Goal: Share content: Share content

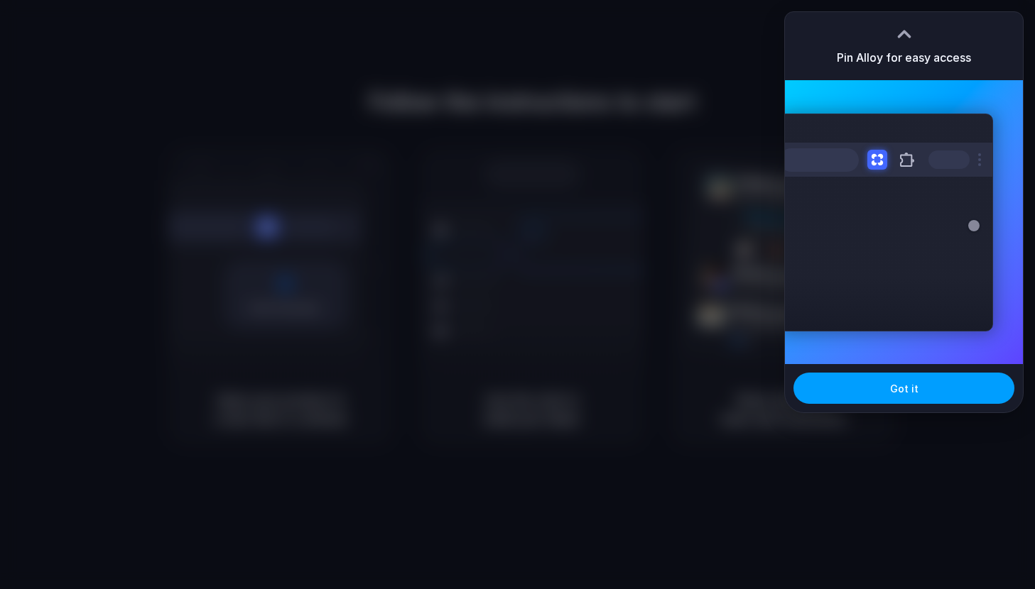
click at [854, 391] on button "Got it" at bounding box center [903, 388] width 221 height 31
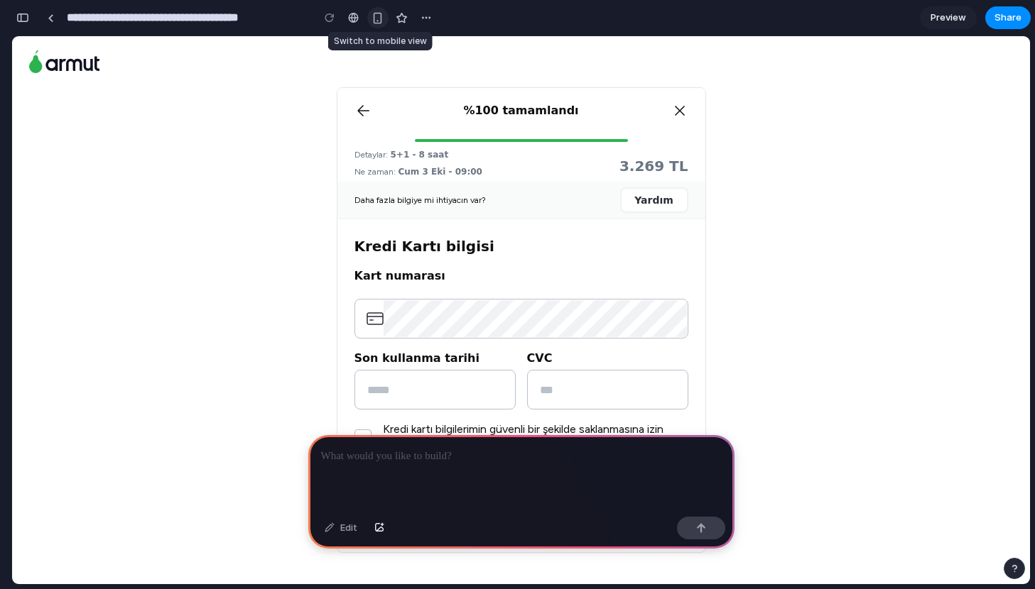
click at [378, 13] on div "button" at bounding box center [377, 18] width 12 height 12
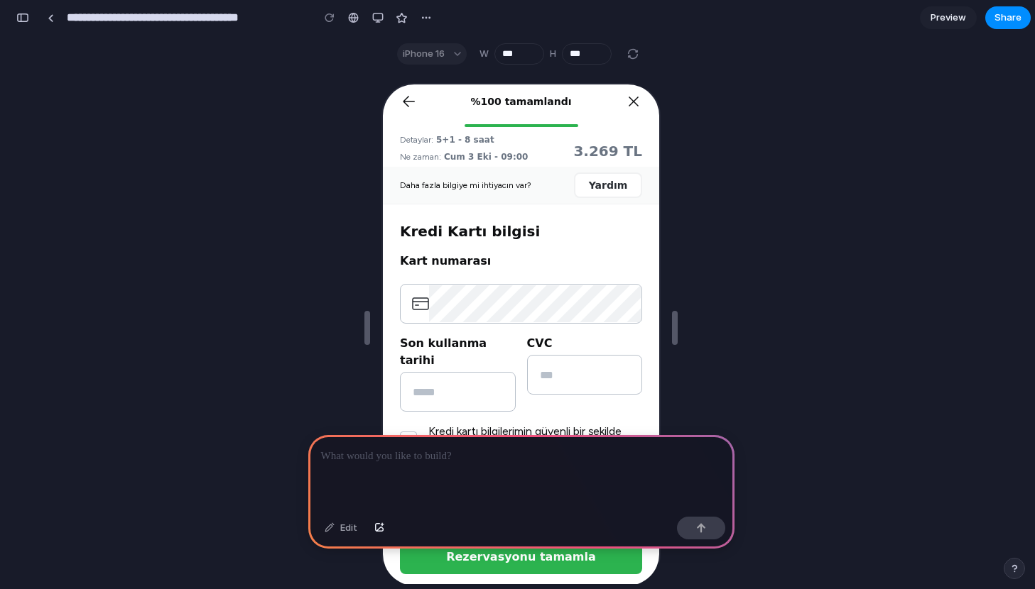
drag, startPoint x: 449, startPoint y: 471, endPoint x: 405, endPoint y: 471, distance: 43.3
click at [406, 471] on div at bounding box center [521, 473] width 426 height 76
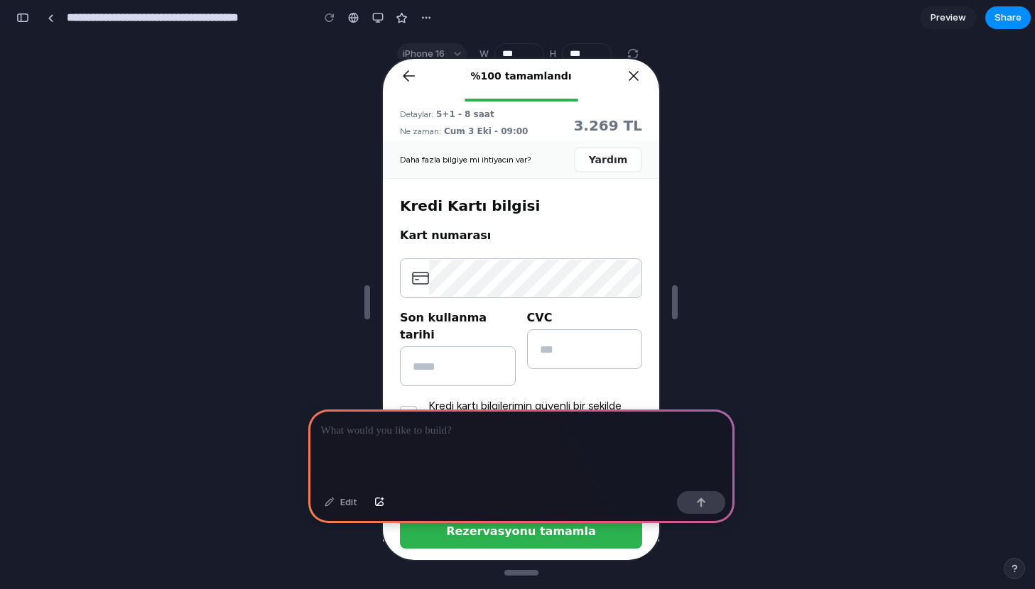
drag, startPoint x: 570, startPoint y: 514, endPoint x: 610, endPoint y: 514, distance: 40.5
click at [610, 514] on div "Edit" at bounding box center [521, 505] width 426 height 38
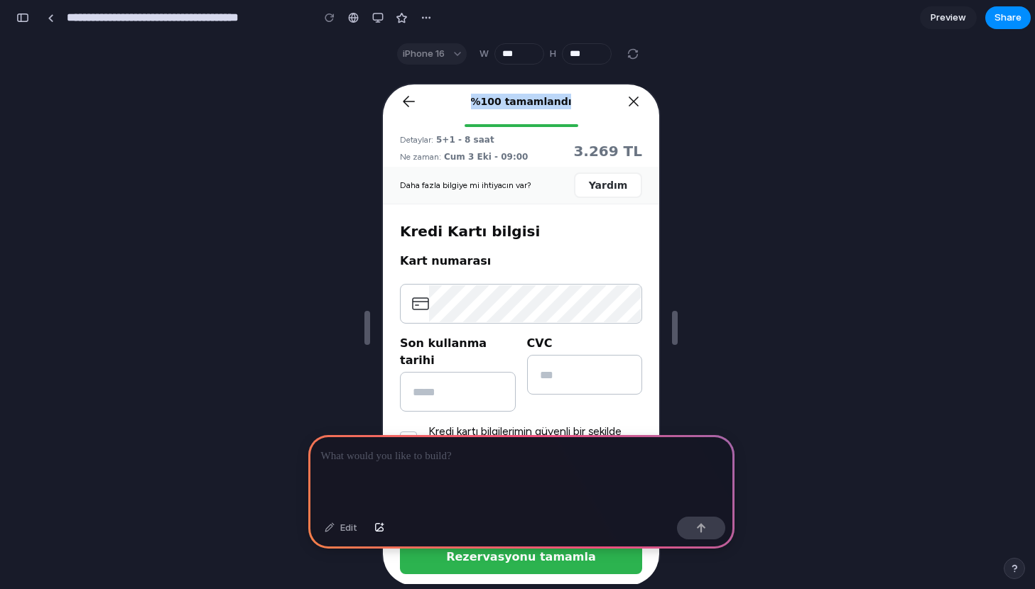
drag, startPoint x: 591, startPoint y: 104, endPoint x: 351, endPoint y: 55, distance: 245.0
click at [381, 83] on html "%100 tamamlandı Detaylar: 5+1 - 8 saat Ne zaman: Cum 3 Eki - 09:00 3.269 TL Dah…" at bounding box center [519, 333] width 276 height 501
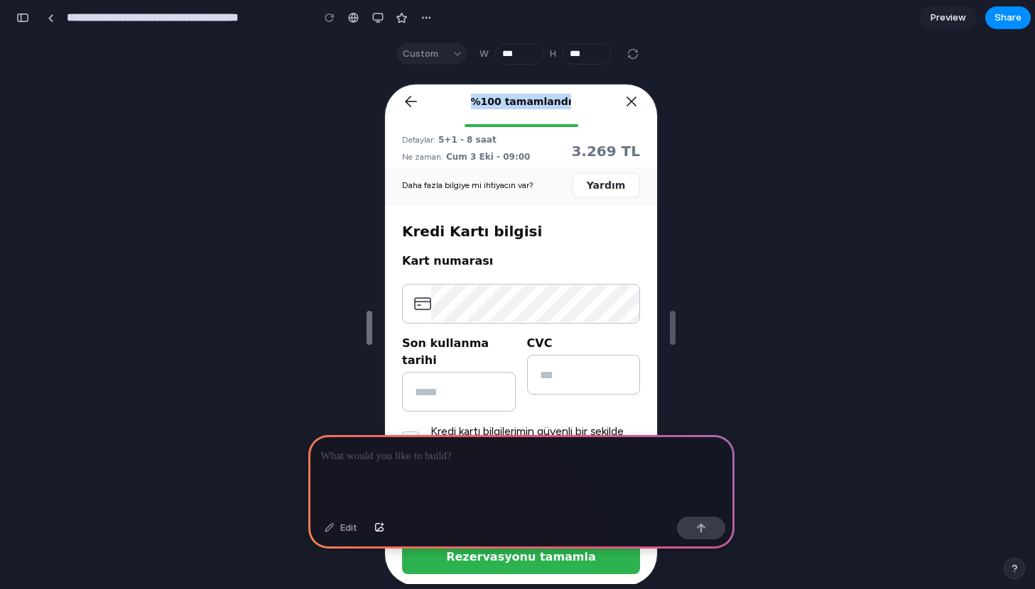
type input "***"
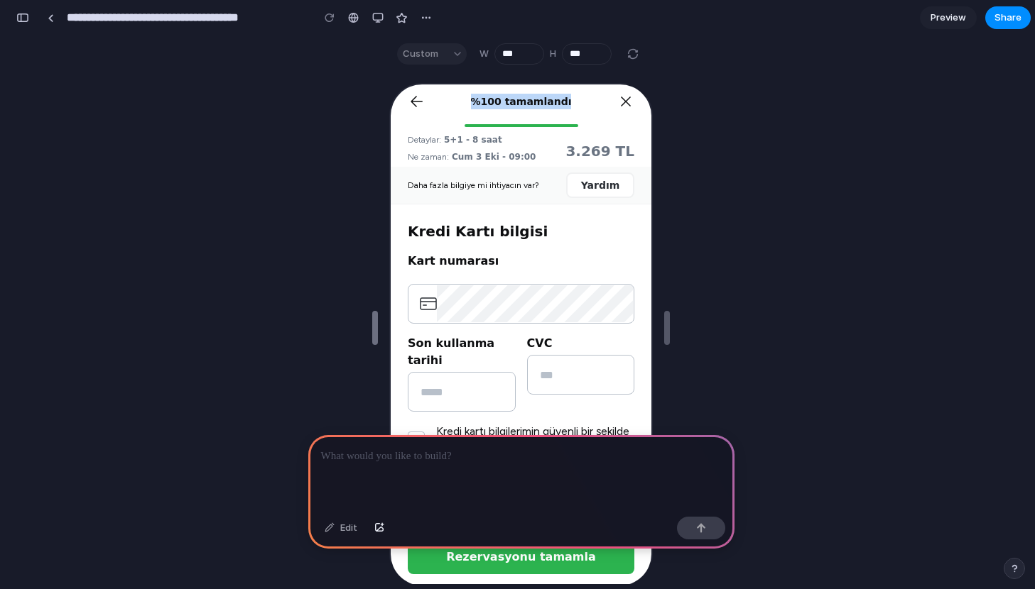
drag, startPoint x: 364, startPoint y: 320, endPoint x: 371, endPoint y: 316, distance: 8.6
click at [435, 59] on div "Custom" at bounding box center [432, 53] width 70 height 21
click at [455, 50] on div "Custom" at bounding box center [432, 53] width 70 height 21
click at [466, 61] on div "Custom W *** H ***" at bounding box center [519, 53] width 267 height 21
click at [459, 60] on div "Custom" at bounding box center [432, 53] width 70 height 21
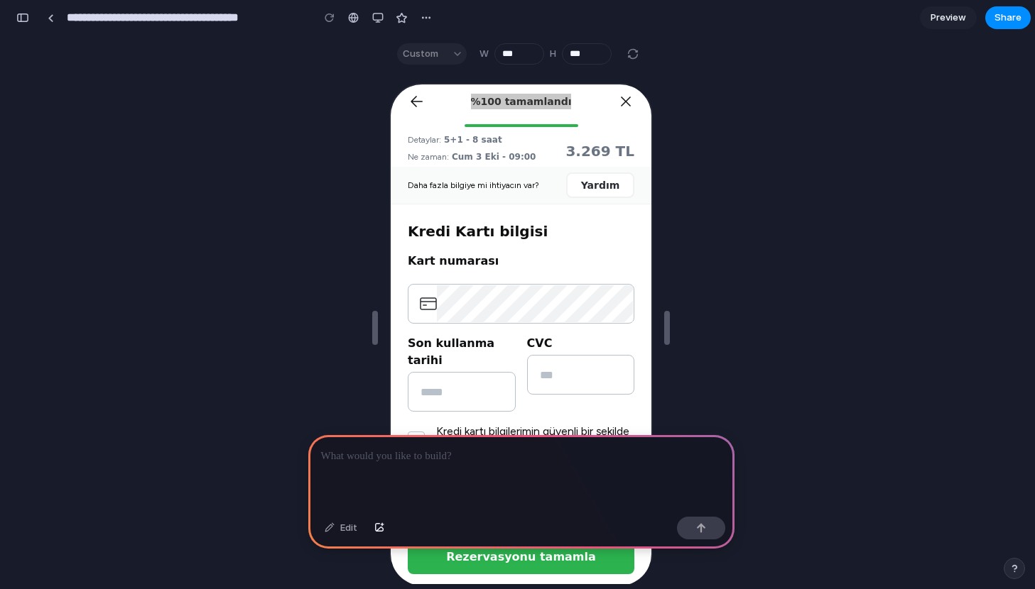
click at [452, 53] on div "Custom" at bounding box center [432, 53] width 70 height 21
click at [426, 55] on div "Custom" at bounding box center [432, 53] width 70 height 21
click at [435, 35] on section "**********" at bounding box center [520, 18] width 1019 height 36
click at [375, 17] on div "button" at bounding box center [377, 17] width 11 height 11
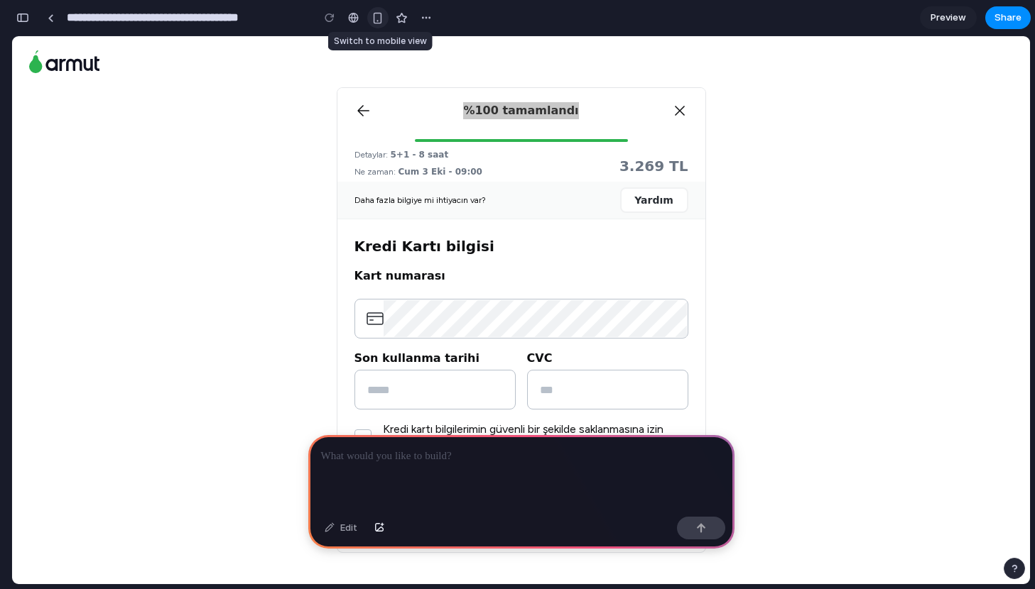
click at [375, 17] on div "button" at bounding box center [377, 18] width 12 height 12
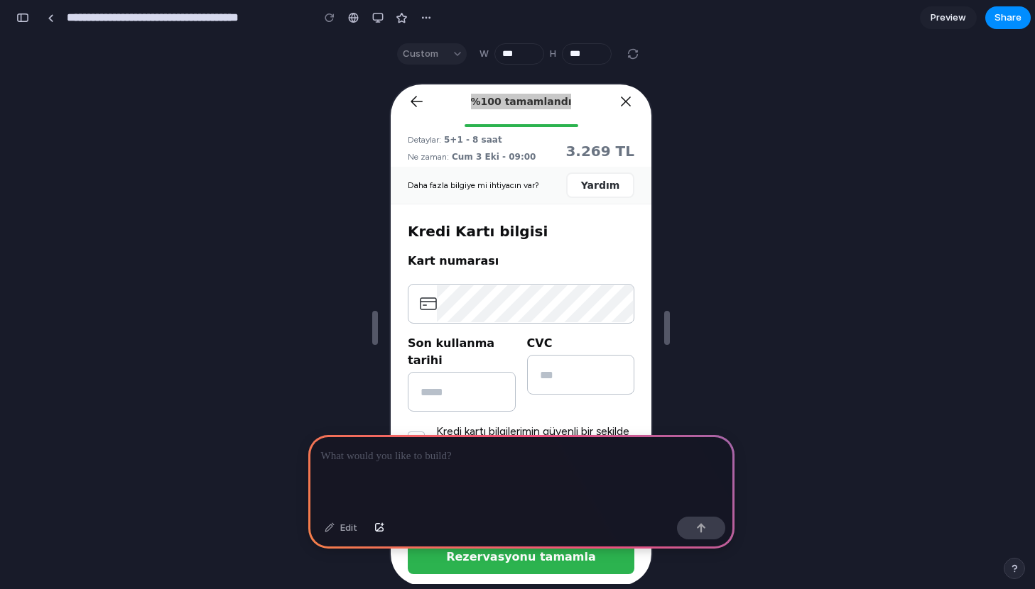
click at [629, 60] on div at bounding box center [632, 53] width 17 height 17
click at [633, 57] on div at bounding box center [632, 53] width 17 height 17
click at [453, 53] on div "Custom" at bounding box center [432, 53] width 70 height 21
click at [444, 54] on div "Custom" at bounding box center [432, 53] width 70 height 21
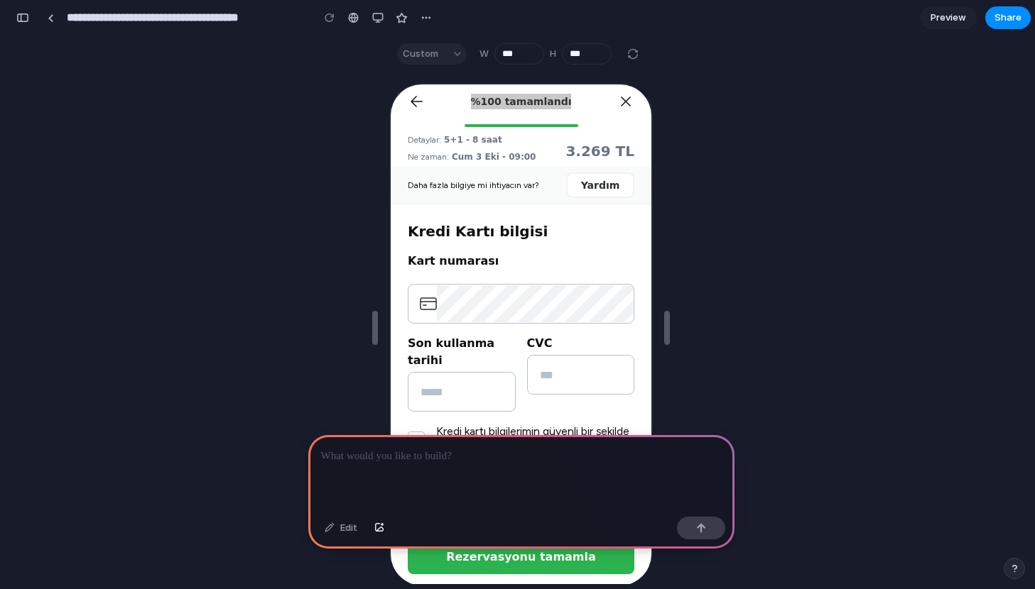
click at [432, 54] on div "Custom" at bounding box center [432, 53] width 70 height 21
click at [419, 54] on div "Custom" at bounding box center [432, 53] width 70 height 21
click at [432, 459] on p at bounding box center [521, 456] width 401 height 17
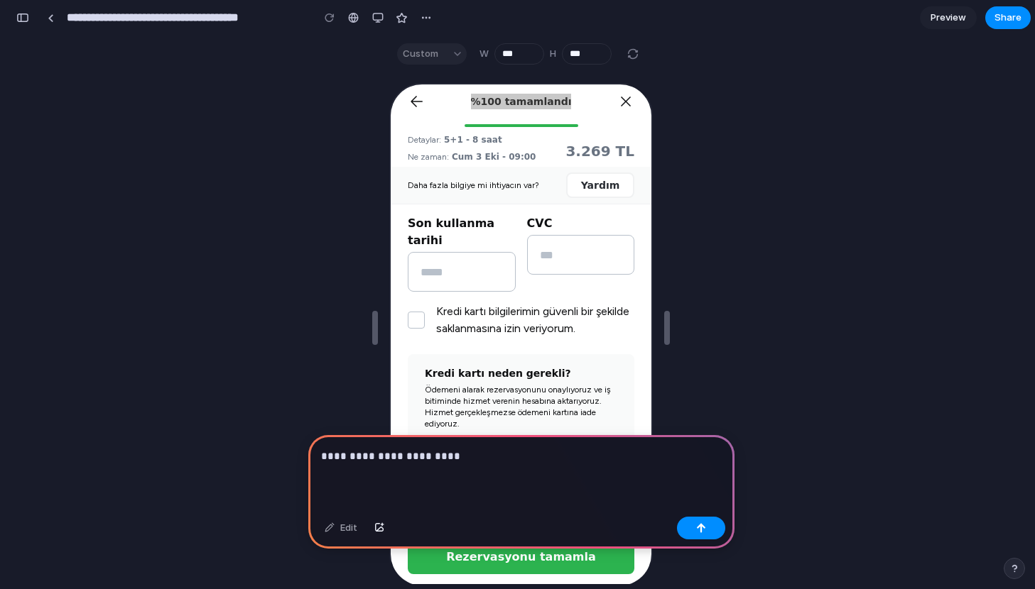
scroll to position [125, 0]
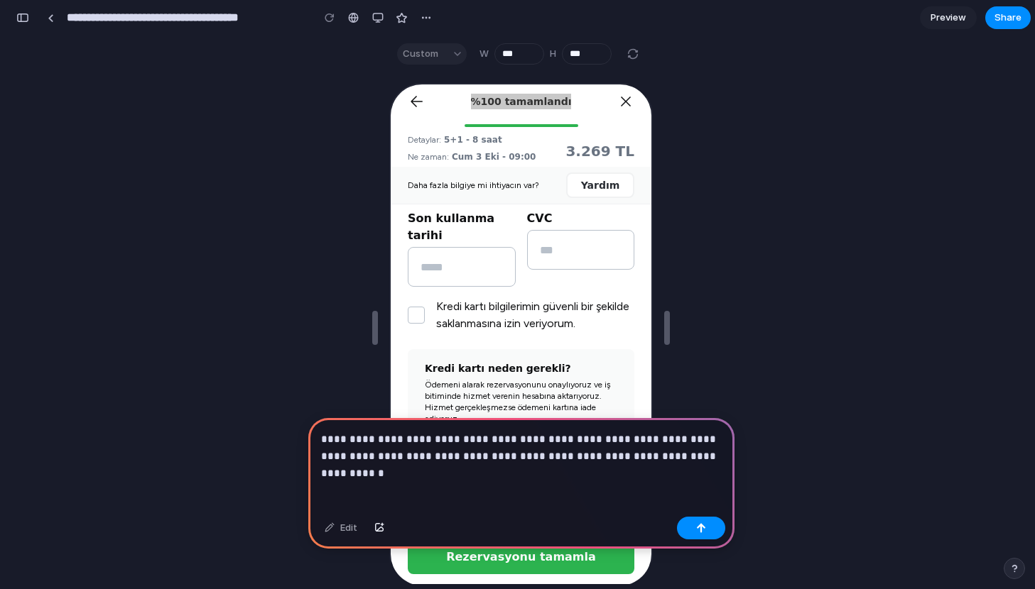
click at [322, 445] on p "**********" at bounding box center [521, 448] width 401 height 34
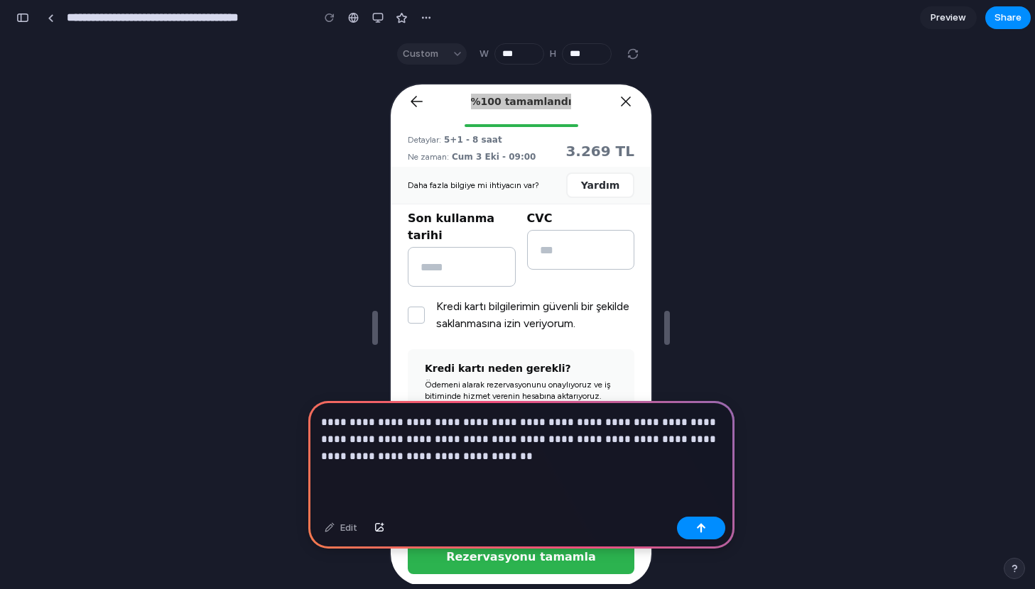
click at [468, 462] on p "**********" at bounding box center [521, 439] width 401 height 51
click at [703, 523] on div "button" at bounding box center [701, 528] width 10 height 10
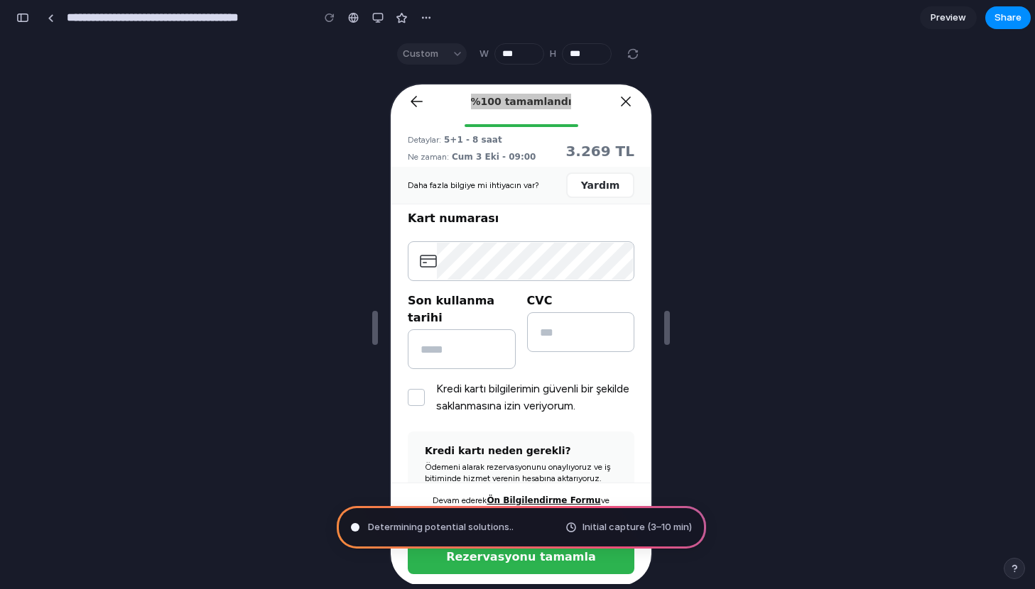
scroll to position [0, 0]
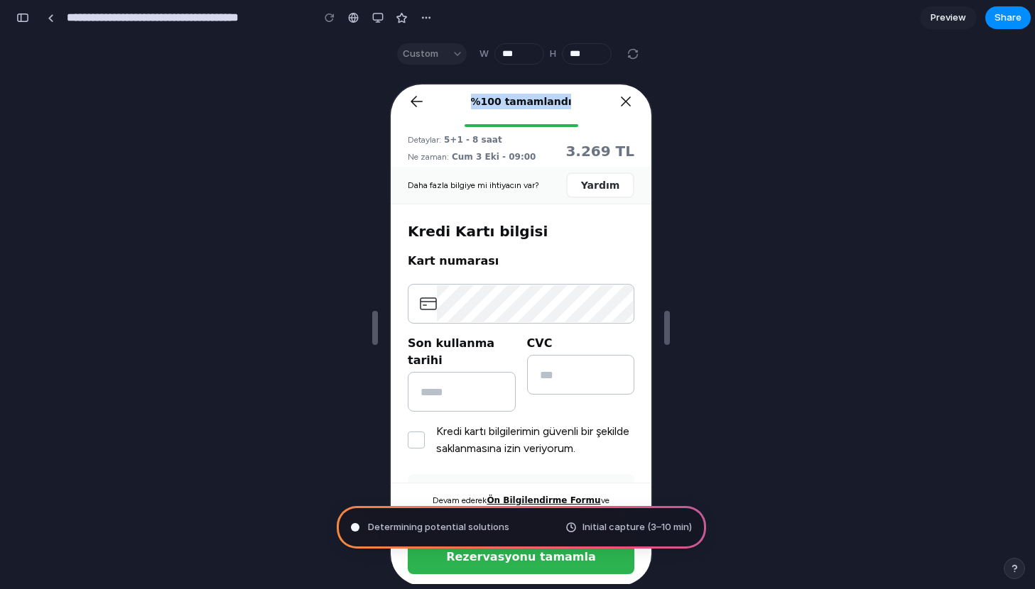
click at [537, 106] on span "%100 tamamlandı" at bounding box center [519, 100] width 101 height 16
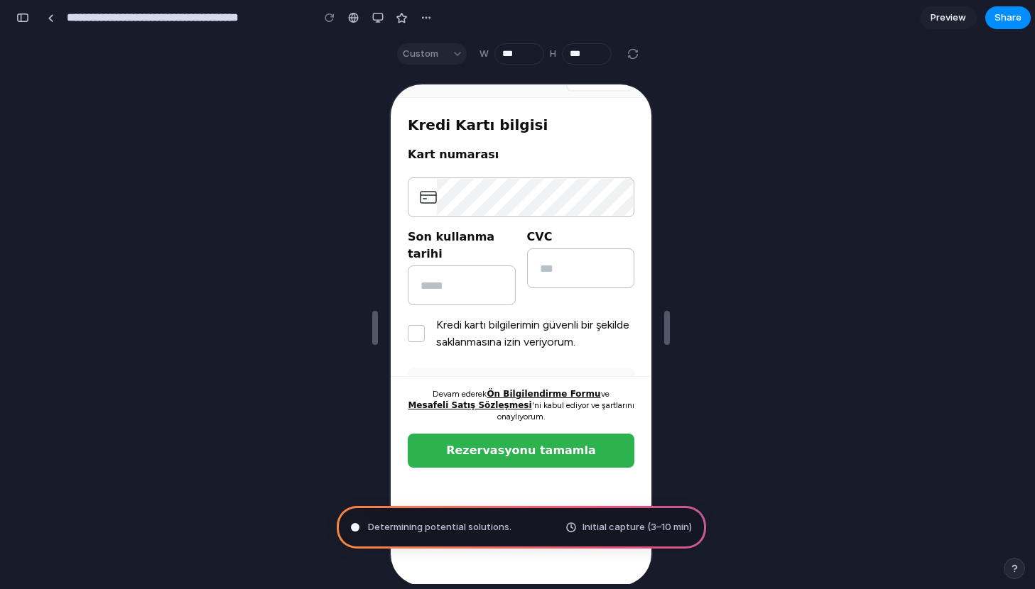
click at [532, 270] on input "Credit card cvc" at bounding box center [579, 267] width 105 height 37
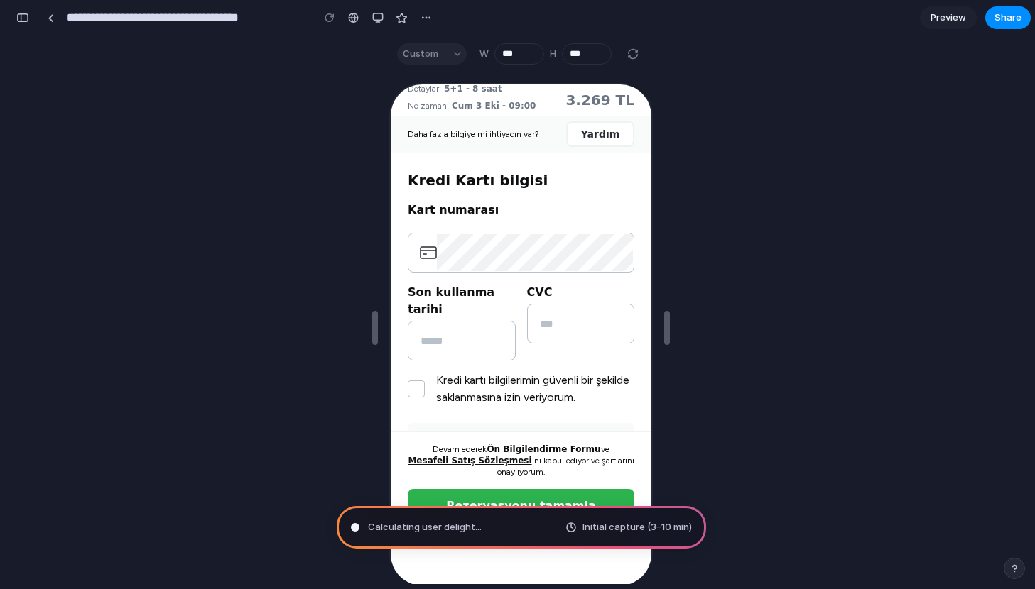
scroll to position [0, 0]
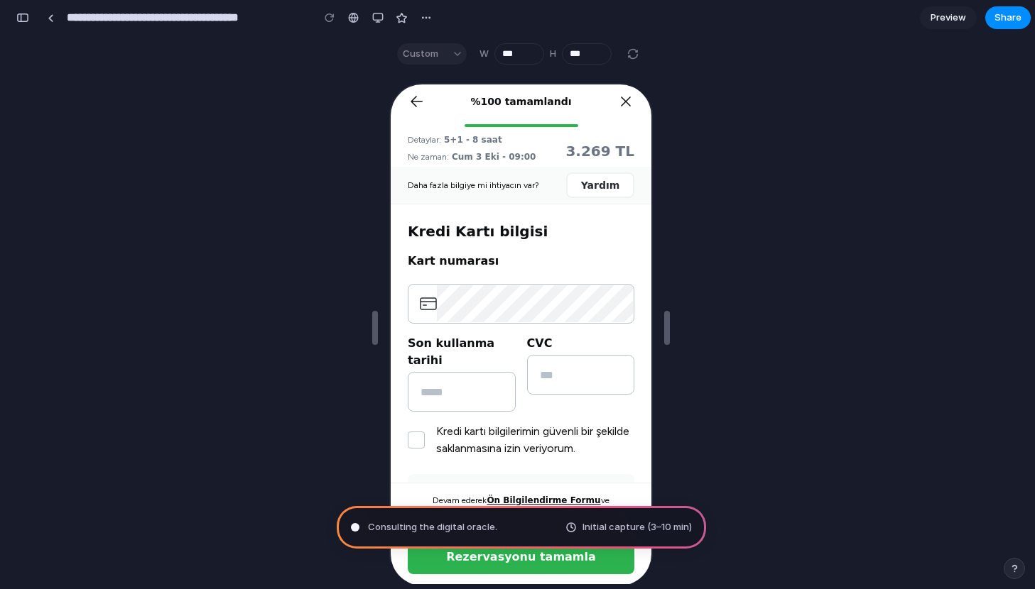
type input "**********"
click at [455, 58] on div "Custom" at bounding box center [432, 53] width 70 height 21
click at [424, 58] on div "Custom" at bounding box center [432, 53] width 70 height 21
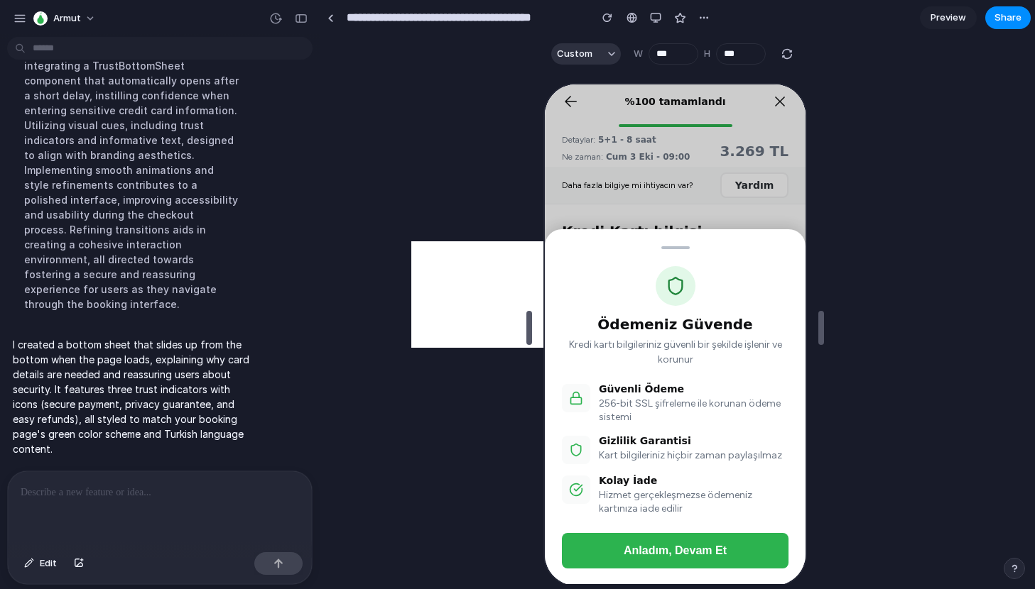
scroll to position [150, 0]
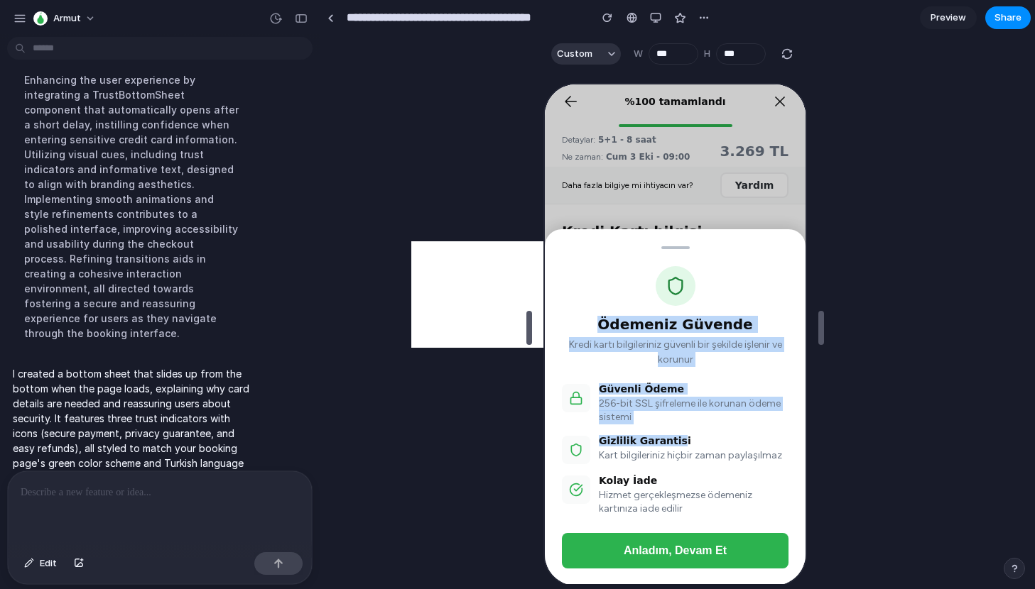
drag, startPoint x: 670, startPoint y: 238, endPoint x: 668, endPoint y: 460, distance: 222.3
click at [669, 455] on div "Ödemeniz Güvende Kredi kartı bilgileriniz güvenli bir şekilde işlenir ve korunu…" at bounding box center [673, 406] width 261 height 356
click at [609, 192] on div "Ödemeniz Güvende Kredi kartı bilgileriniz güvenli bir şekilde işlenir ve korunu…" at bounding box center [673, 333] width 261 height 501
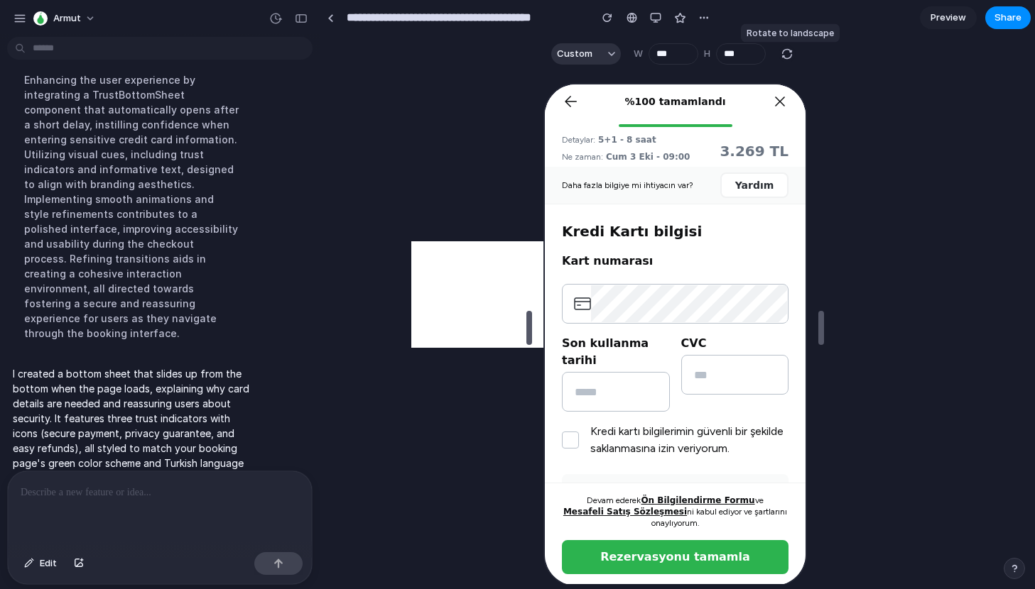
click at [786, 54] on div "button" at bounding box center [786, 54] width 13 height 13
type input "***"
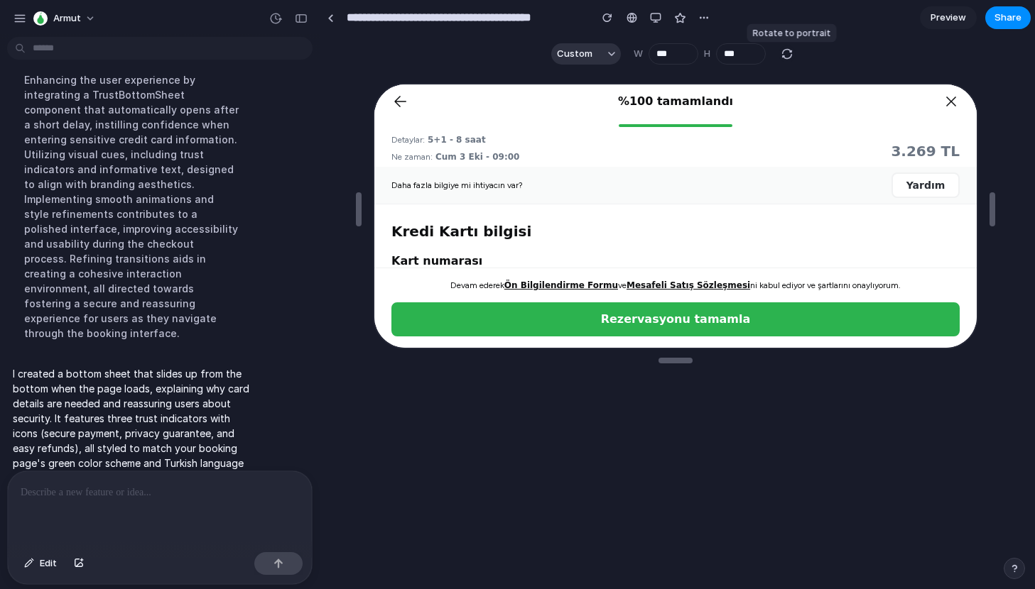
click at [786, 54] on div "button" at bounding box center [786, 54] width 13 height 13
type input "***"
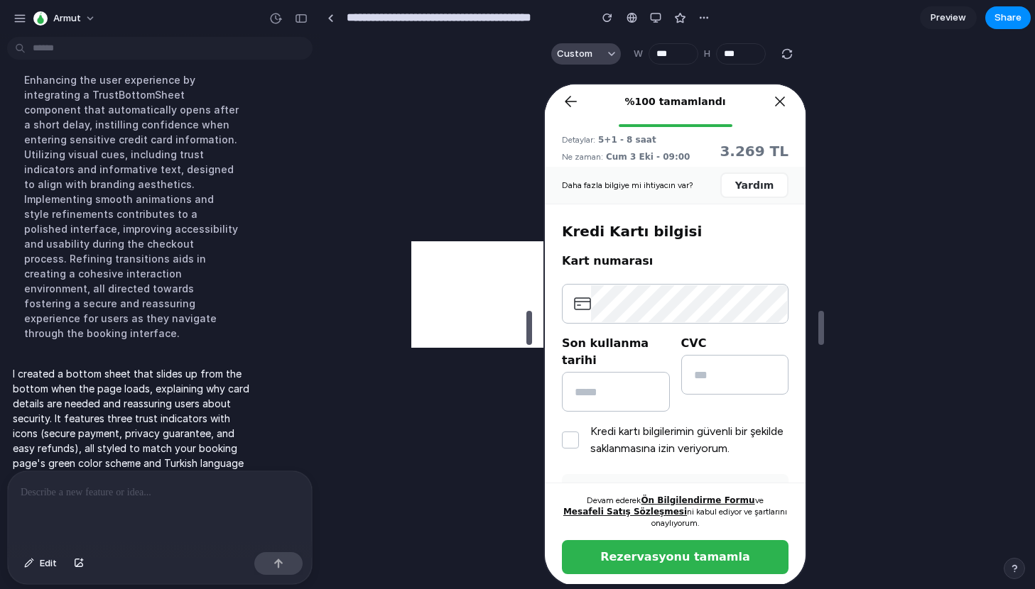
click at [606, 56] on button "Custom" at bounding box center [586, 53] width 70 height 21
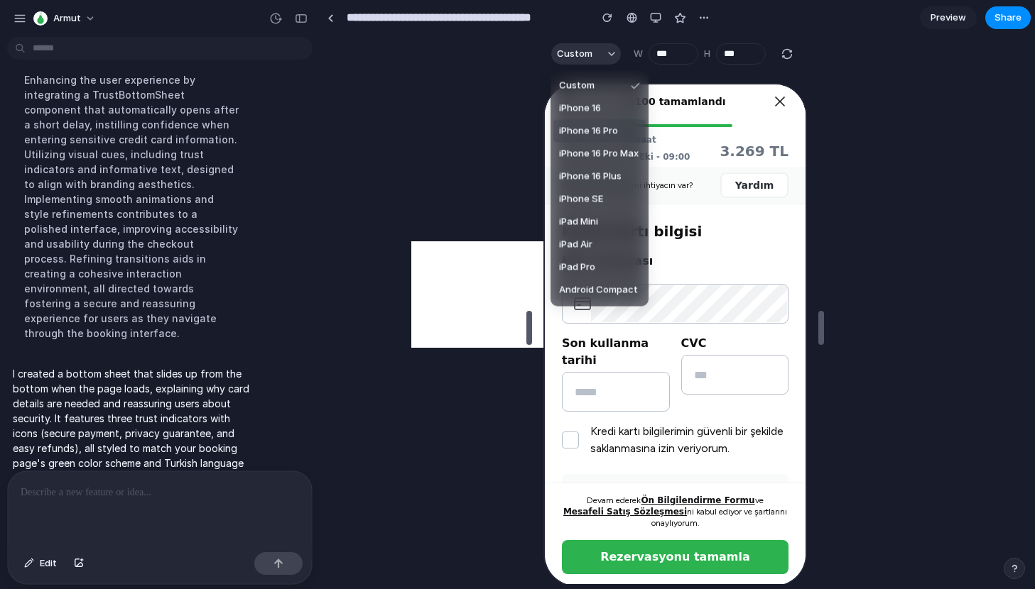
click at [591, 132] on span "iPhone 16 Pro" at bounding box center [588, 131] width 59 height 14
type input "***"
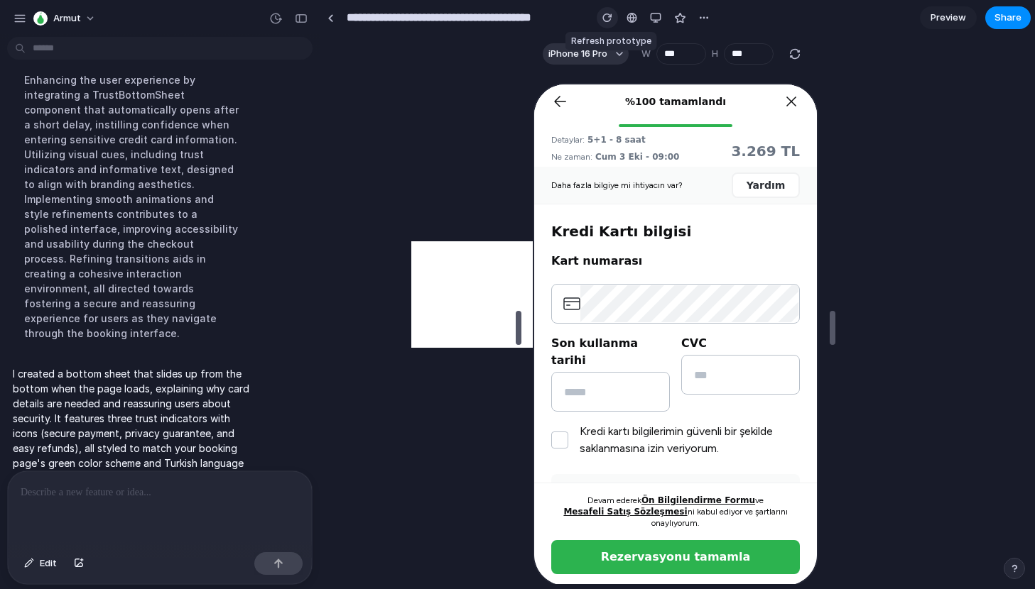
click at [610, 20] on div "button" at bounding box center [607, 18] width 10 height 10
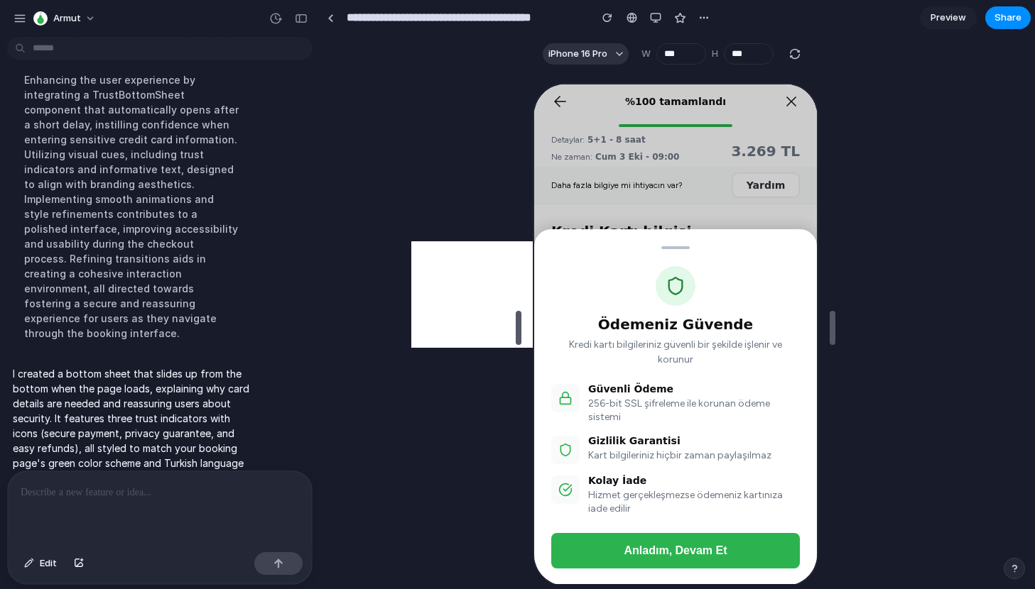
drag, startPoint x: 646, startPoint y: 243, endPoint x: 648, endPoint y: 285, distance: 42.0
click at [648, 285] on div "Ödemeniz Güvende Kredi kartı bilgileriniz güvenli bir şekilde işlenir ve korunu…" at bounding box center [673, 406] width 283 height 356
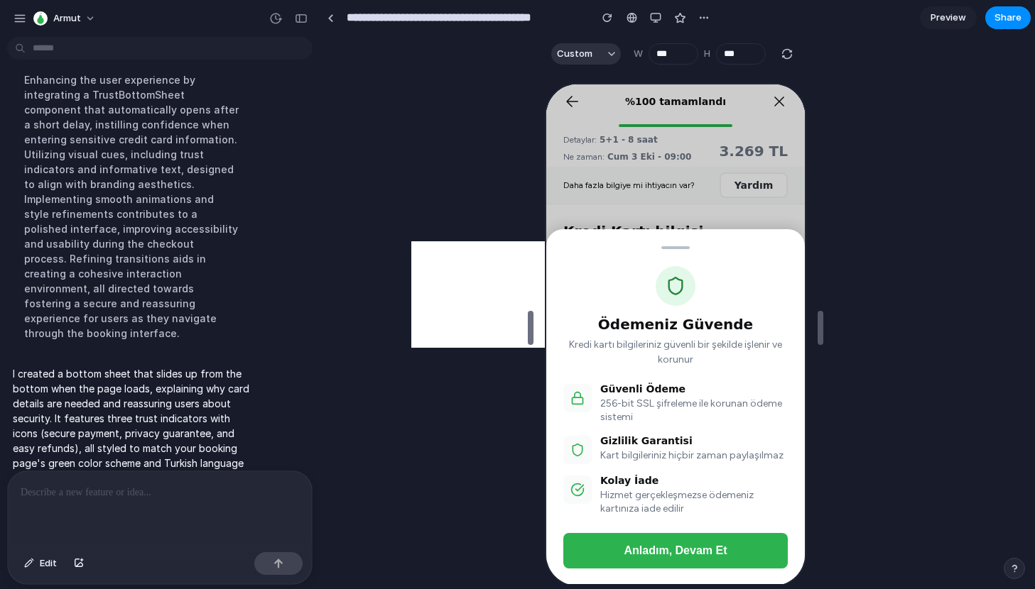
drag, startPoint x: 512, startPoint y: 329, endPoint x: 524, endPoint y: 329, distance: 12.1
click at [606, 52] on button "Custom" at bounding box center [586, 53] width 70 height 21
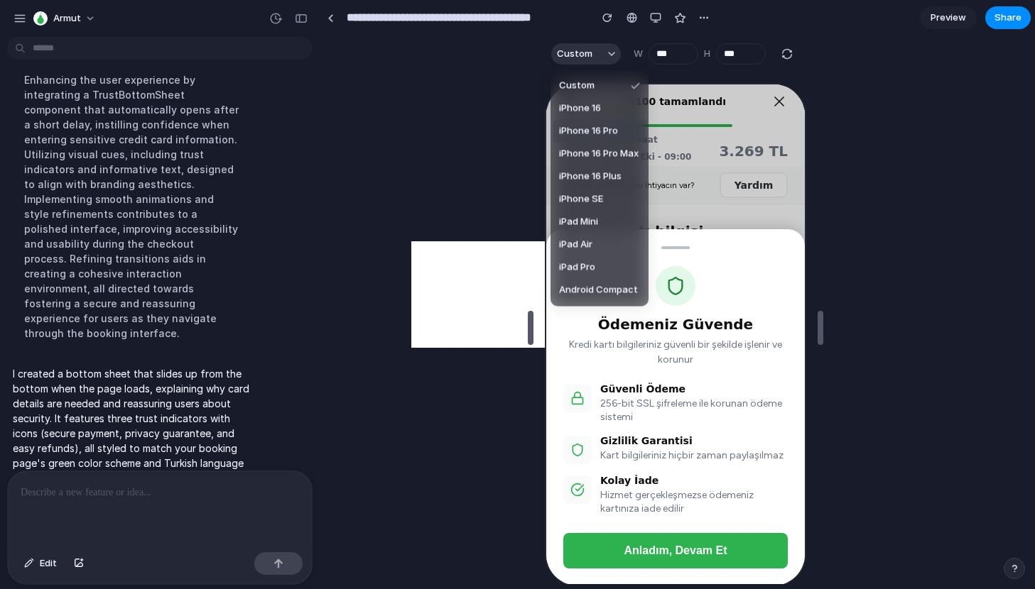
click at [581, 136] on span "iPhone 16 Pro" at bounding box center [588, 131] width 59 height 14
type input "***"
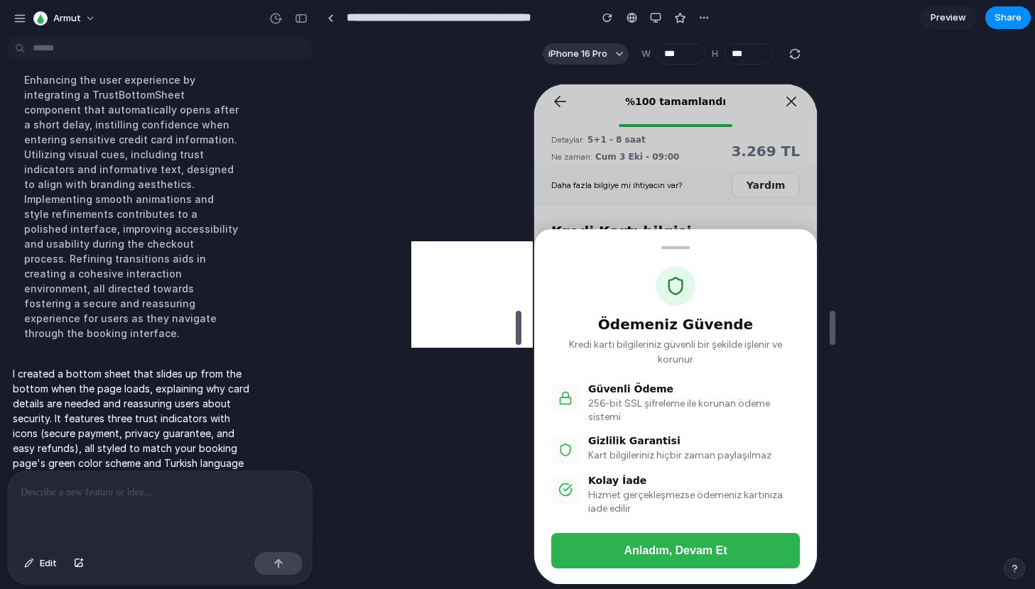
click at [655, 190] on div "Ödemeniz Güvende Kredi kartı bilgileriniz güvenli bir şekilde işlenir ve korunu…" at bounding box center [673, 333] width 283 height 501
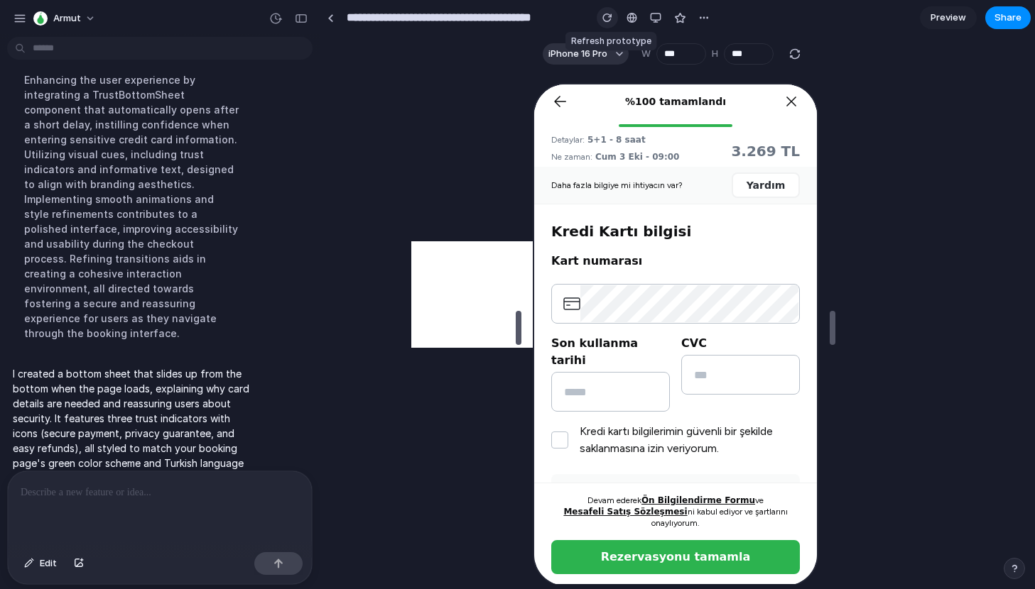
click at [604, 21] on div "button" at bounding box center [607, 18] width 10 height 10
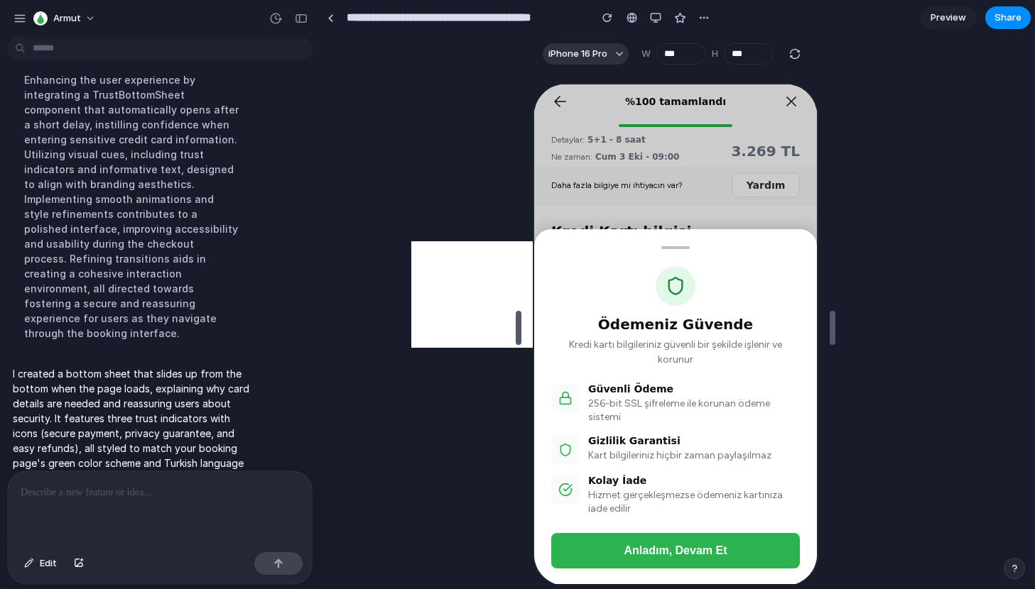
drag, startPoint x: 672, startPoint y: 247, endPoint x: 668, endPoint y: 310, distance: 62.6
click at [668, 310] on div "Ödemeniz Güvende Kredi kartı bilgileriniz güvenli bir şekilde işlenir ve korunu…" at bounding box center [673, 406] width 283 height 356
drag, startPoint x: 671, startPoint y: 240, endPoint x: 667, endPoint y: 279, distance: 39.3
click at [667, 283] on div "Ödemeniz Güvende Kredi kartı bilgileriniz güvenli bir şekilde işlenir ve korunu…" at bounding box center [673, 406] width 283 height 356
click at [636, 213] on div "Ödemeniz Güvende Kredi kartı bilgileriniz güvenli bir şekilde işlenir ve korunu…" at bounding box center [673, 333] width 283 height 501
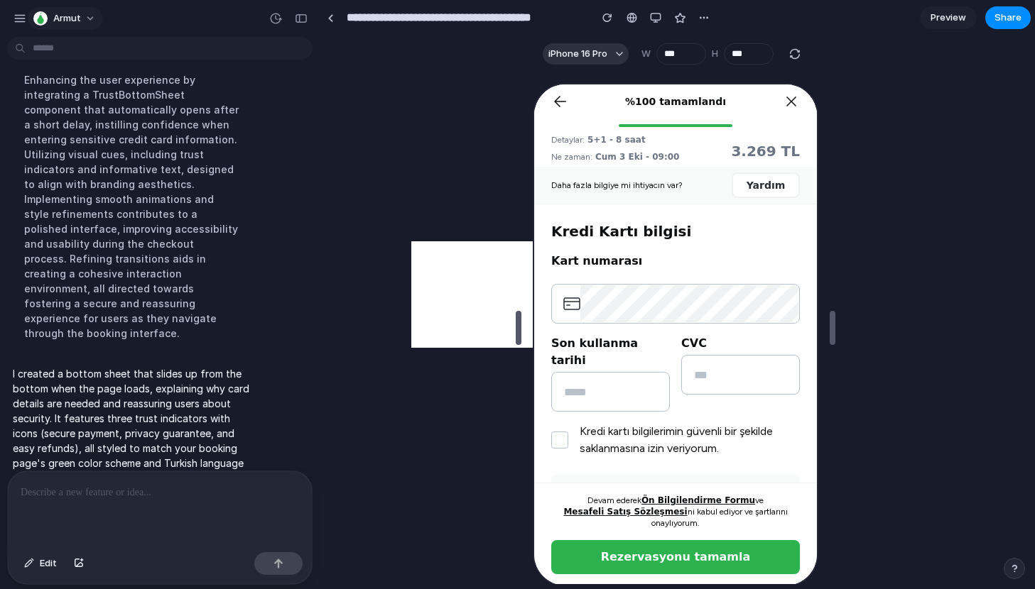
click at [83, 18] on button "Armut" at bounding box center [65, 18] width 75 height 23
click at [83, 18] on div "Settings Invite members Change theme Sign out" at bounding box center [517, 294] width 1035 height 589
click at [17, 14] on div "button" at bounding box center [19, 18] width 13 height 13
click at [704, 13] on div "button" at bounding box center [703, 17] width 11 height 11
click at [462, 264] on div "Duplicate Delete" at bounding box center [517, 294] width 1035 height 589
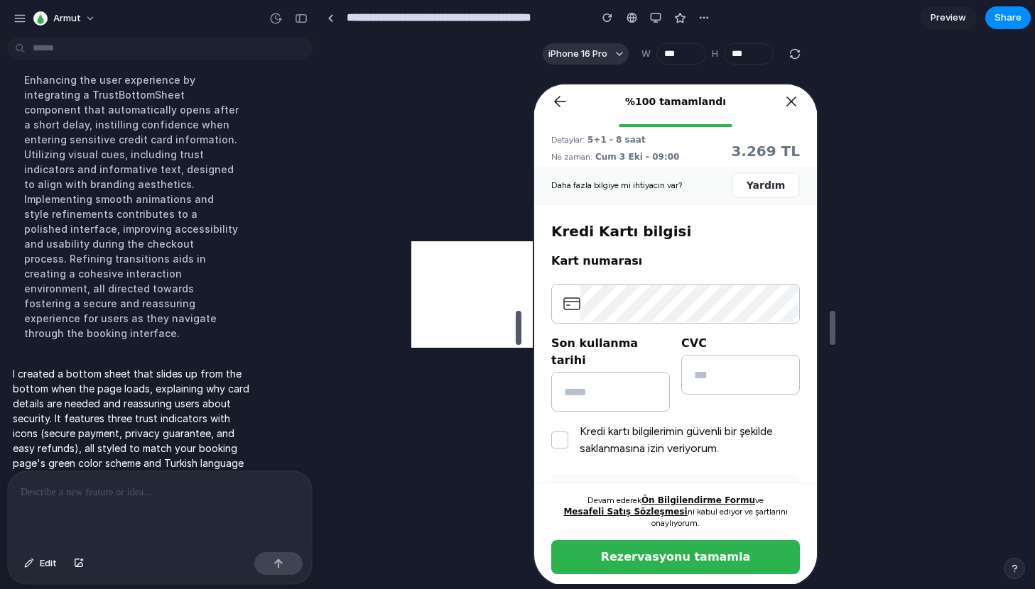
click at [90, 267] on div "Enhancing the user experience by integrating a TrustBottomSheet component that …" at bounding box center [131, 206] width 237 height 285
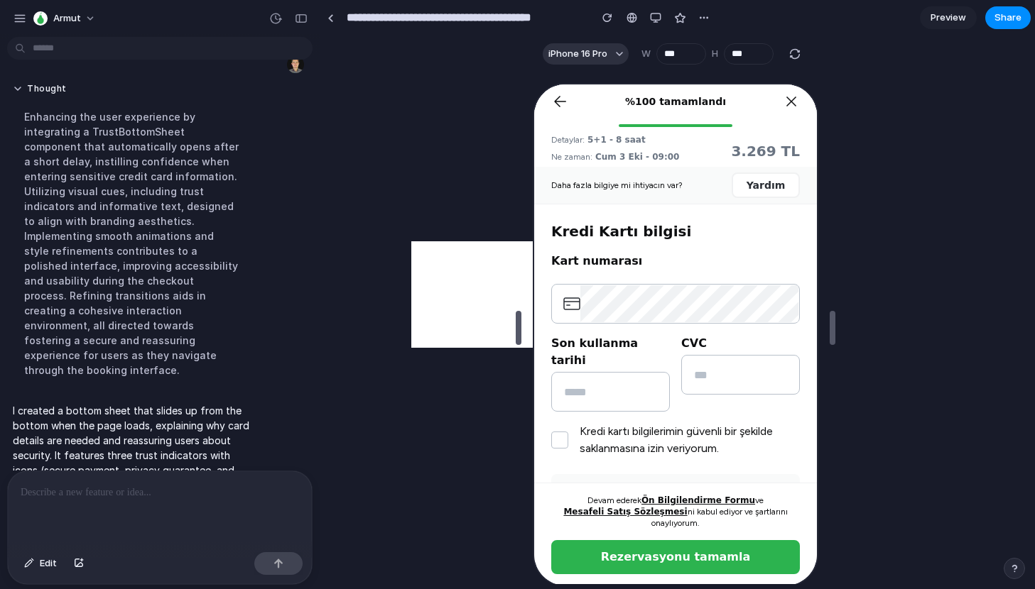
scroll to position [150, 0]
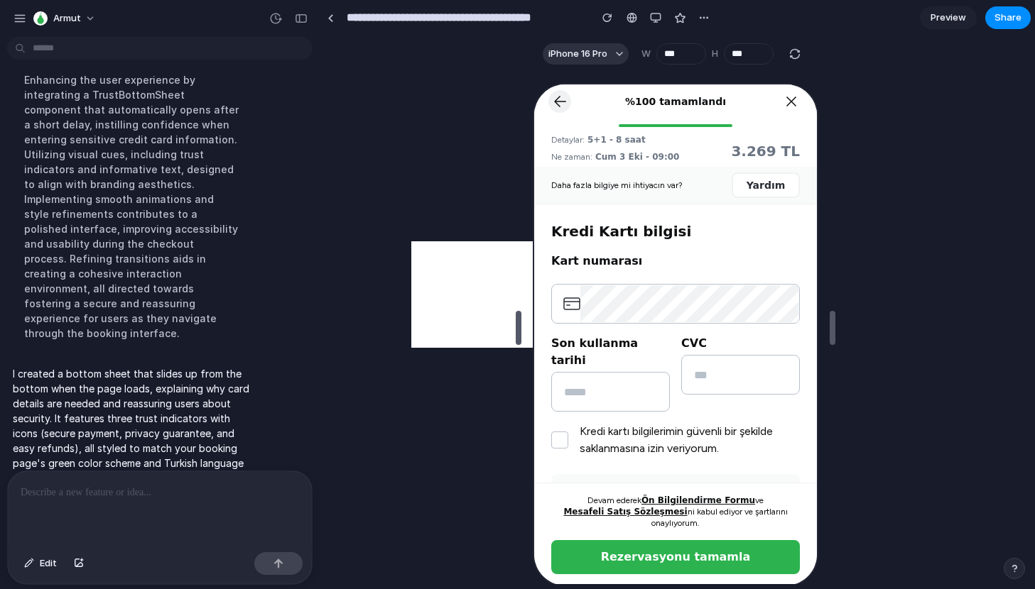
click at [556, 104] on icon at bounding box center [557, 99] width 11 height 11
click at [23, 16] on div "button" at bounding box center [19, 18] width 13 height 13
drag, startPoint x: 347, startPoint y: 18, endPoint x: 577, endPoint y: 22, distance: 230.8
click at [577, 22] on input "**********" at bounding box center [464, 18] width 241 height 26
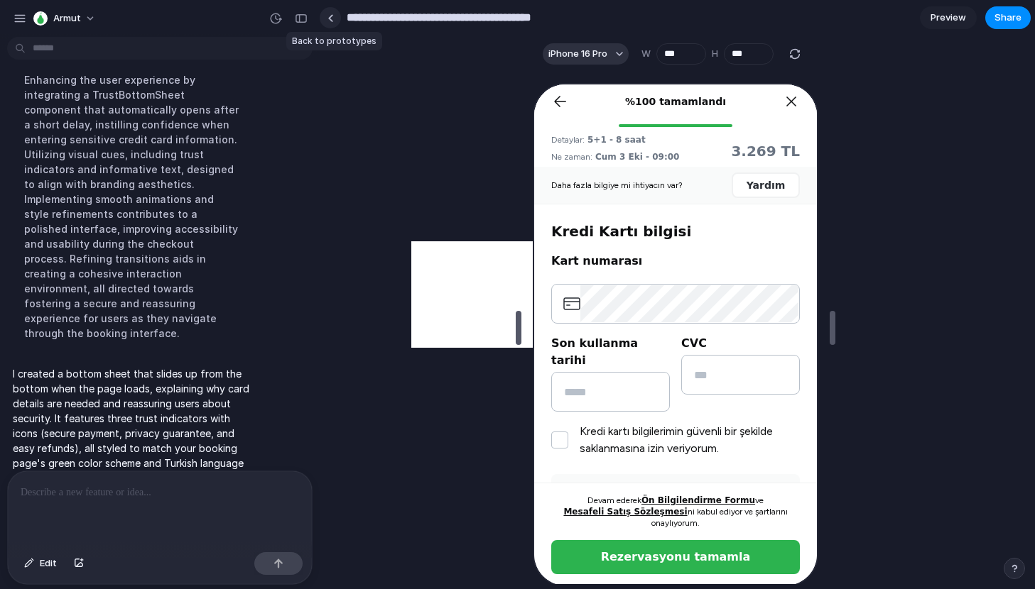
click at [329, 19] on div at bounding box center [330, 18] width 6 height 8
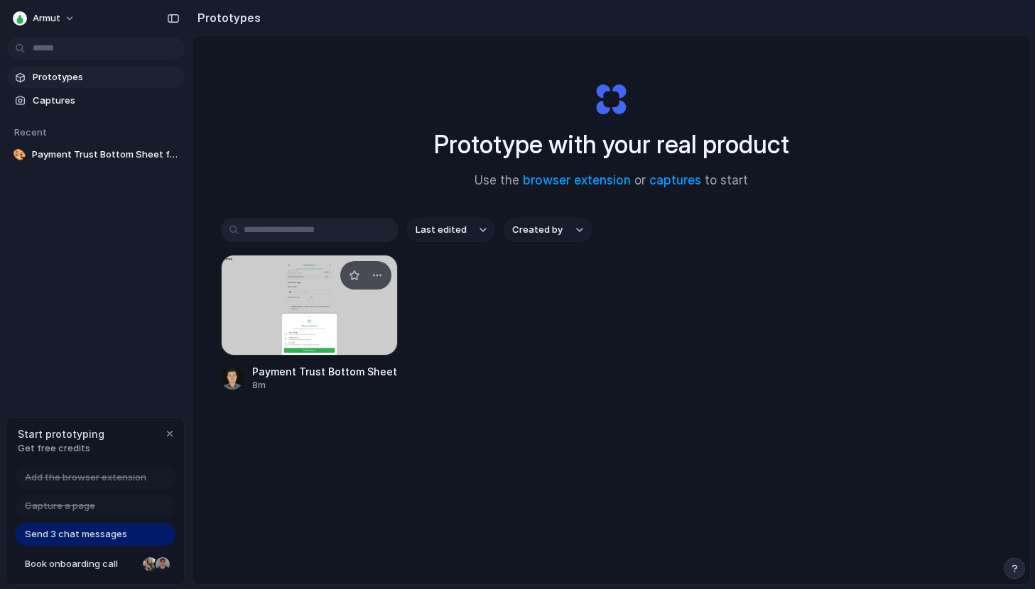
click at [300, 291] on div at bounding box center [310, 305] width 178 height 101
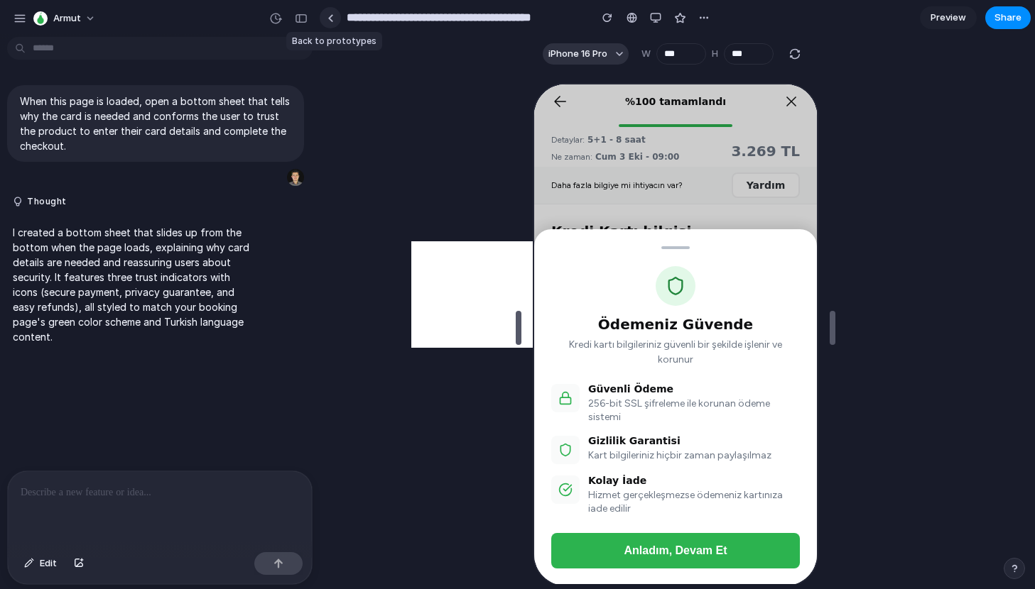
click at [336, 19] on link at bounding box center [330, 17] width 21 height 21
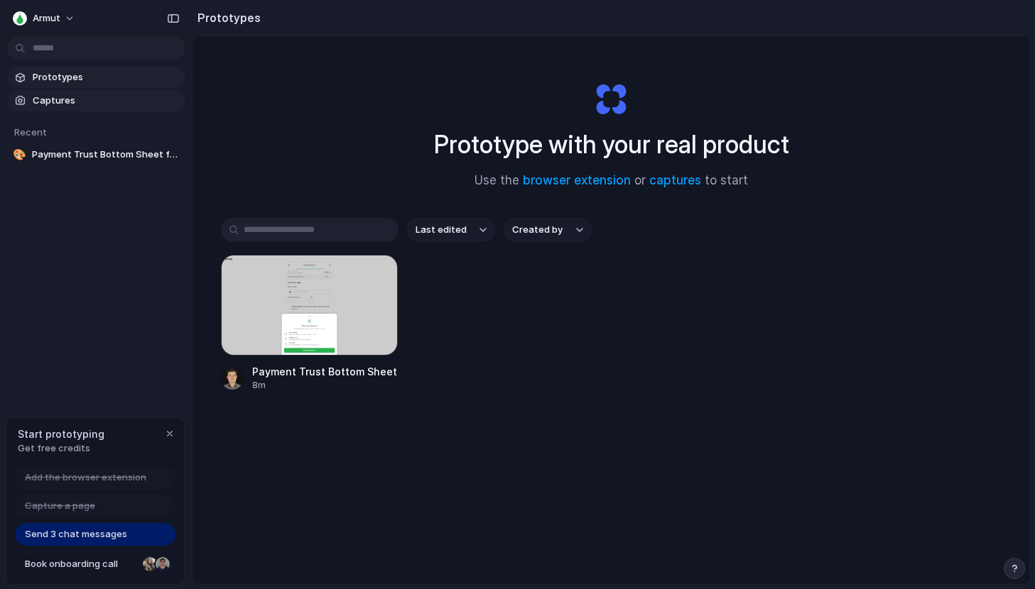
click at [77, 99] on span "Captures" at bounding box center [106, 101] width 146 height 14
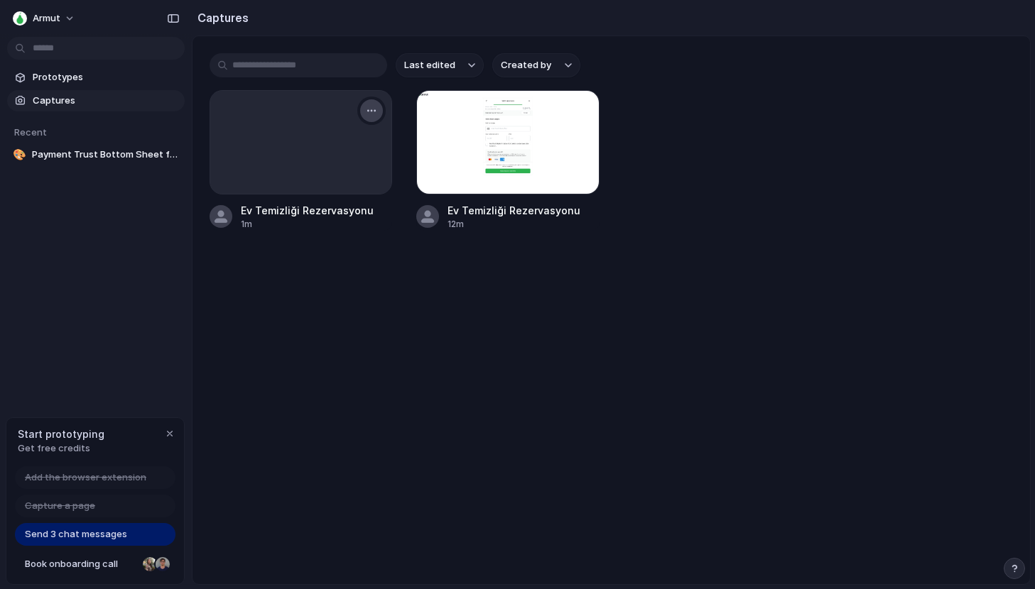
click at [375, 111] on div "button" at bounding box center [371, 110] width 11 height 11
click at [311, 185] on span "Copy link" at bounding box center [311, 189] width 40 height 14
click at [89, 158] on span "Payment Trust Bottom Sheet for Ev Temizliği" at bounding box center [105, 155] width 147 height 14
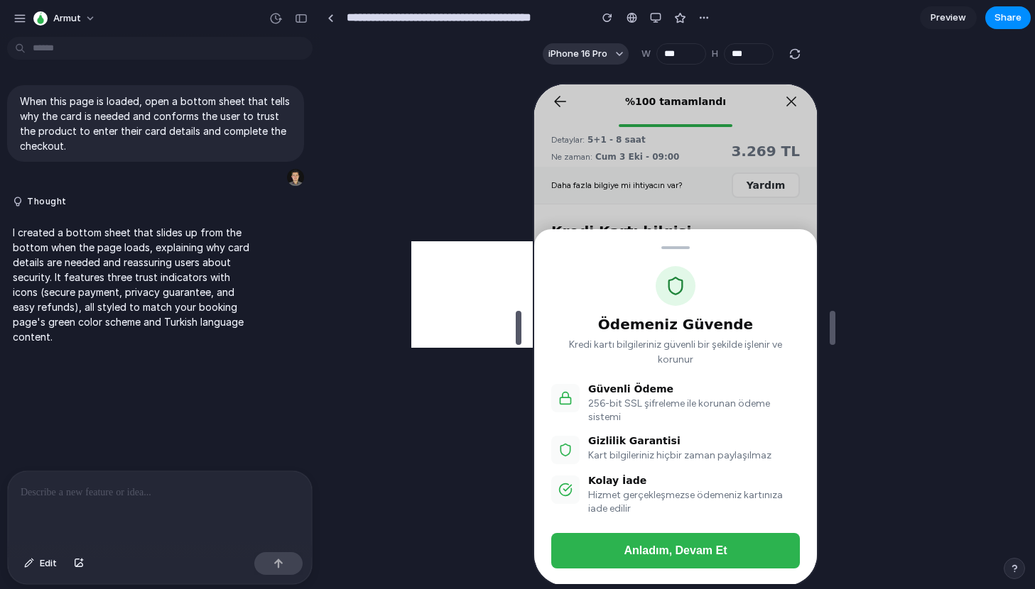
click at [205, 491] on p at bounding box center [160, 492] width 278 height 17
click at [30, 564] on div "button" at bounding box center [29, 564] width 10 height 9
click at [45, 567] on span "Edit" at bounding box center [48, 564] width 17 height 14
click at [100, 485] on p at bounding box center [160, 492] width 278 height 17
click at [590, 192] on div "Ödemeniz Güvende Kredi kartı bilgileriniz güvenli bir şekilde işlenir ve korunu…" at bounding box center [673, 333] width 283 height 501
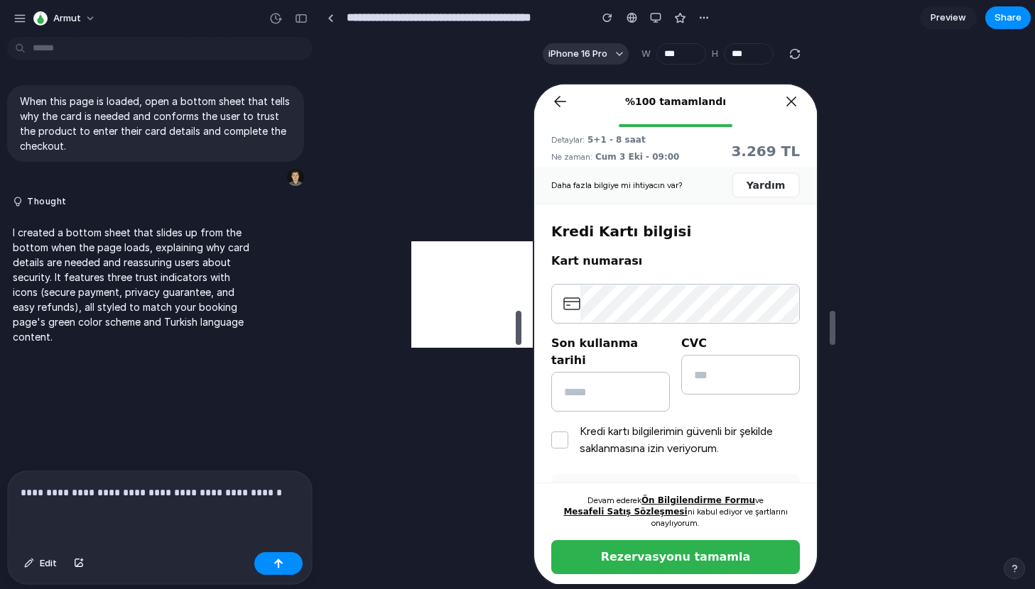
click at [273, 508] on div "**********" at bounding box center [160, 509] width 304 height 75
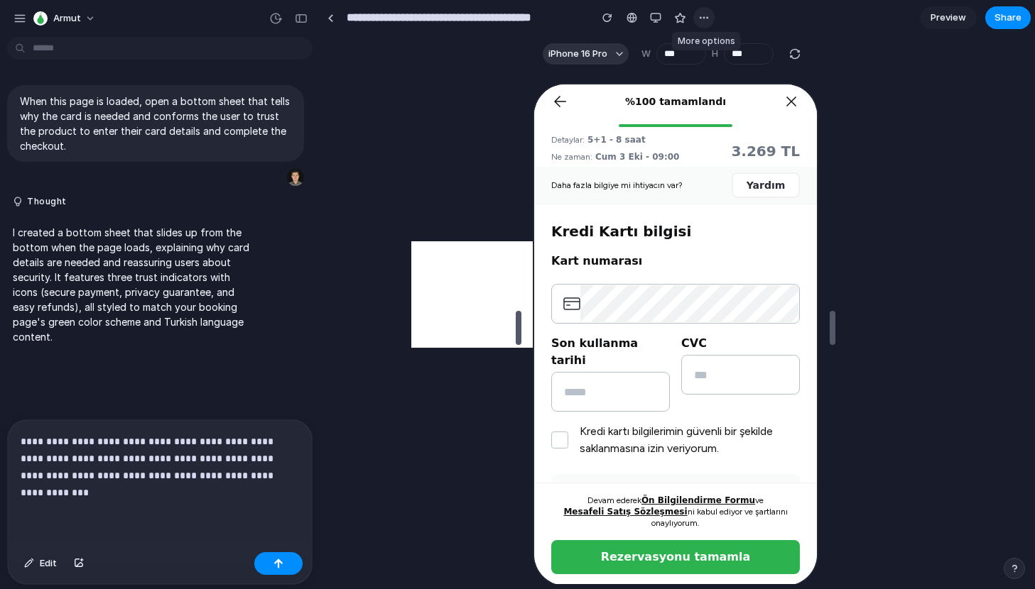
click at [702, 21] on div "button" at bounding box center [703, 17] width 11 height 11
click at [425, 232] on div "Duplicate Delete" at bounding box center [517, 294] width 1035 height 589
click at [280, 560] on div "button" at bounding box center [278, 564] width 10 height 10
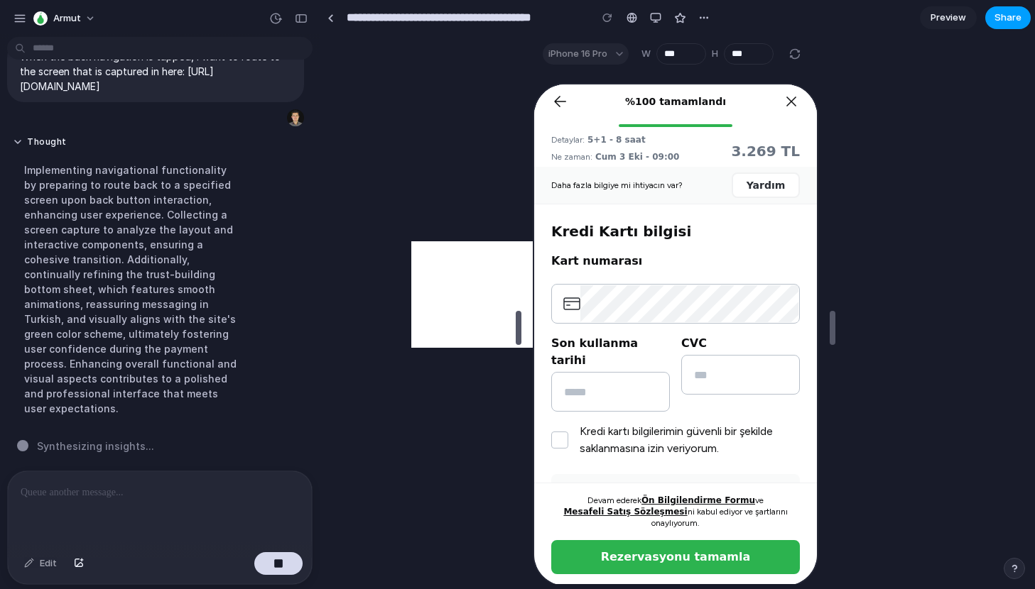
click at [1006, 17] on span "Share" at bounding box center [1007, 18] width 27 height 14
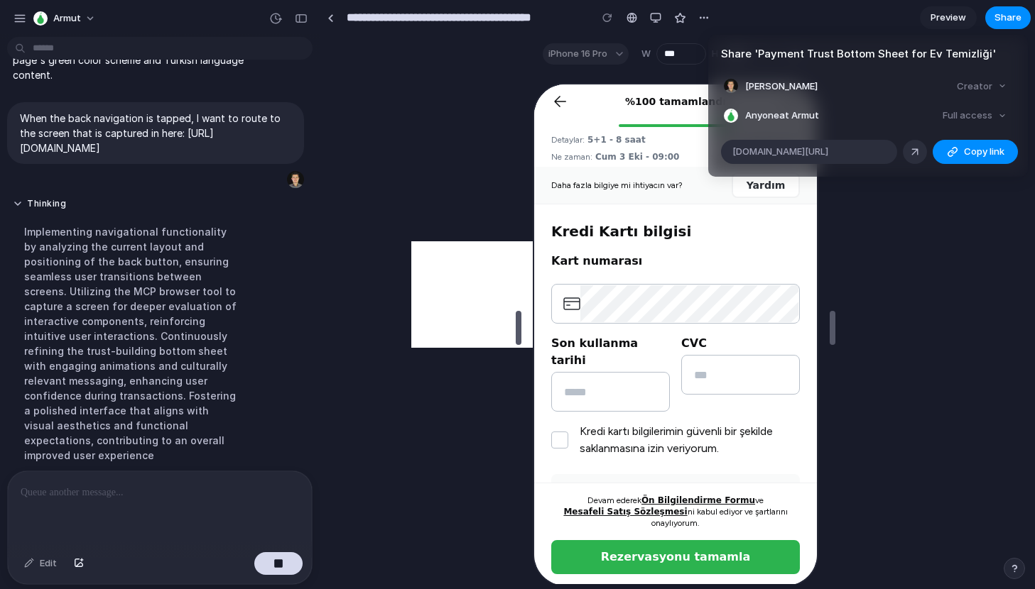
scroll to position [309, 0]
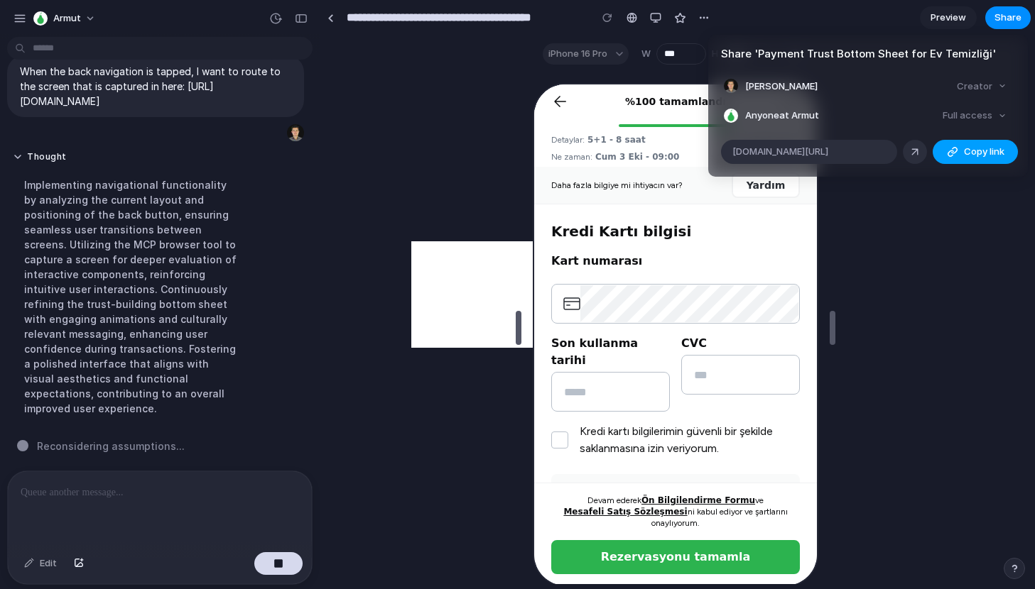
click at [970, 148] on span "Copy link" at bounding box center [984, 152] width 40 height 14
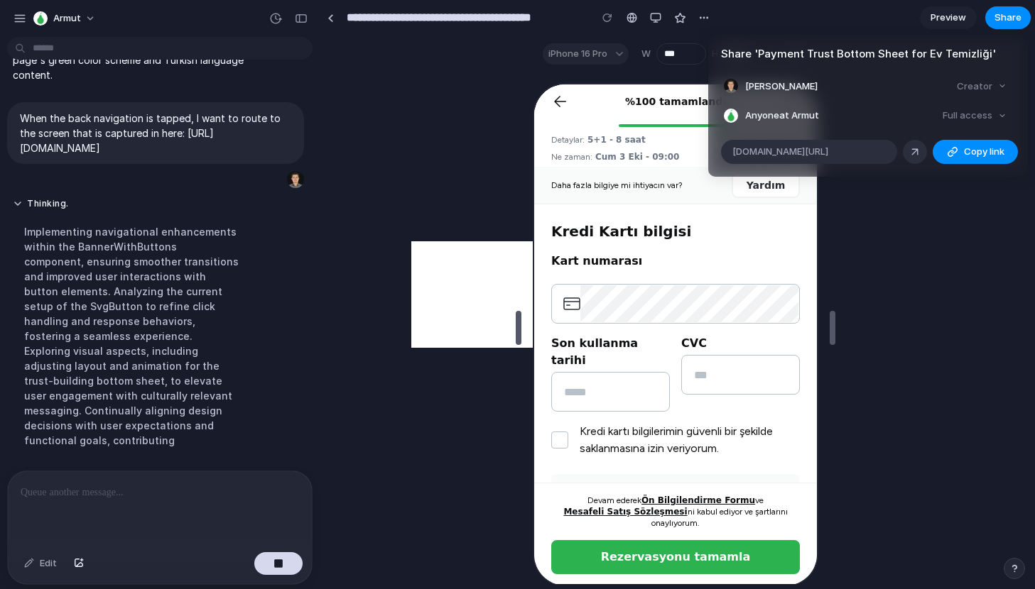
click at [915, 251] on div "Share ' Payment Trust Bottom Sheet for Ev Temizliği ' Sezer Bakay Creator Anyon…" at bounding box center [517, 294] width 1035 height 589
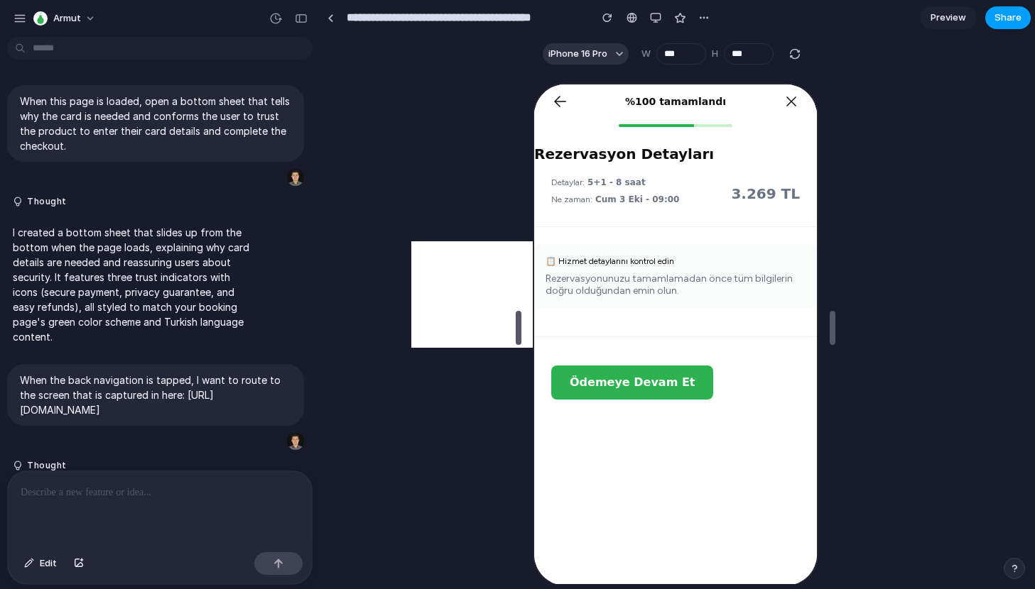
scroll to position [197, 0]
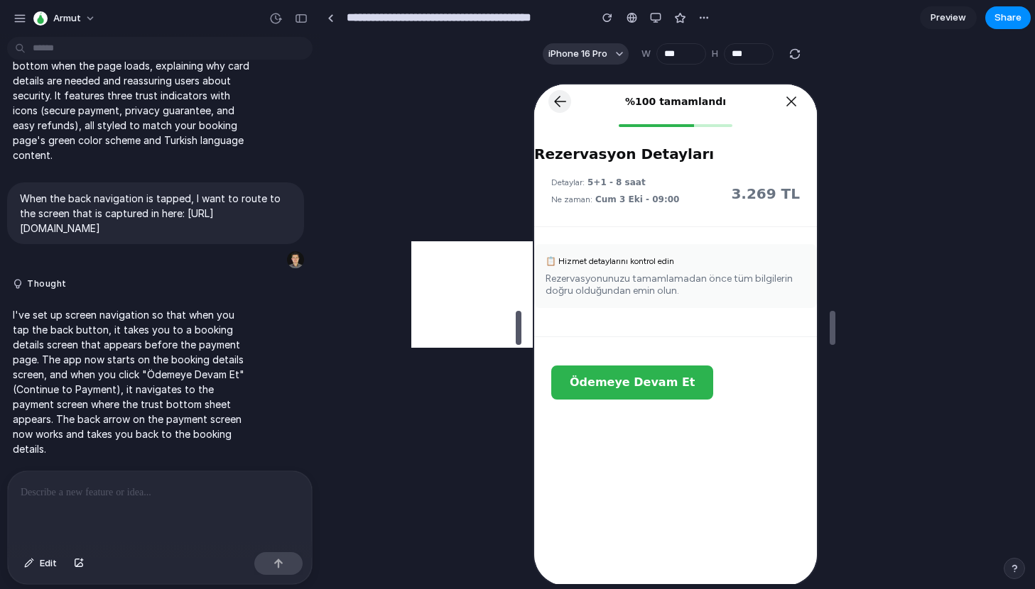
click at [560, 96] on icon at bounding box center [557, 100] width 17 height 17
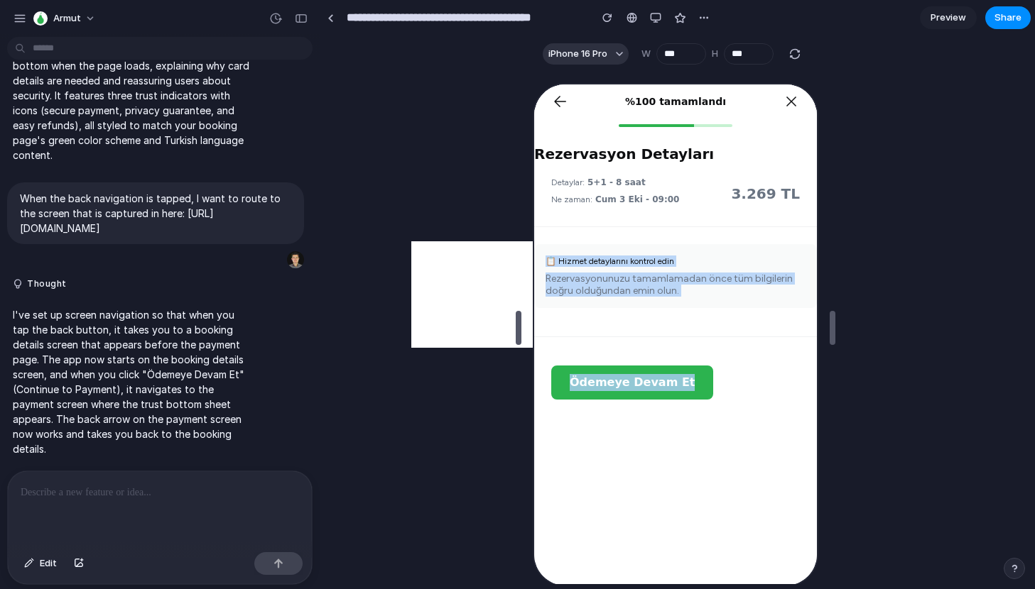
drag, startPoint x: 728, startPoint y: 338, endPoint x: 728, endPoint y: 388, distance: 50.4
click at [728, 391] on div "Rezervasyon Detayları Detaylar: 5+1 - 8 saat Ne zaman: Cum 3 Eki - 09:00 3.269 …" at bounding box center [673, 265] width 283 height 290
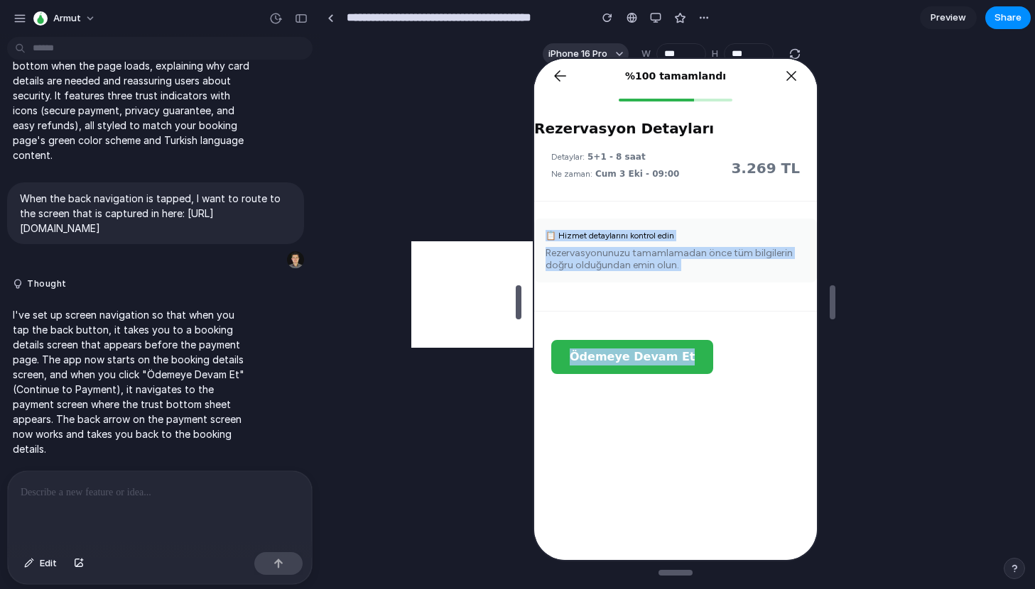
scroll to position [0, 0]
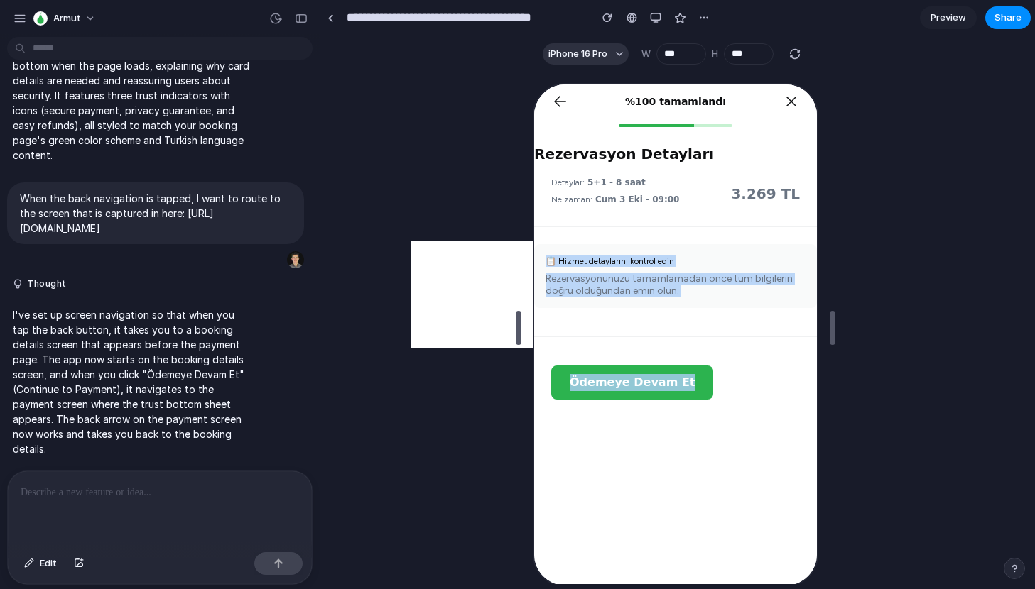
click at [660, 390] on button "Ödemeye Devam Et" at bounding box center [630, 381] width 162 height 34
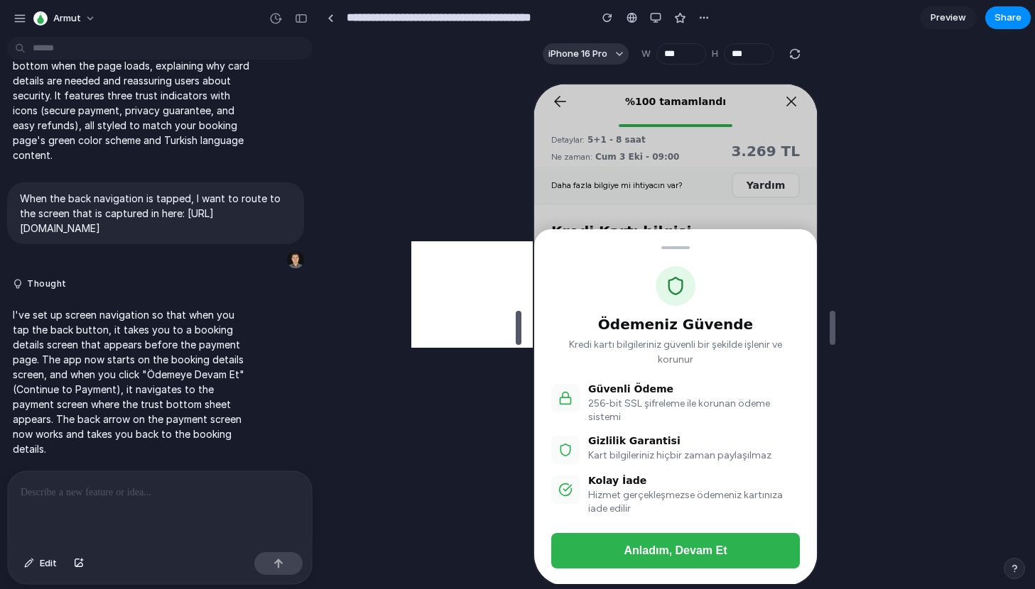
click at [606, 168] on div "Ödemeniz Güvende Kredi kartı bilgileriniz güvenli bir şekilde işlenir ve korunu…" at bounding box center [673, 333] width 283 height 501
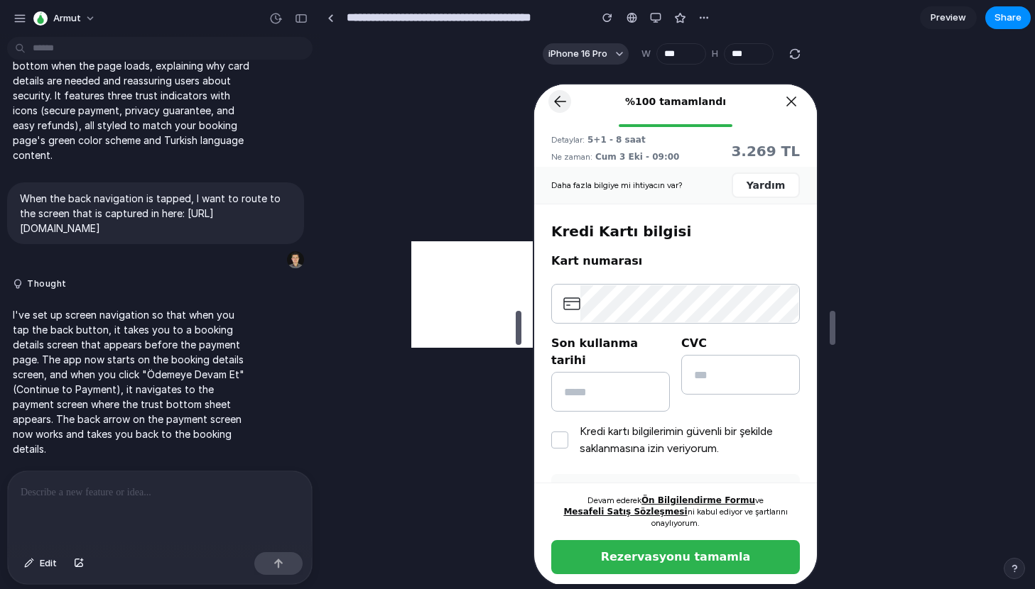
click at [555, 97] on icon at bounding box center [557, 99] width 11 height 11
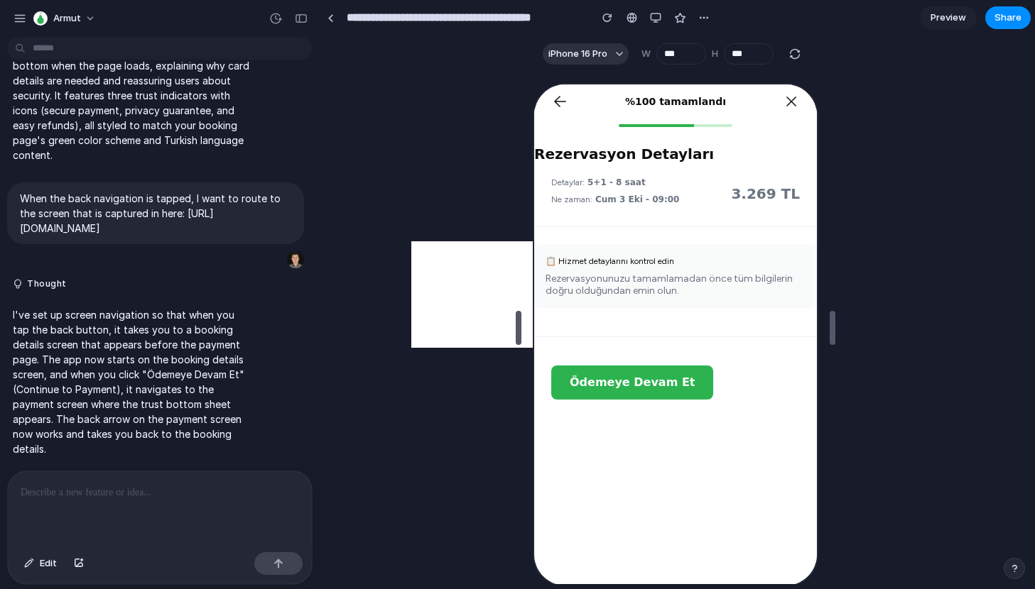
click at [602, 388] on span "Ödemeye Devam Et" at bounding box center [629, 381] width 125 height 17
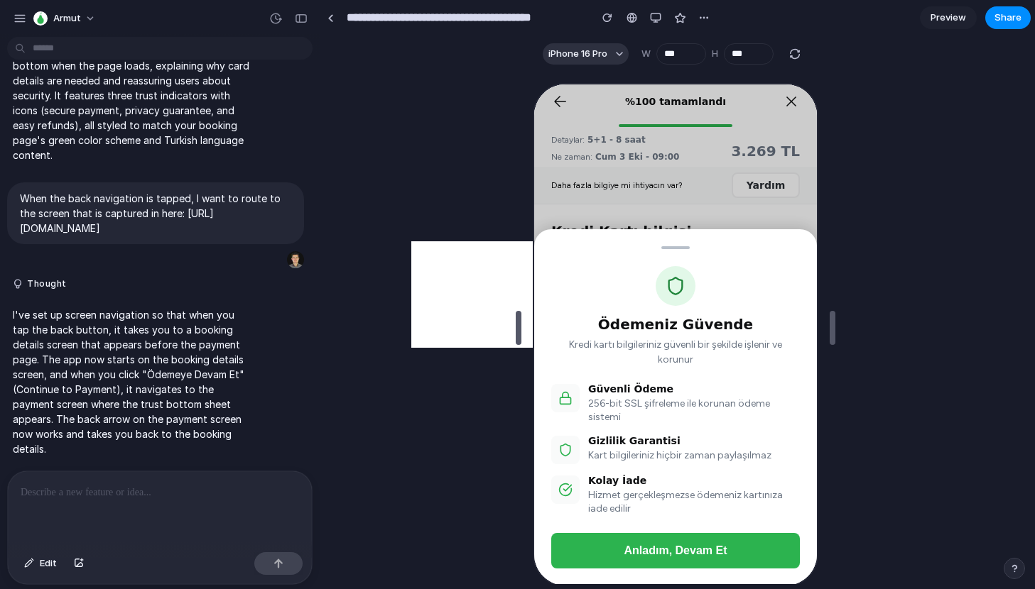
click at [609, 163] on div "Ödemeniz Güvende Kredi kartı bilgileriniz güvenli bir şekilde işlenir ve korunu…" at bounding box center [673, 333] width 283 height 501
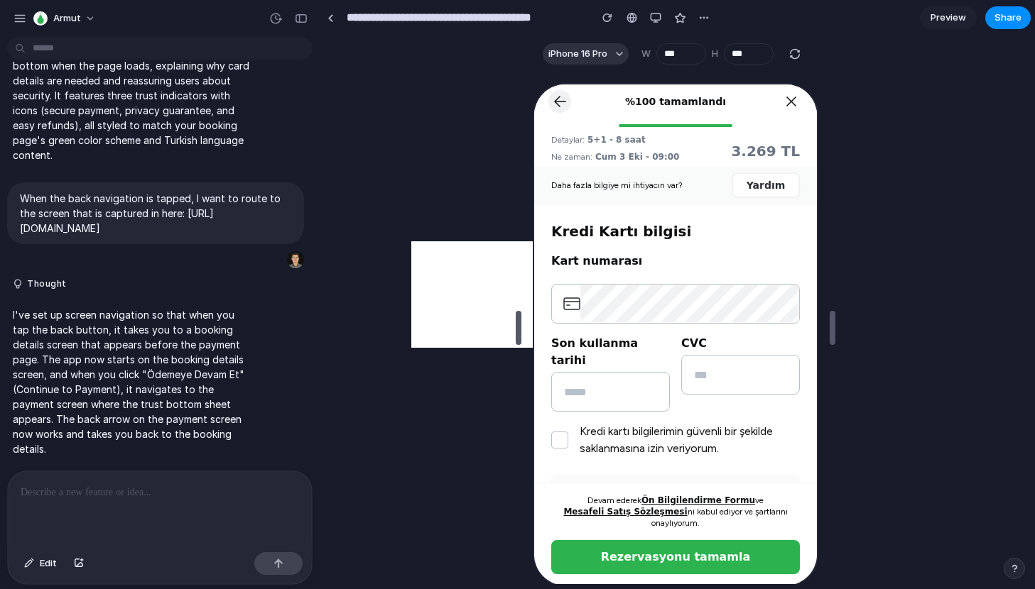
click at [552, 106] on icon at bounding box center [557, 100] width 17 height 17
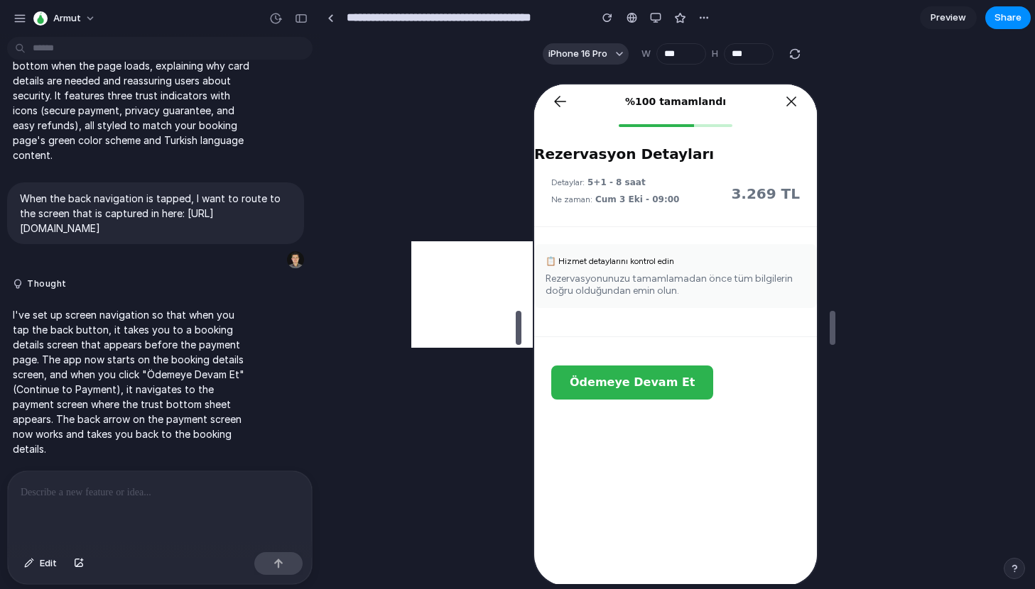
click at [112, 507] on div at bounding box center [160, 509] width 304 height 75
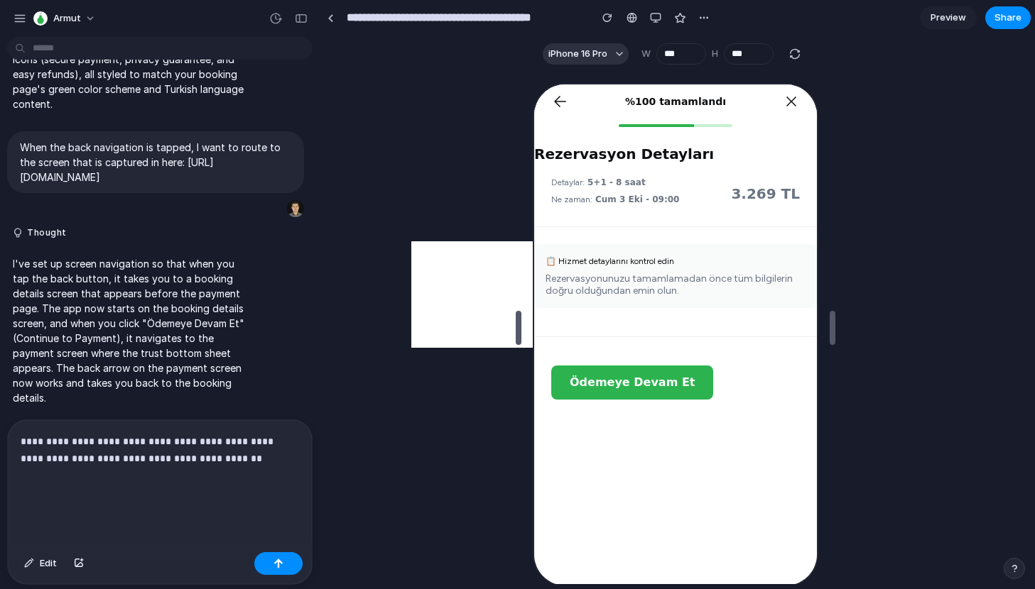
scroll to position [265, 0]
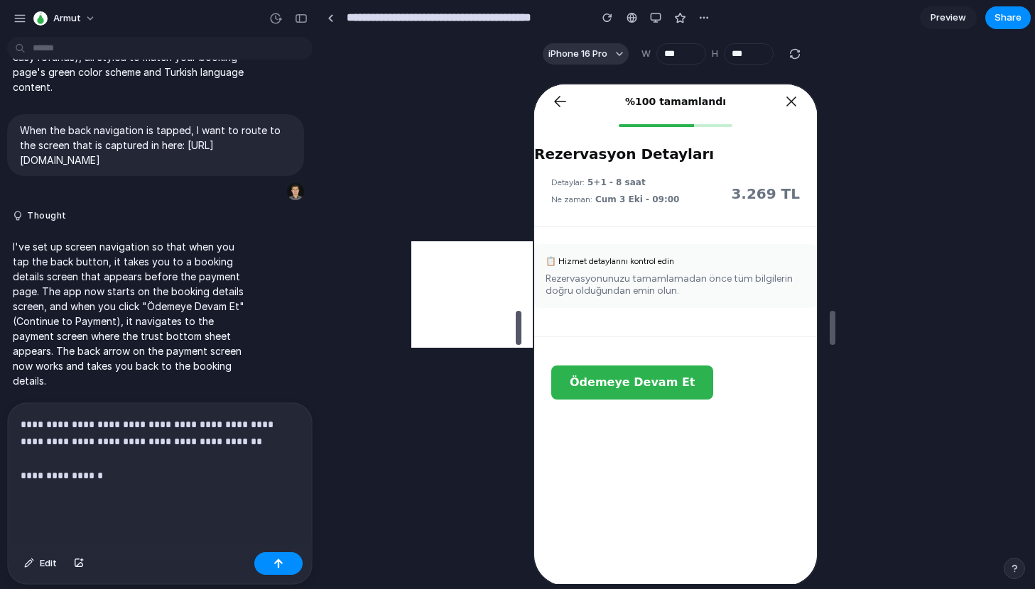
click at [50, 492] on p "**********" at bounding box center [160, 458] width 278 height 85
click at [167, 486] on p "**********" at bounding box center [160, 458] width 278 height 85
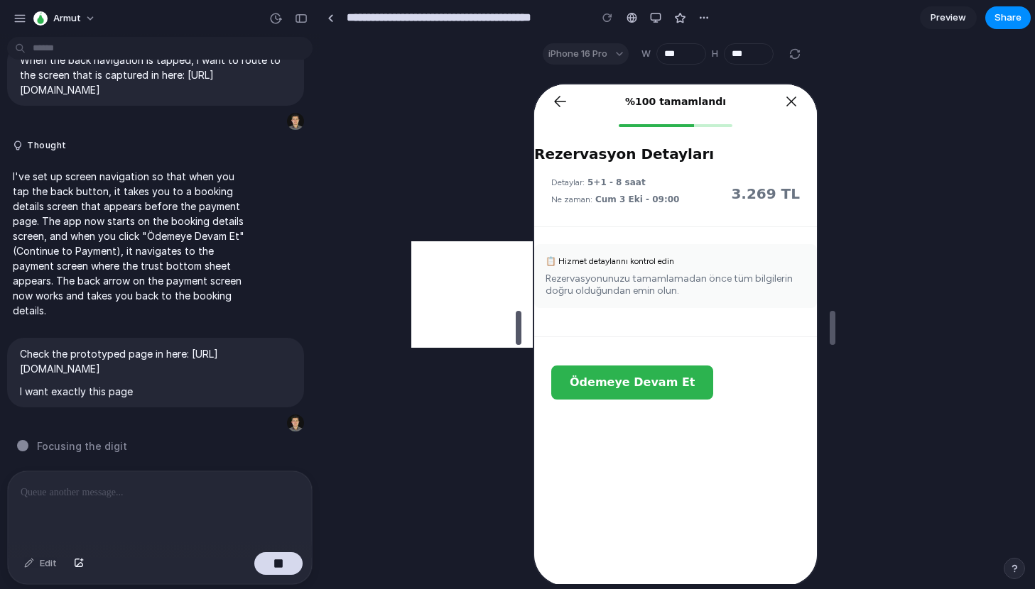
click at [604, 369] on button "Ödemeye Devam Et" at bounding box center [630, 381] width 162 height 34
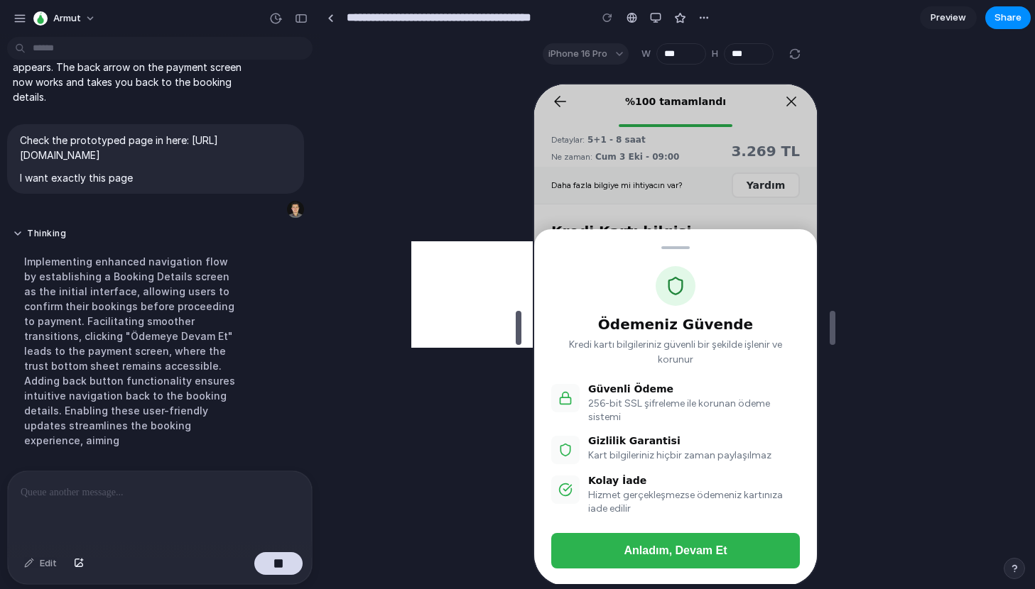
scroll to position [0, 0]
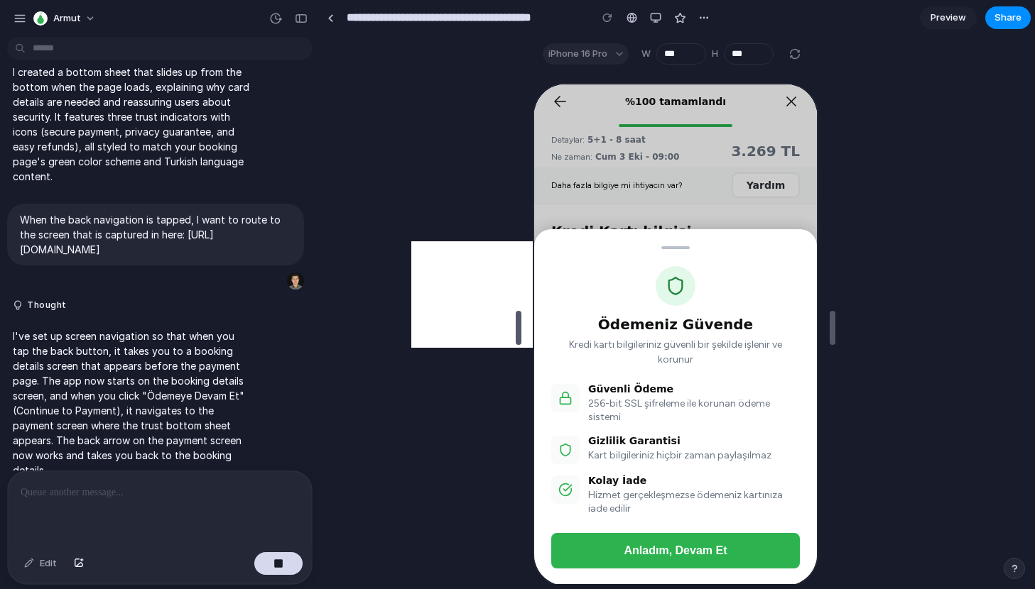
click at [950, 19] on span "Preview" at bounding box center [948, 18] width 36 height 14
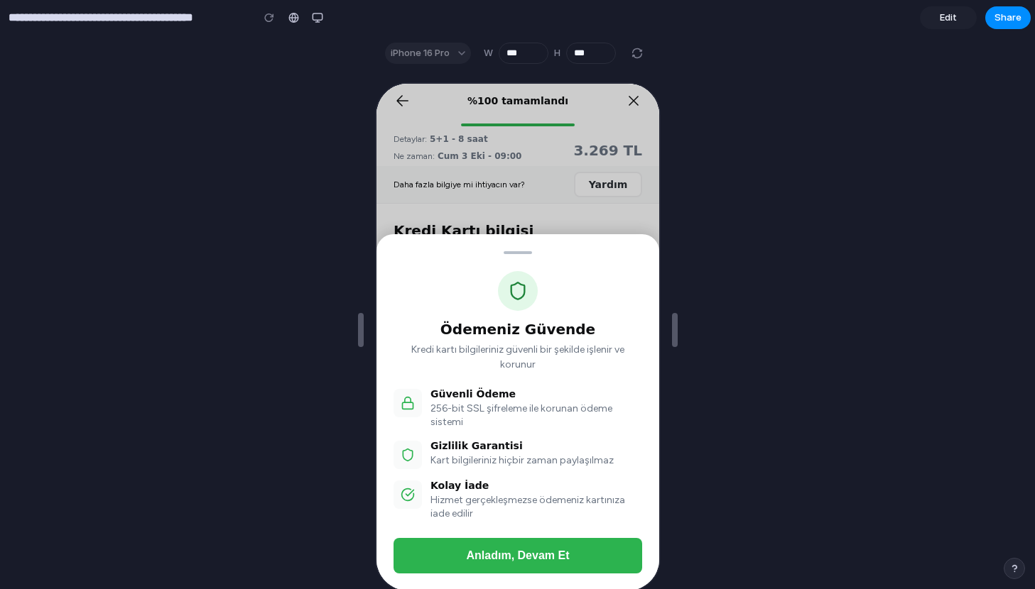
click at [954, 21] on span "Edit" at bounding box center [948, 18] width 17 height 14
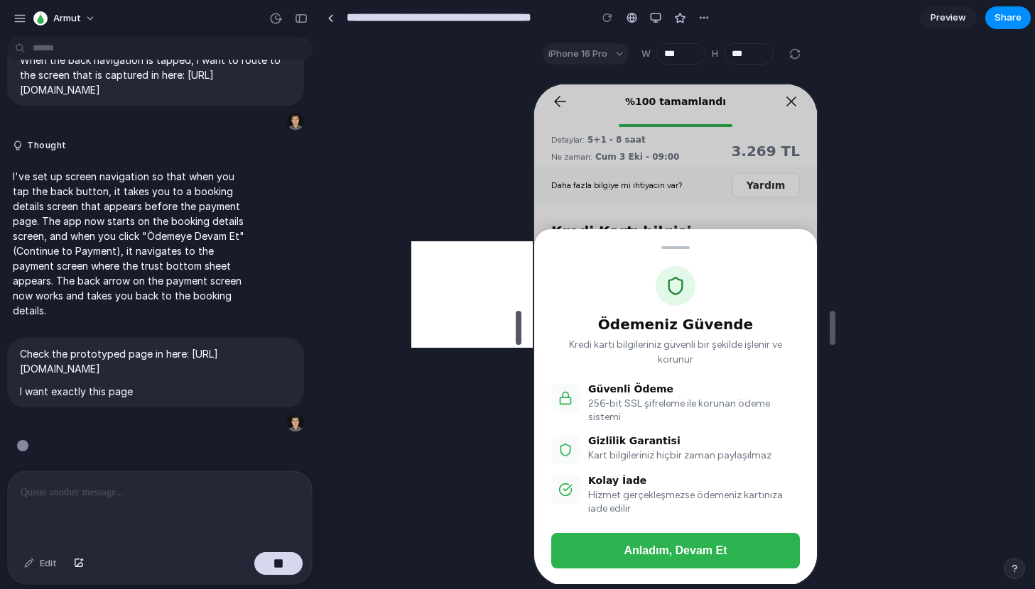
scroll to position [379, 0]
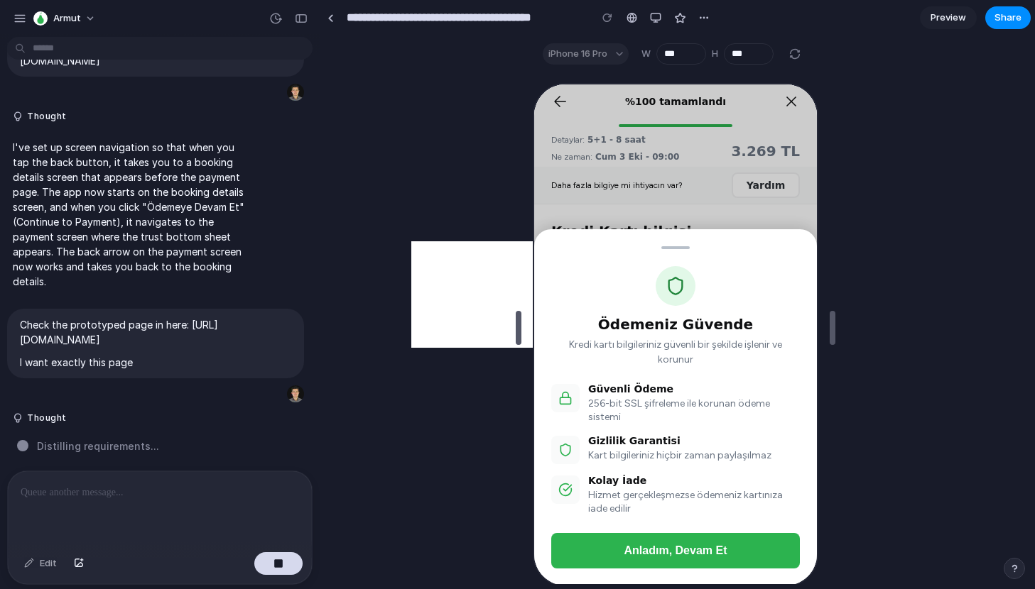
click at [613, 211] on div "Ödemeniz Güvende Kredi kartı bilgileriniz güvenli bir şekilde işlenir ve korunu…" at bounding box center [673, 333] width 283 height 501
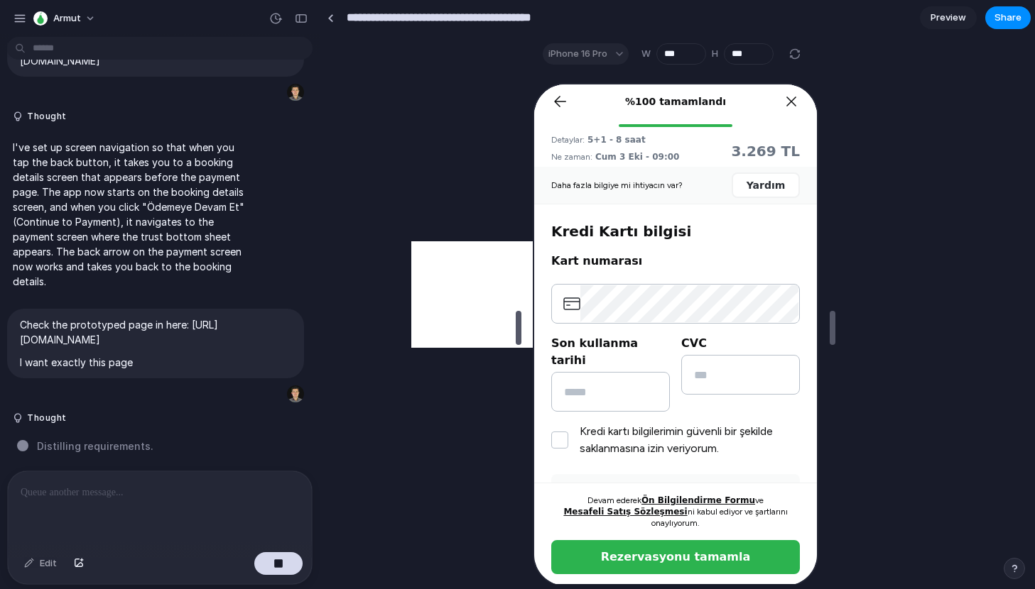
click at [575, 16] on input "**********" at bounding box center [464, 18] width 241 height 26
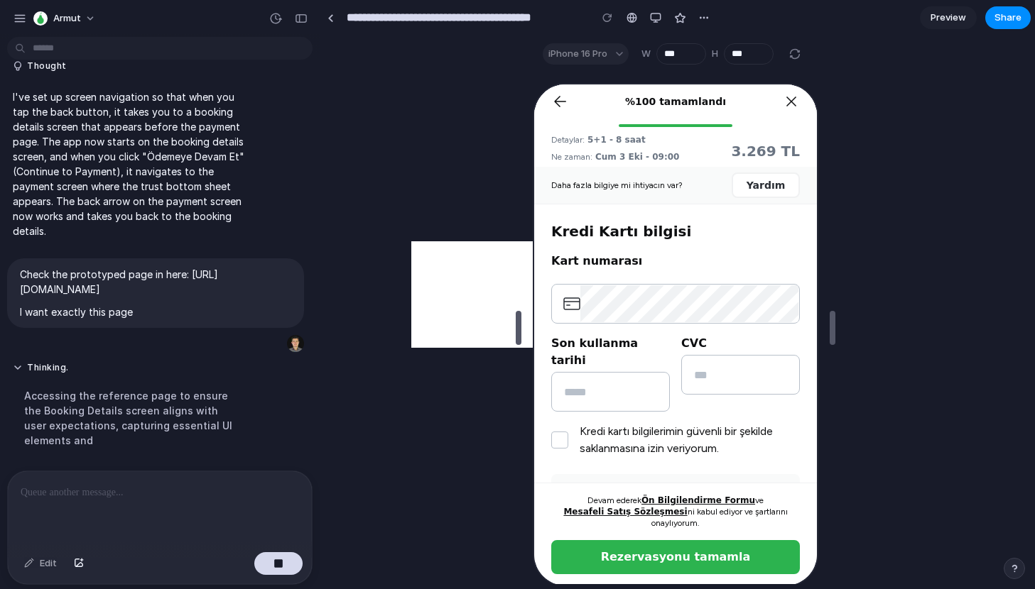
click at [369, 197] on div at bounding box center [674, 328] width 709 height 513
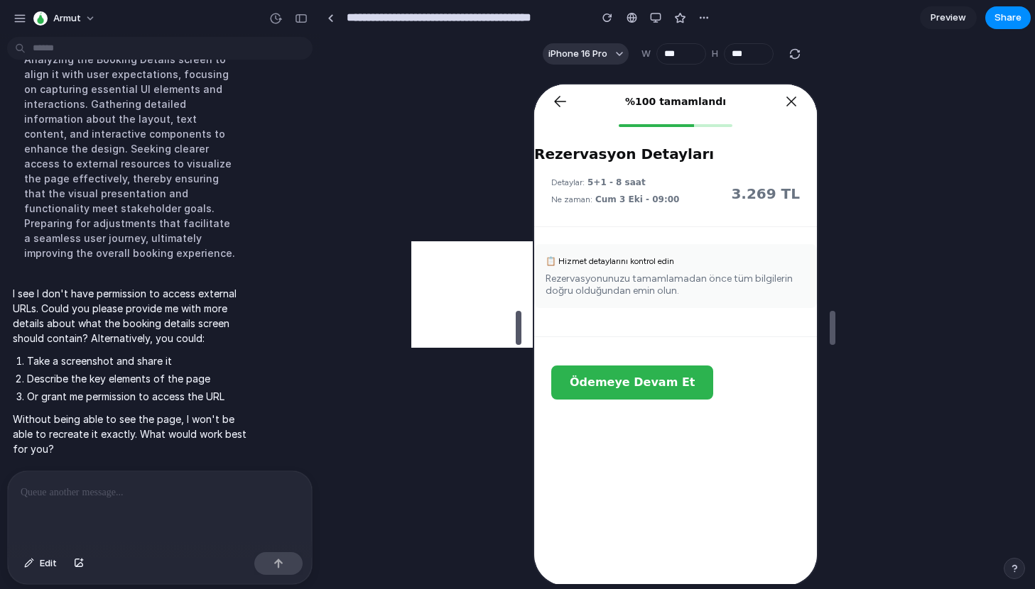
scroll to position [0, 0]
click at [999, 25] on button "Share" at bounding box center [1007, 17] width 45 height 23
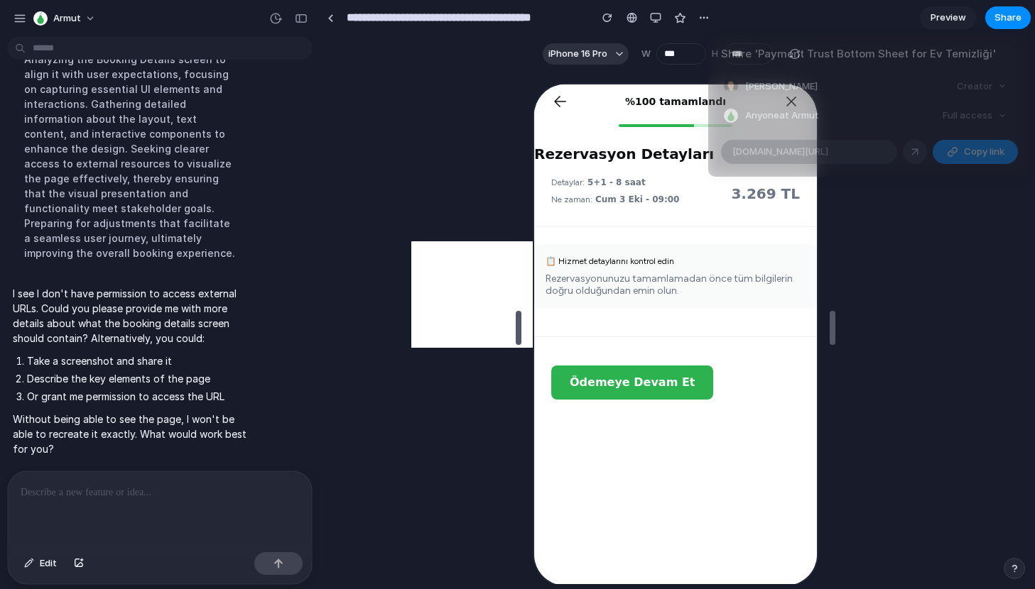
click at [970, 115] on div "Full access" at bounding box center [974, 116] width 75 height 20
click at [991, 115] on div "Full access" at bounding box center [974, 116] width 75 height 20
click at [978, 90] on div "Creator" at bounding box center [981, 87] width 61 height 20
click at [999, 90] on div "Creator" at bounding box center [981, 87] width 61 height 20
click at [920, 153] on div at bounding box center [914, 152] width 13 height 13
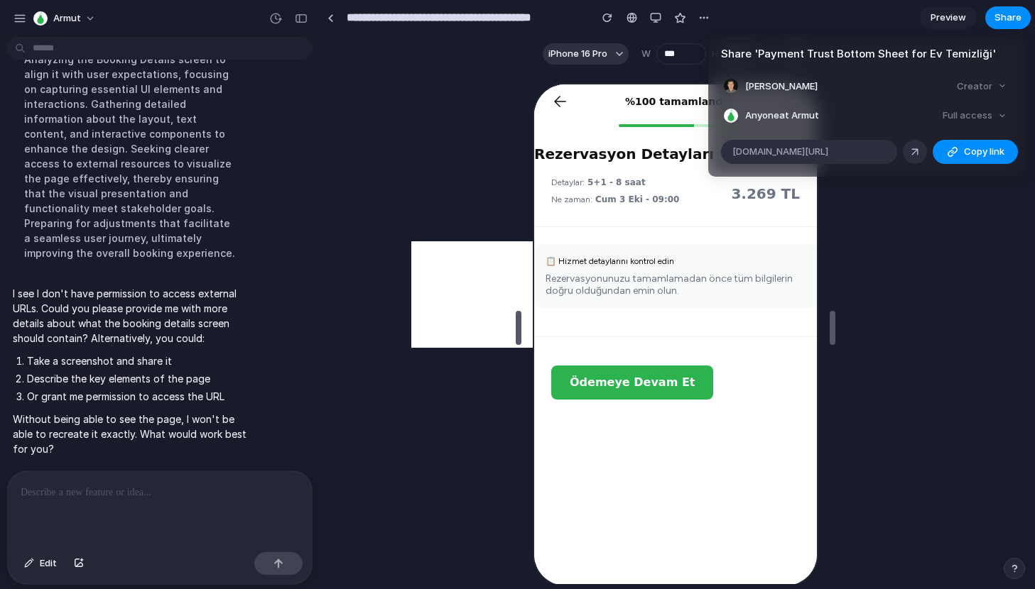
click at [455, 94] on div "Share ' Payment Trust Bottom Sheet for Ev Temizliği ' Sezer Bakay Creator Anyon…" at bounding box center [517, 294] width 1035 height 589
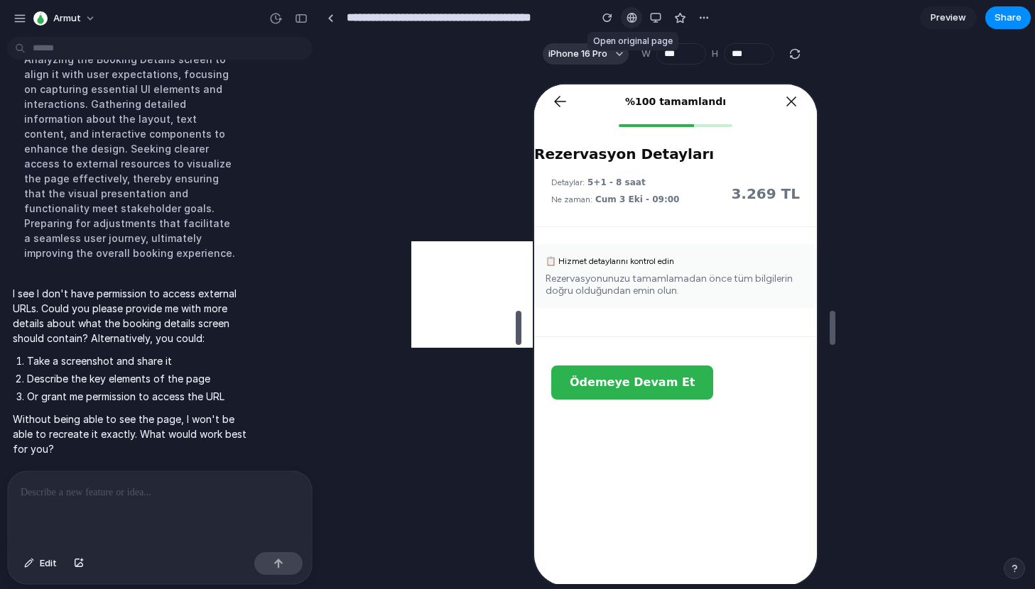
click at [633, 16] on div at bounding box center [631, 17] width 11 height 11
click at [408, 205] on div at bounding box center [674, 328] width 709 height 513
click at [80, 515] on div at bounding box center [160, 509] width 304 height 75
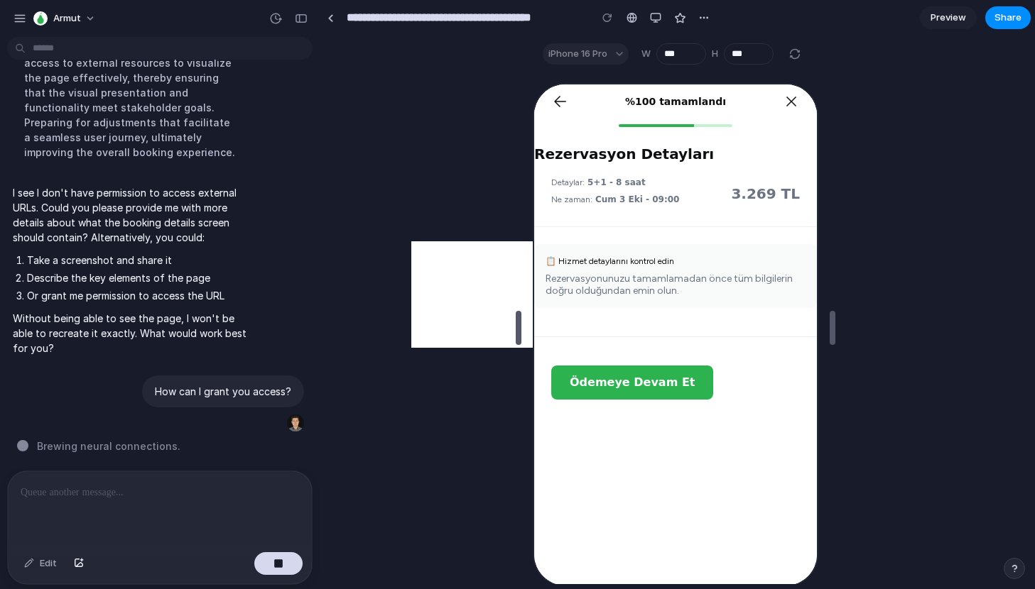
click at [597, 383] on span "Ödemeye Devam Et" at bounding box center [629, 380] width 125 height 13
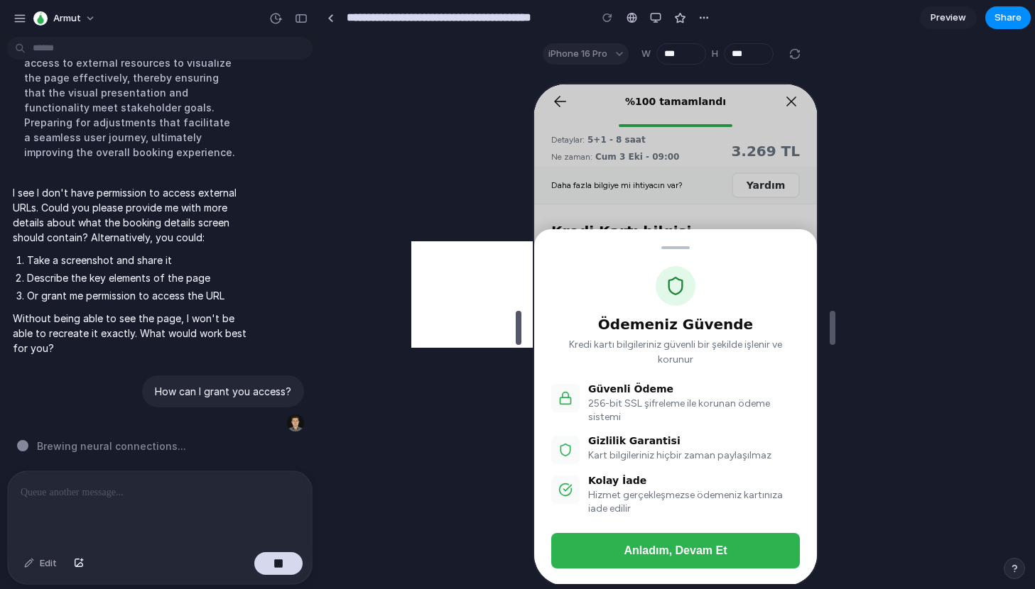
click at [558, 201] on div "Ödemeniz Güvende Kredi kartı bilgileriniz güvenli bir şekilde işlenir ve korunu…" at bounding box center [673, 333] width 283 height 501
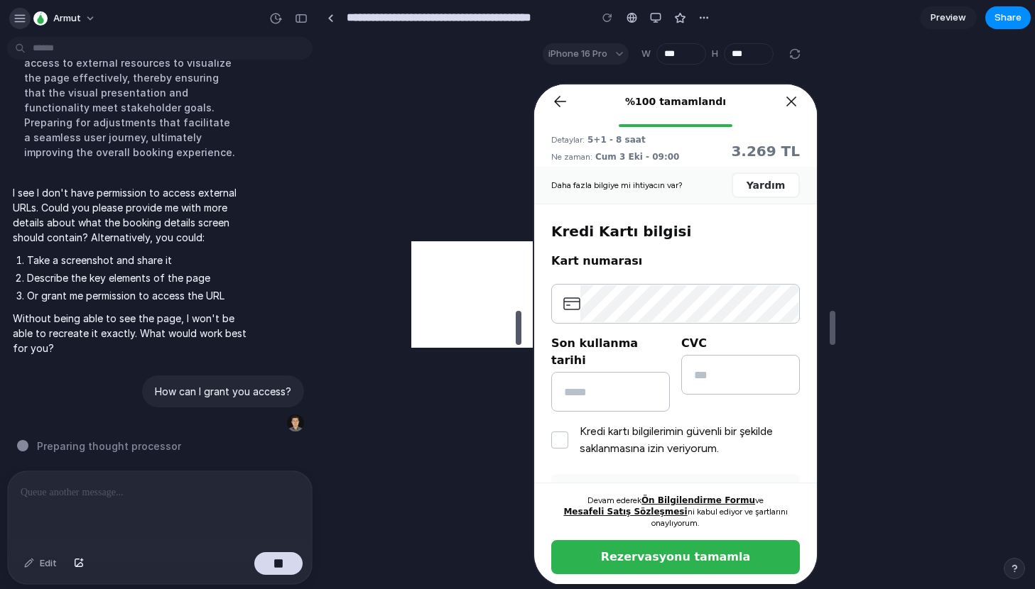
click at [21, 16] on div "button" at bounding box center [19, 18] width 13 height 13
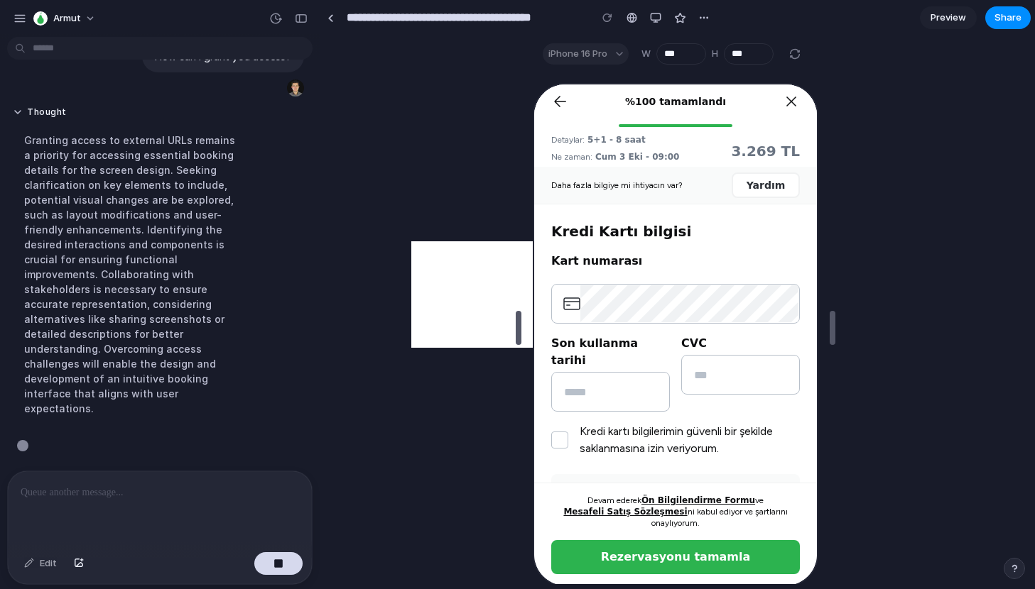
scroll to position [957, 0]
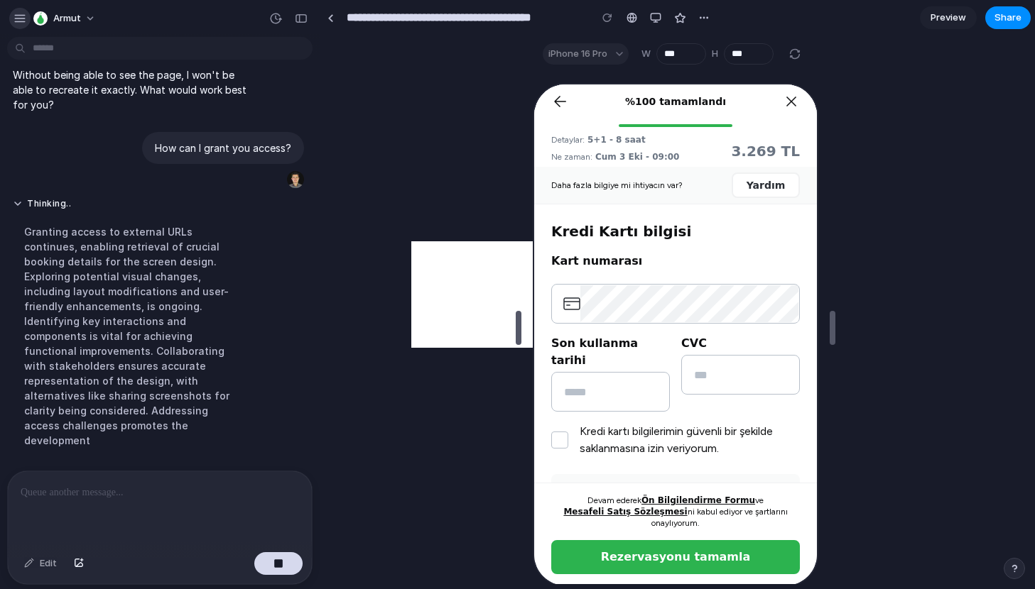
click at [12, 13] on button "button" at bounding box center [19, 18] width 21 height 21
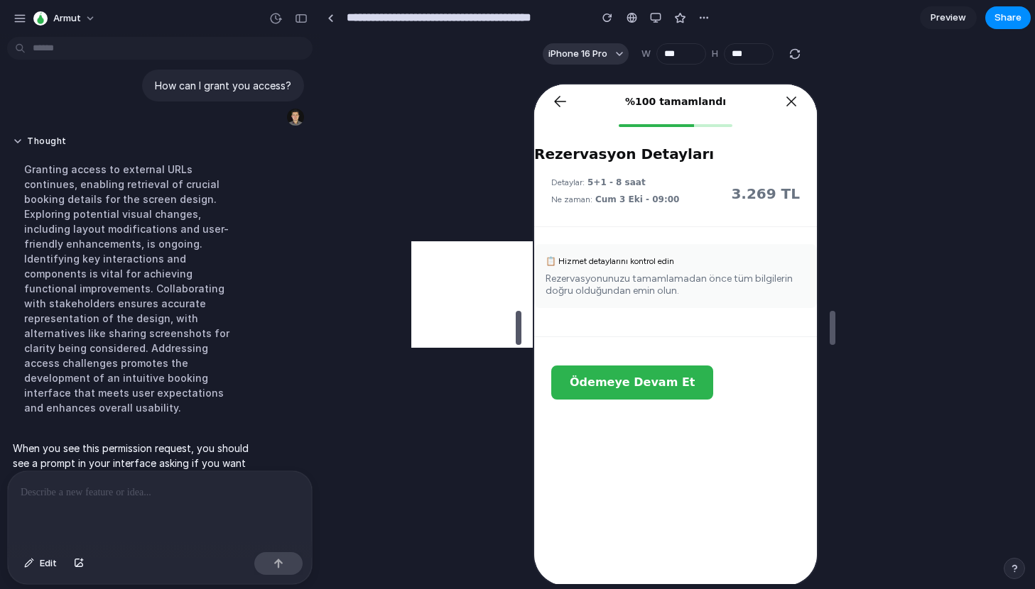
scroll to position [971, 0]
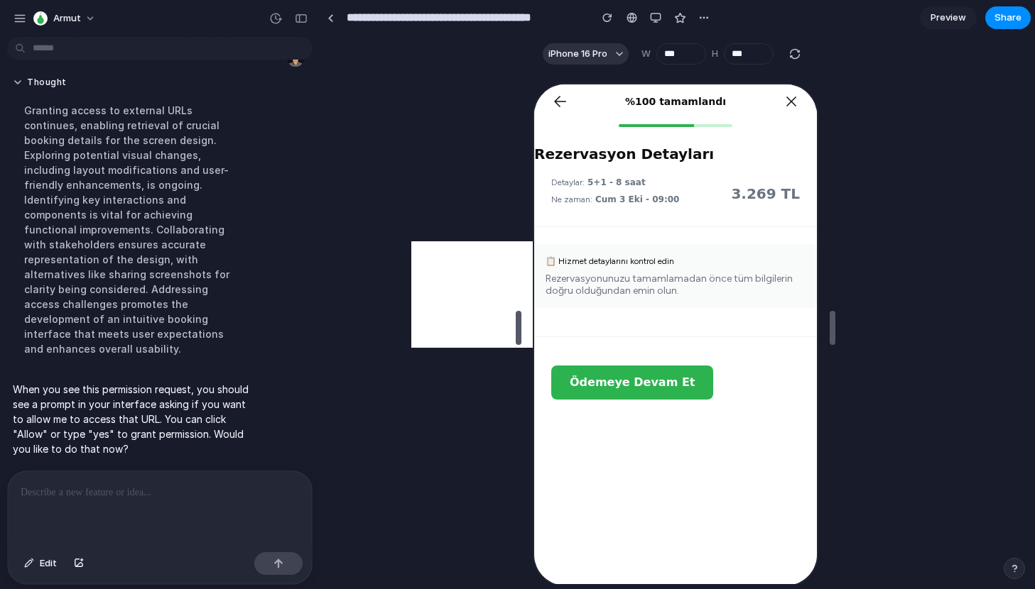
click at [66, 426] on p "When you see this permission request, you should see a prompt in your interface…" at bounding box center [131, 419] width 237 height 75
click at [94, 509] on div at bounding box center [160, 509] width 304 height 75
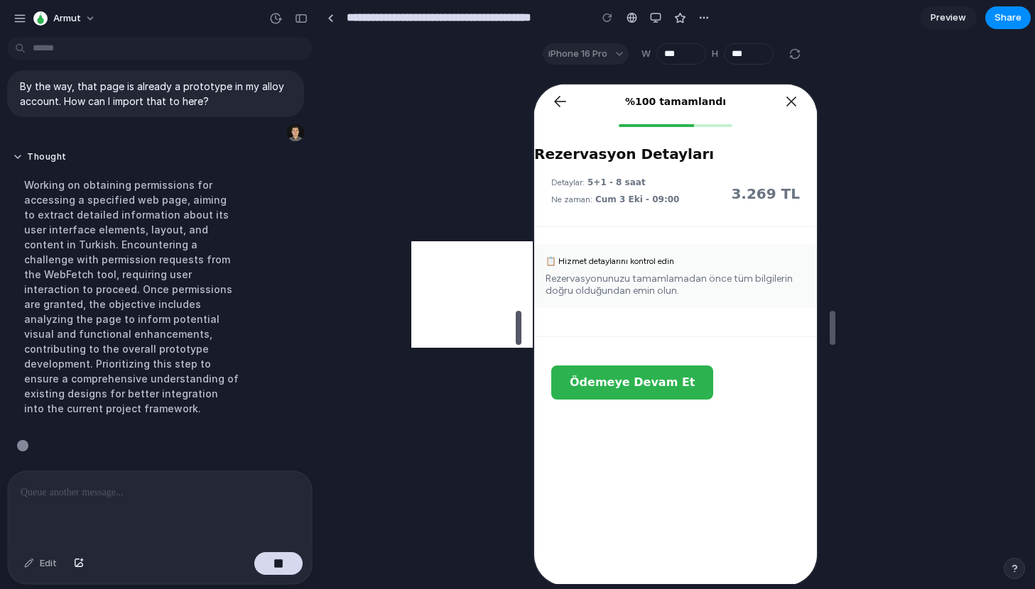
scroll to position [1116, 0]
click at [637, 379] on span "Ödemeye Devam Et" at bounding box center [629, 380] width 125 height 13
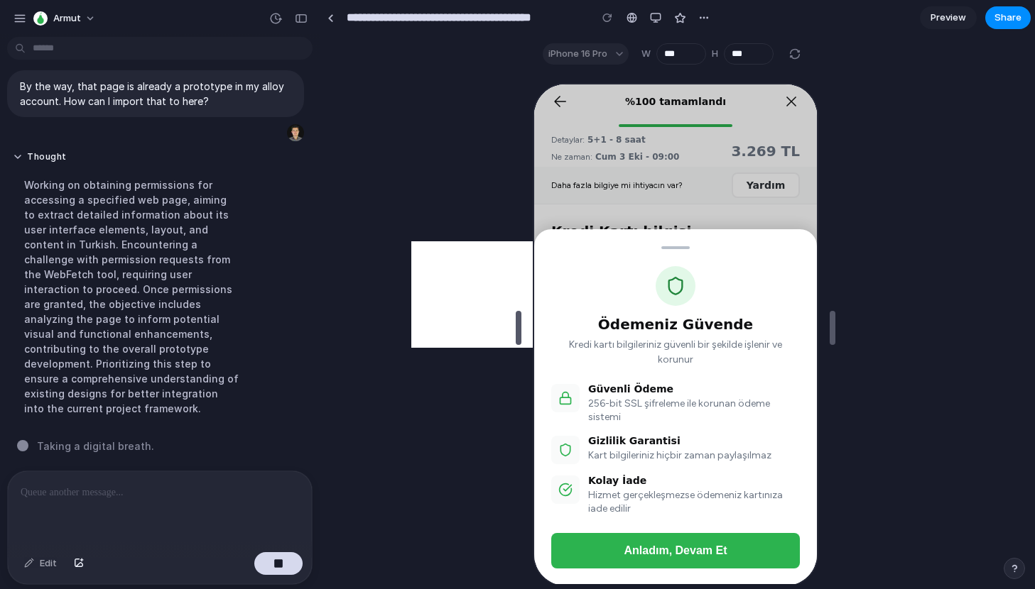
click at [640, 198] on div "Ödemeniz Güvende Kredi kartı bilgileriniz güvenli bir şekilde işlenir ve korunu…" at bounding box center [673, 333] width 283 height 501
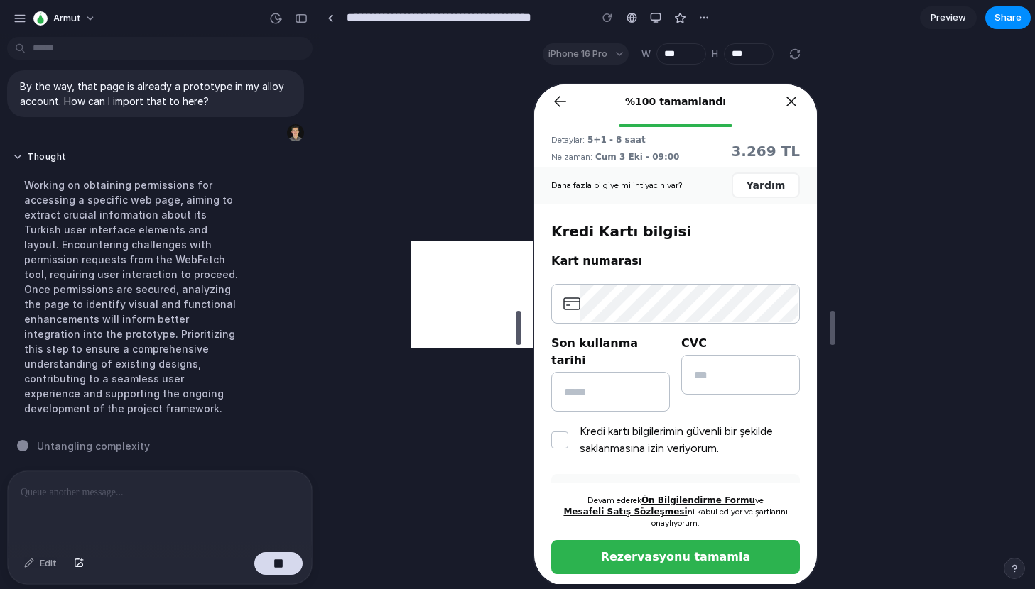
click at [361, 300] on div at bounding box center [674, 328] width 709 height 513
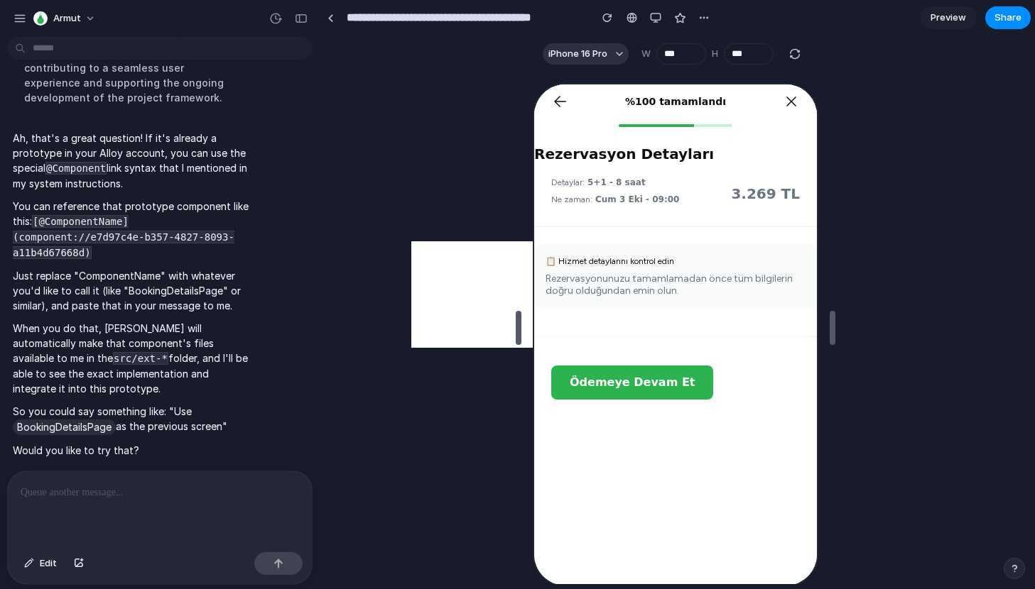
scroll to position [0, 0]
click at [594, 383] on span "Ödemeye Devam Et" at bounding box center [629, 380] width 125 height 13
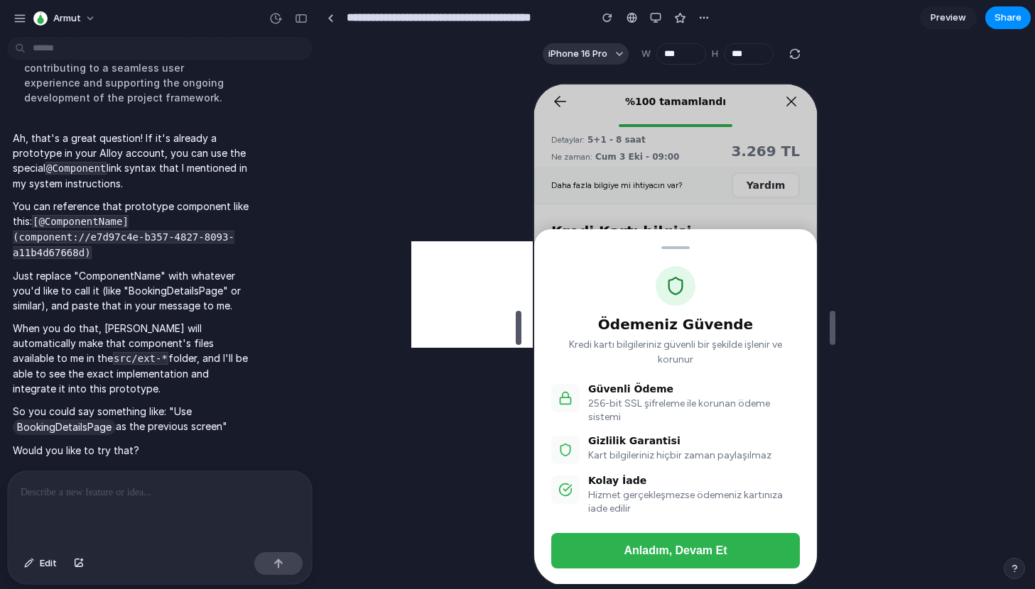
click at [619, 211] on div "Ödemeniz Güvende Kredi kartı bilgileriniz güvenli bir şekilde işlenir ve korunu…" at bounding box center [673, 333] width 283 height 501
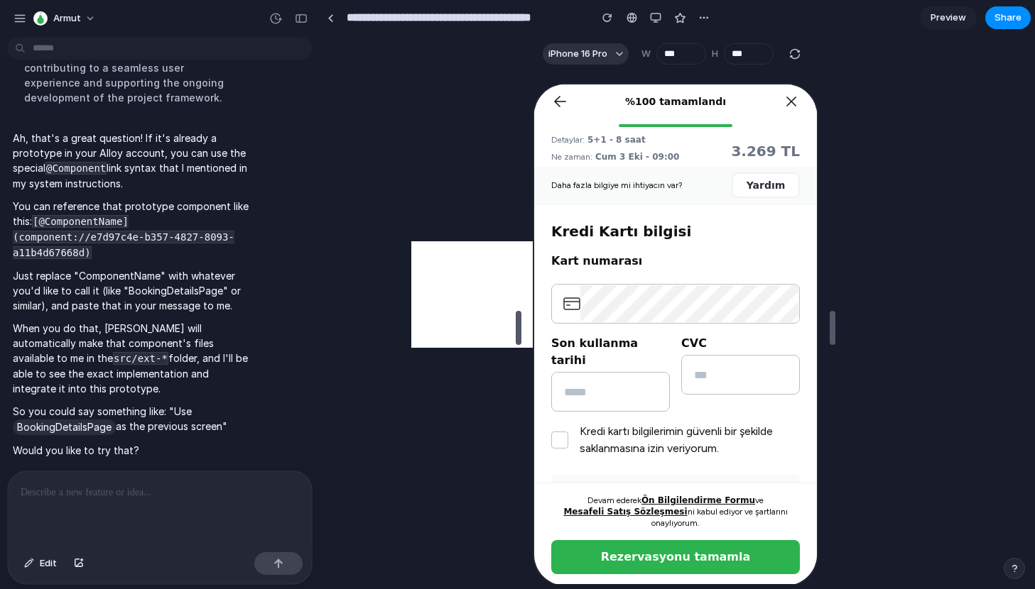
click at [87, 476] on div at bounding box center [160, 509] width 304 height 75
click at [16, 20] on div "button" at bounding box center [19, 18] width 13 height 13
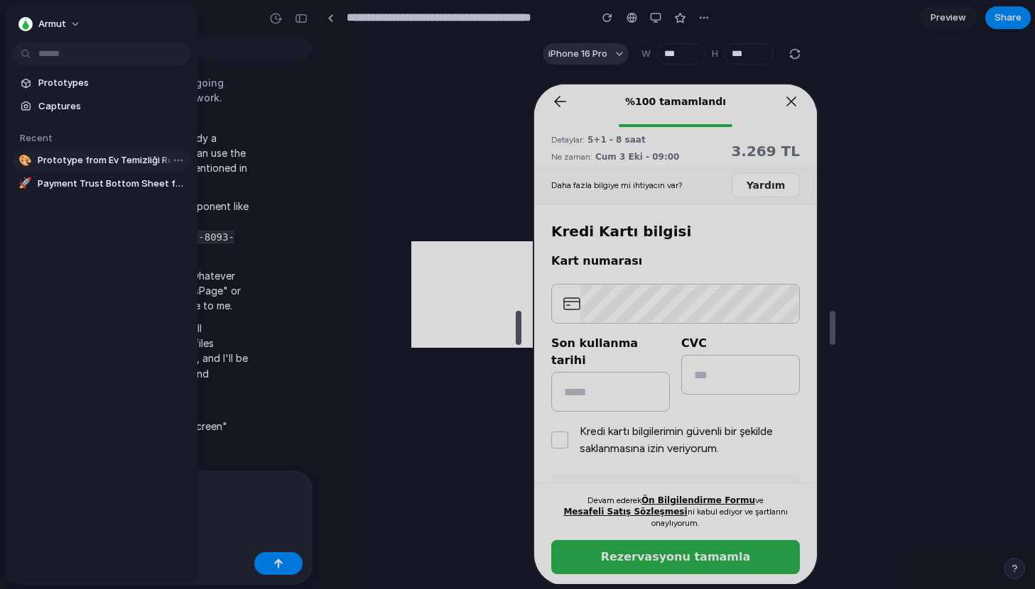
click at [104, 160] on span "Prototype from Ev Temizliği Rezervasyonu" at bounding box center [111, 160] width 147 height 14
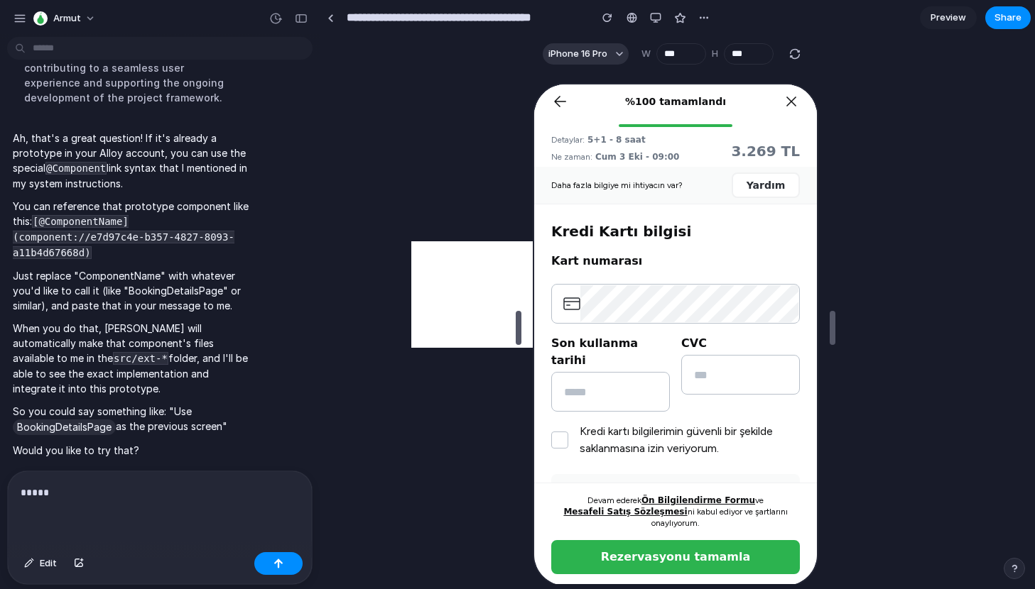
click at [121, 487] on p "*****" at bounding box center [160, 492] width 278 height 17
click at [119, 498] on p "********" at bounding box center [160, 492] width 278 height 17
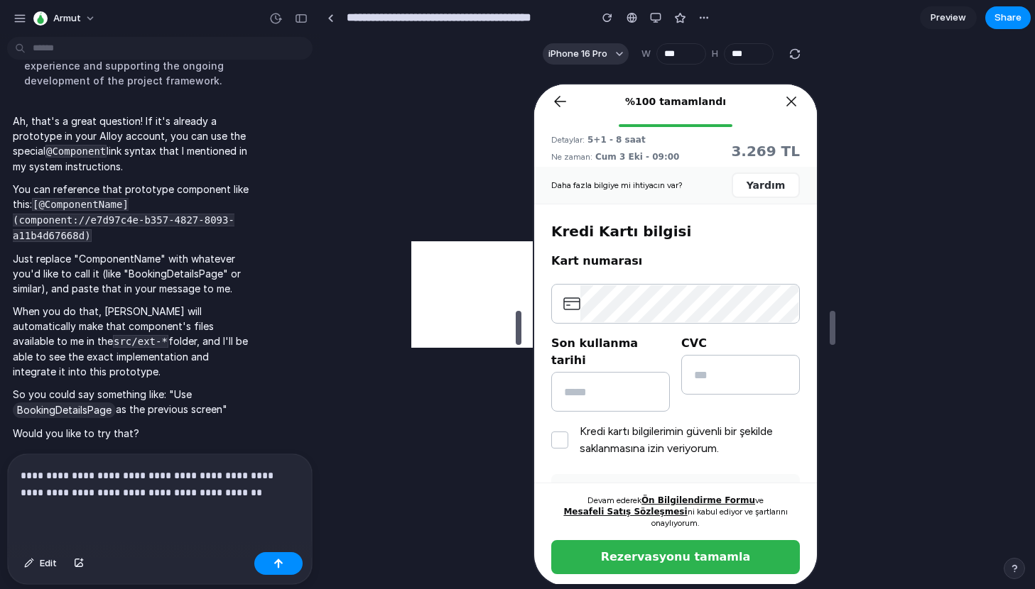
scroll to position [1444, 0]
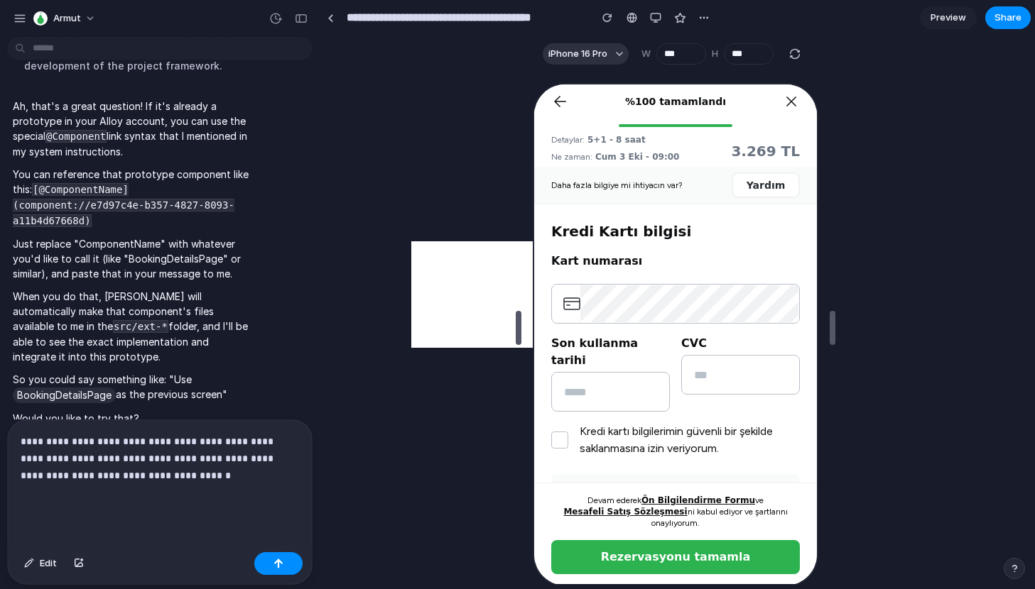
click at [98, 143] on code "@Component" at bounding box center [75, 136] width 61 height 13
click at [79, 462] on p "**********" at bounding box center [160, 467] width 278 height 68
click at [218, 484] on p "**********" at bounding box center [160, 467] width 278 height 68
click at [271, 563] on button "button" at bounding box center [278, 564] width 48 height 23
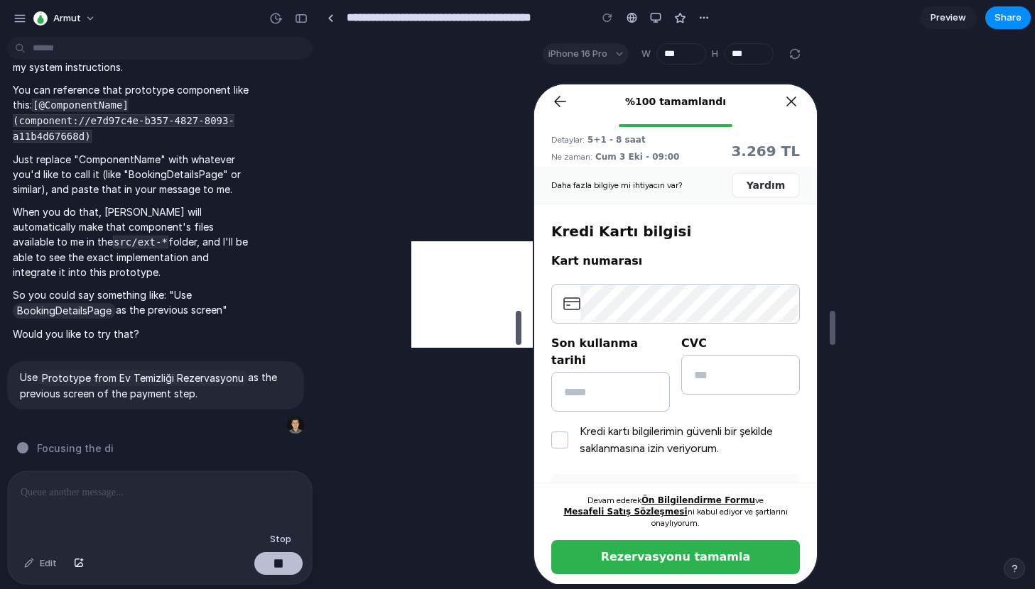
scroll to position [1496, 0]
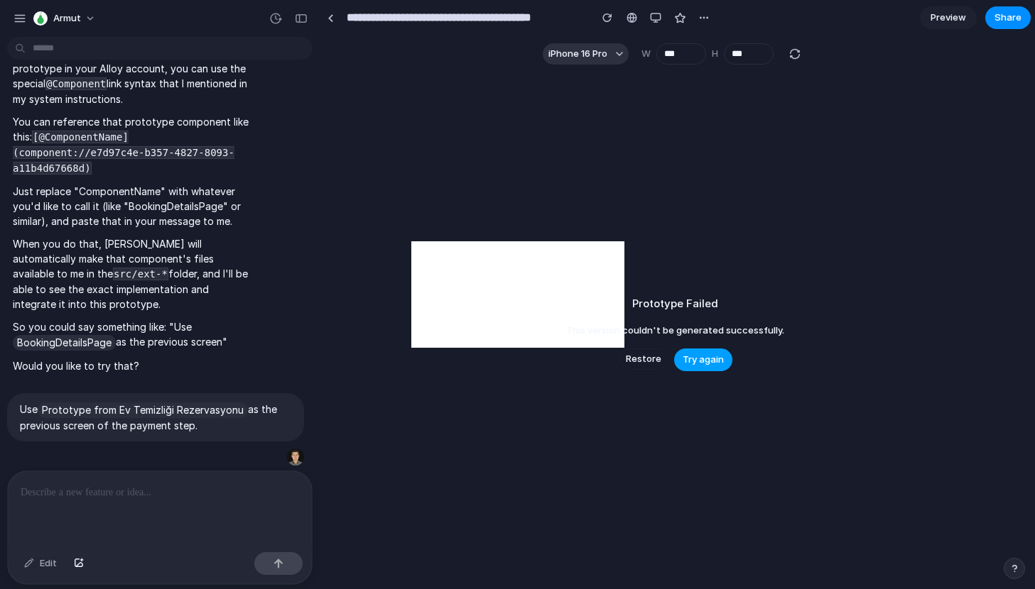
click at [703, 365] on span "Try again" at bounding box center [702, 360] width 41 height 14
click at [700, 355] on span "Try again" at bounding box center [702, 360] width 41 height 14
click at [176, 412] on span "Prototype from Ev Temizliği Rezervasyonu" at bounding box center [143, 411] width 210 height 16
click at [138, 494] on p at bounding box center [160, 492] width 278 height 17
click at [693, 364] on span "Try again" at bounding box center [702, 360] width 41 height 14
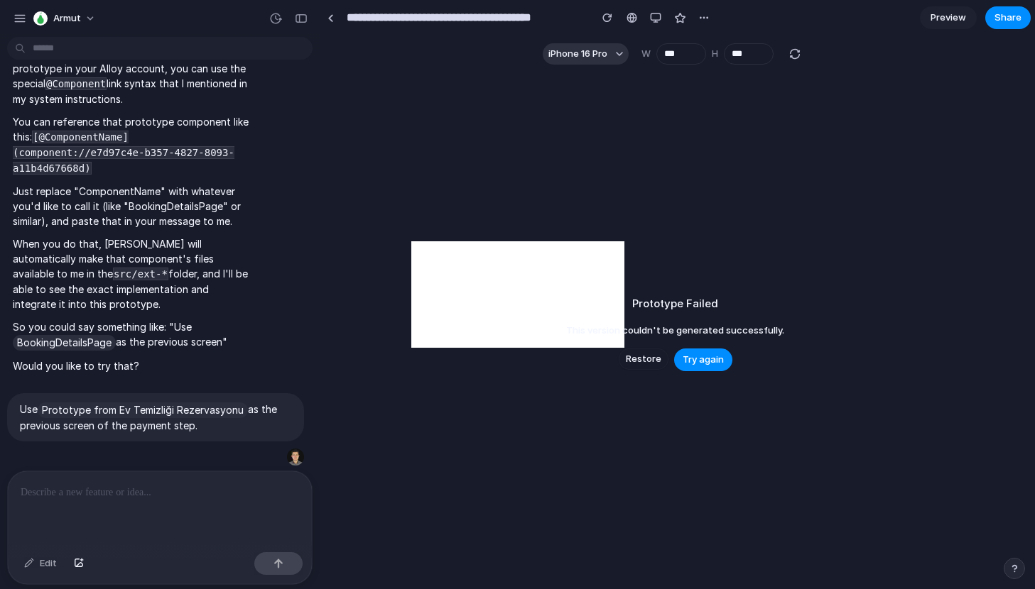
click at [634, 364] on span "Restore" at bounding box center [644, 359] width 36 height 14
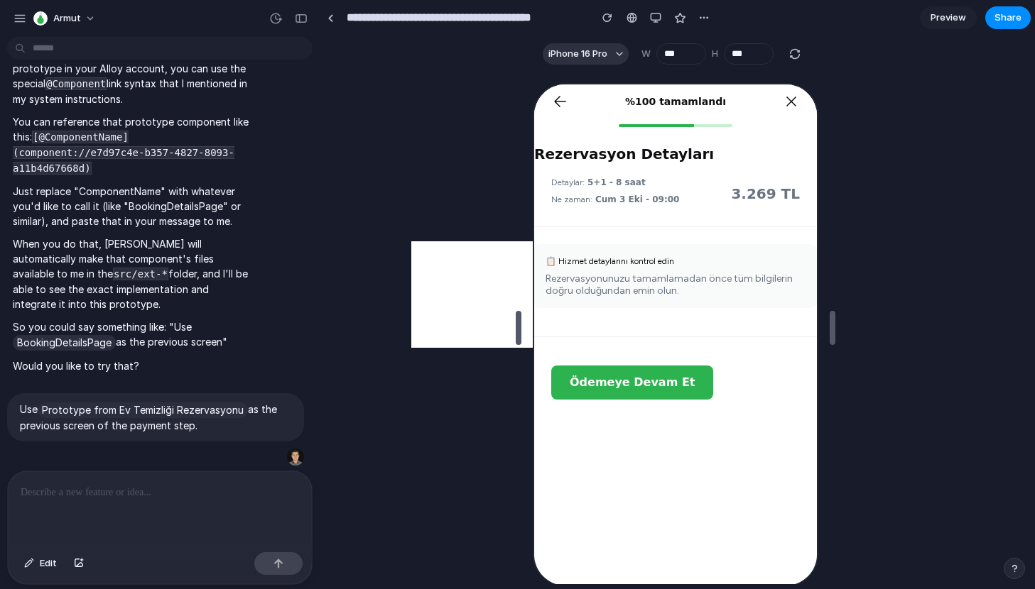
scroll to position [0, 0]
click at [141, 513] on div at bounding box center [160, 509] width 304 height 75
click at [596, 391] on button "Ödemeye Devam Et" at bounding box center [630, 381] width 162 height 34
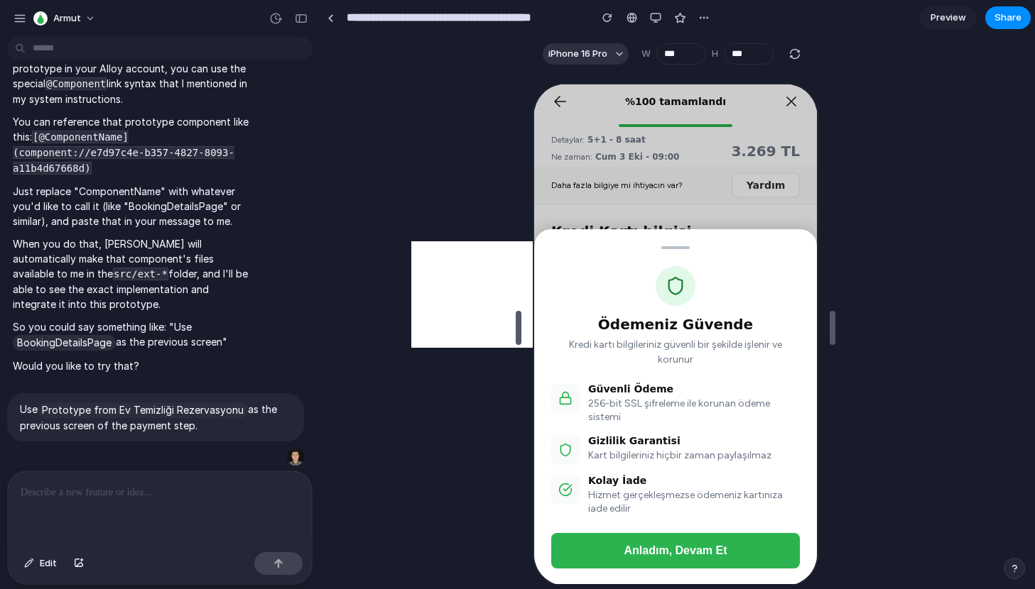
click at [197, 505] on div at bounding box center [160, 509] width 304 height 75
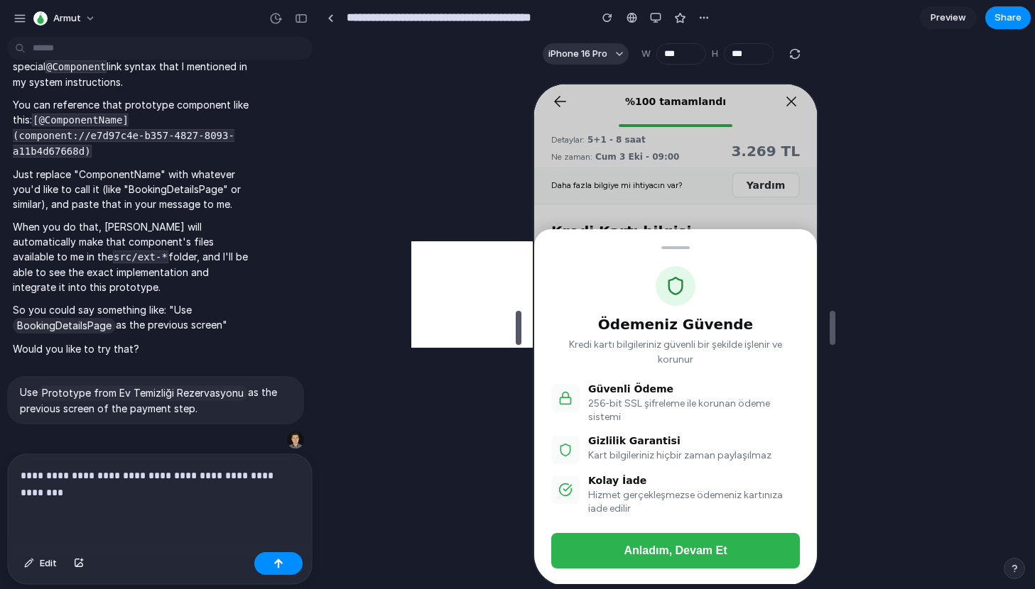
scroll to position [1612, 0]
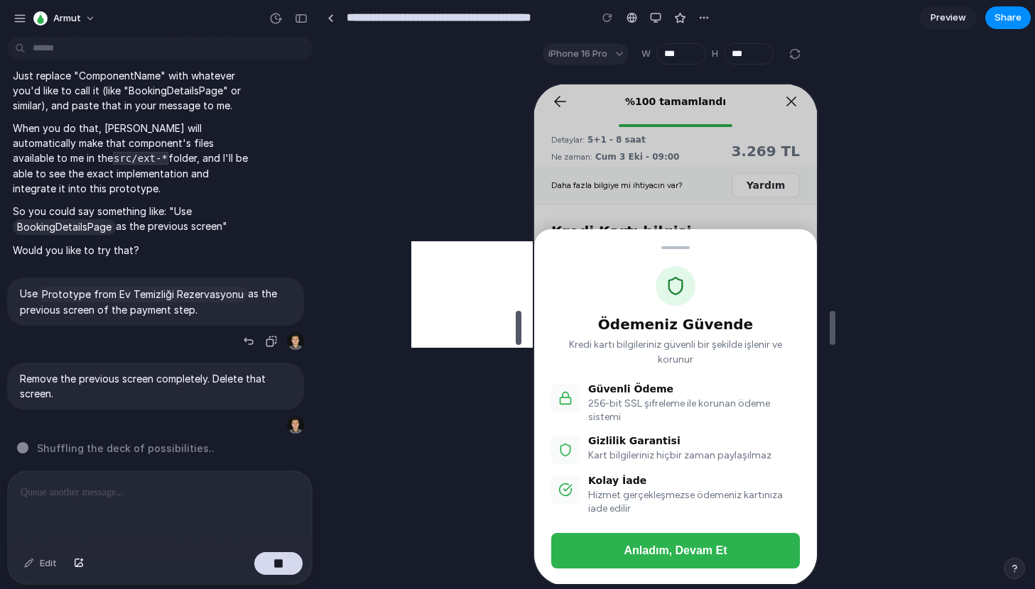
drag, startPoint x: 216, startPoint y: 311, endPoint x: 13, endPoint y: 286, distance: 204.6
click at [13, 286] on div "Use Prototype from Ev Temizliği Rezervasyonu as the previous screen of the paym…" at bounding box center [155, 302] width 297 height 48
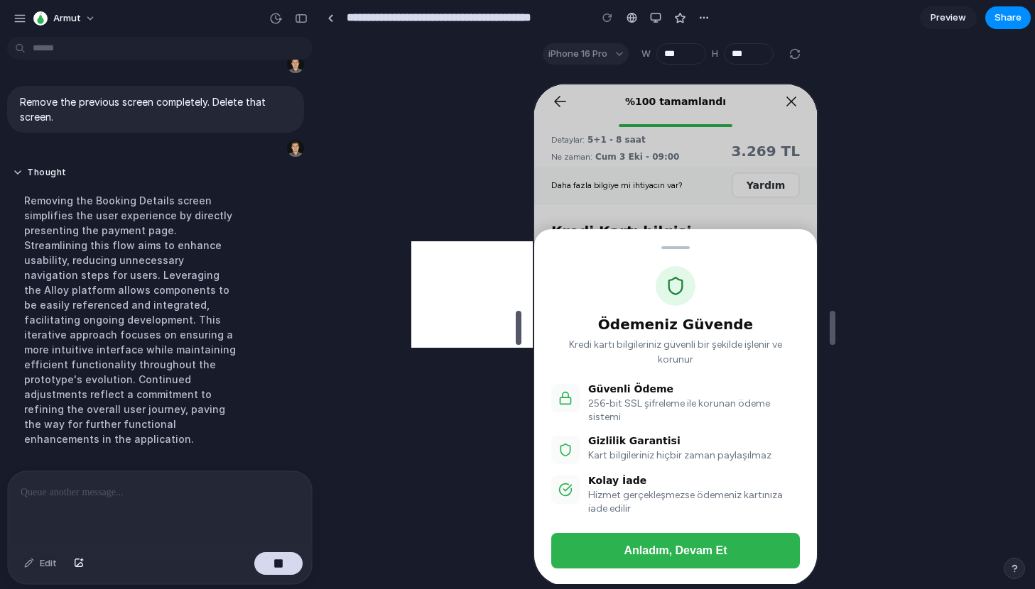
scroll to position [1656, 0]
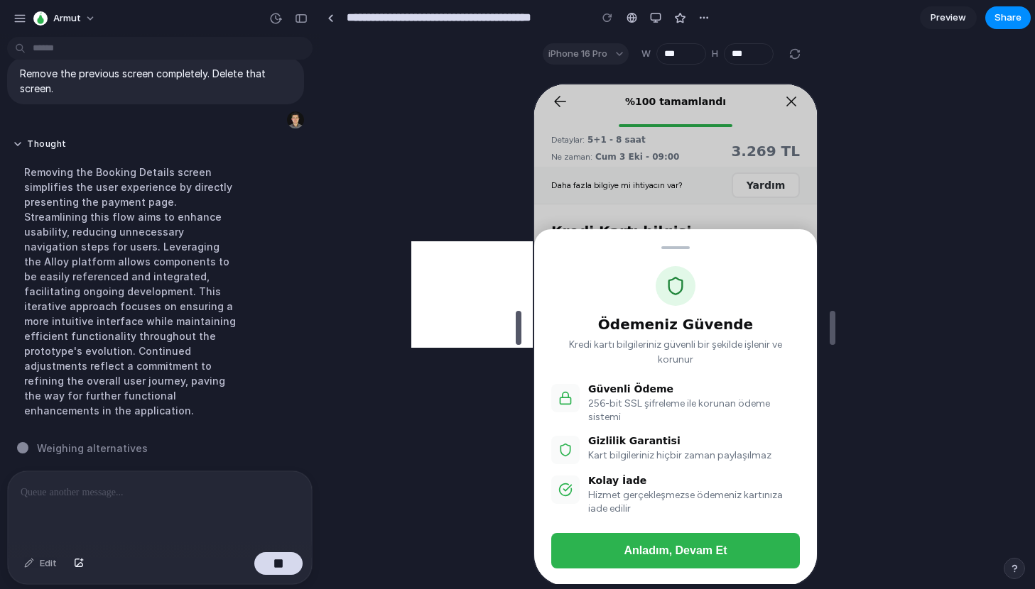
click at [496, 295] on div at bounding box center [674, 328] width 709 height 513
click at [623, 165] on div "Ödemeniz Güvende Kredi kartı bilgileriniz güvenli bir şekilde işlenir ve korunu…" at bounding box center [673, 333] width 283 height 501
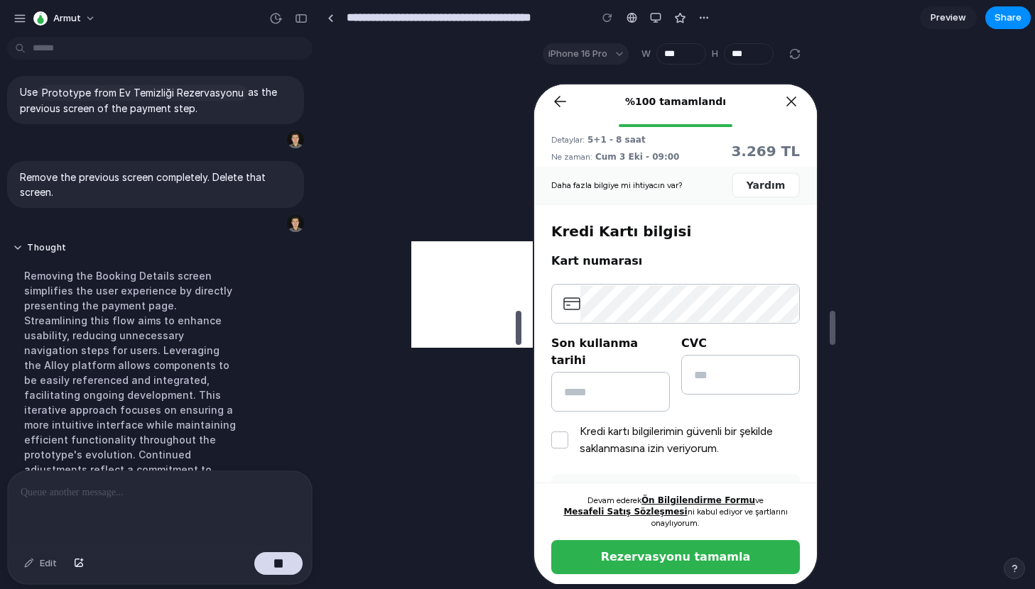
scroll to position [1550, 0]
click at [123, 96] on div "Use Prototype from Ev Temizliği Rezervasyonu as the previous screen of the paym…" at bounding box center [155, 103] width 297 height 48
click at [123, 102] on span "Prototype from Ev Temizliği Rezervasyonu" at bounding box center [143, 96] width 210 height 16
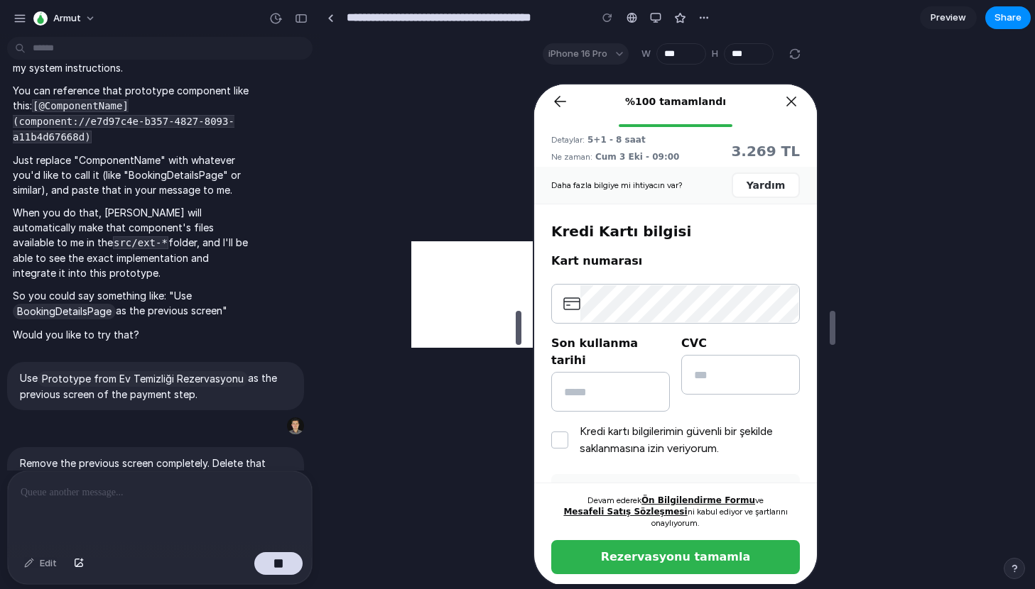
scroll to position [1273, 0]
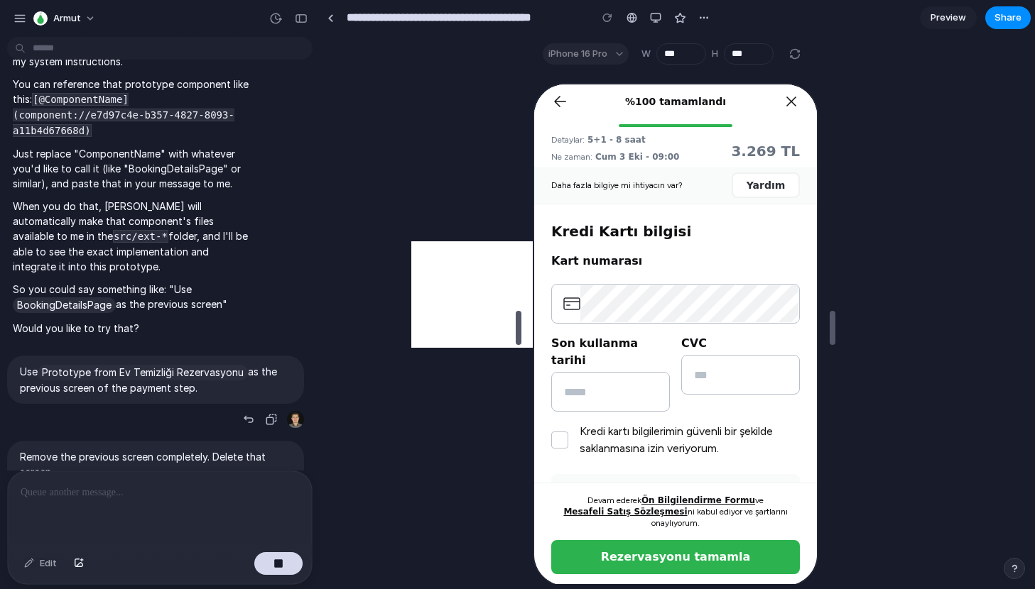
drag, startPoint x: 216, startPoint y: 405, endPoint x: 18, endPoint y: 383, distance: 198.7
click at [18, 383] on div "Use Prototype from Ev Temizliği Rezervasyonu as the previous screen of the paym…" at bounding box center [155, 380] width 297 height 48
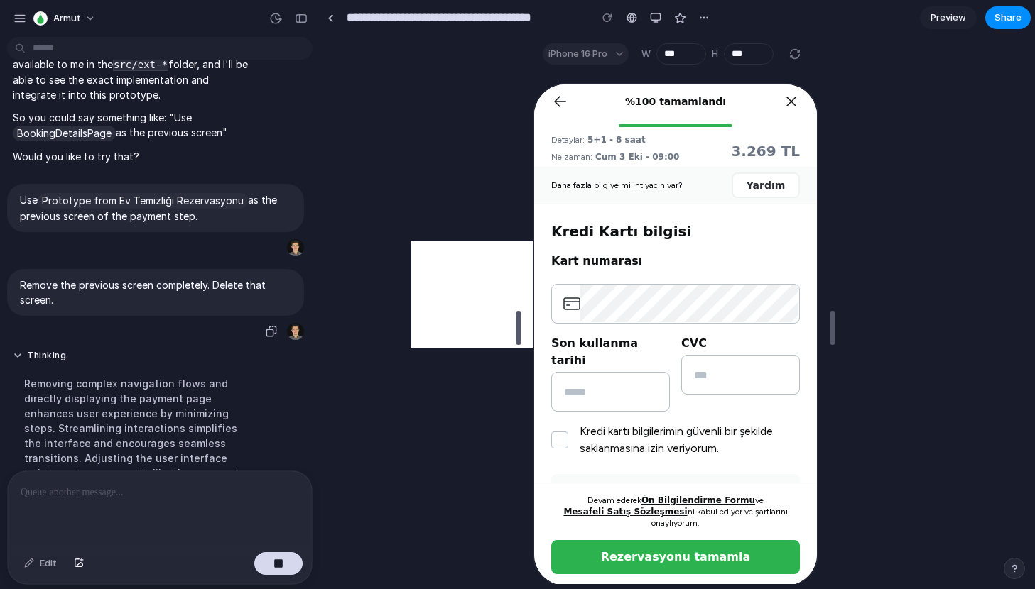
copy p "Use Prototype from Ev Temizliği Rezervasyonu as the previous screen of the paym…"
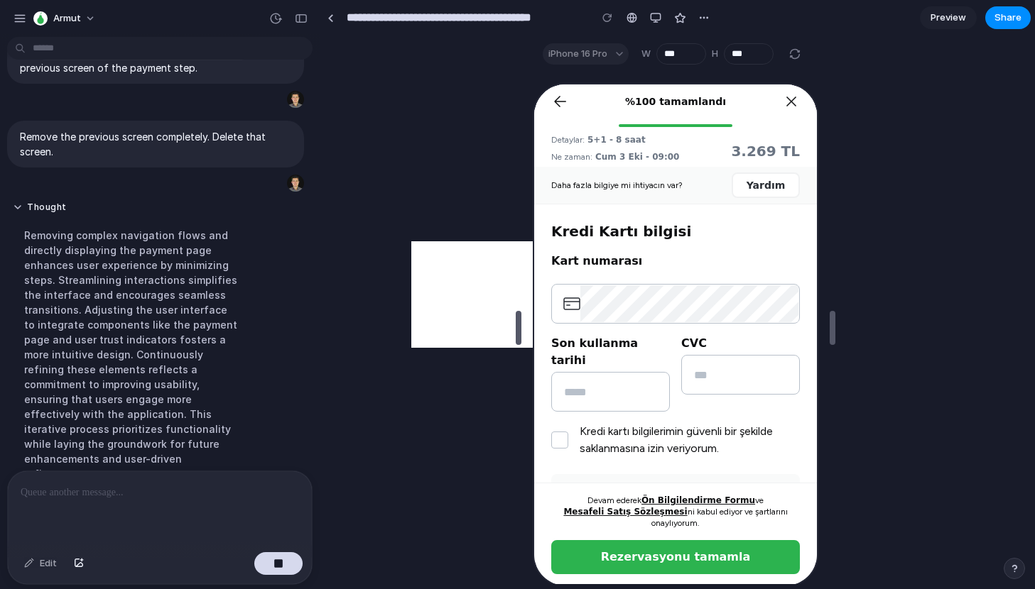
scroll to position [1641, 0]
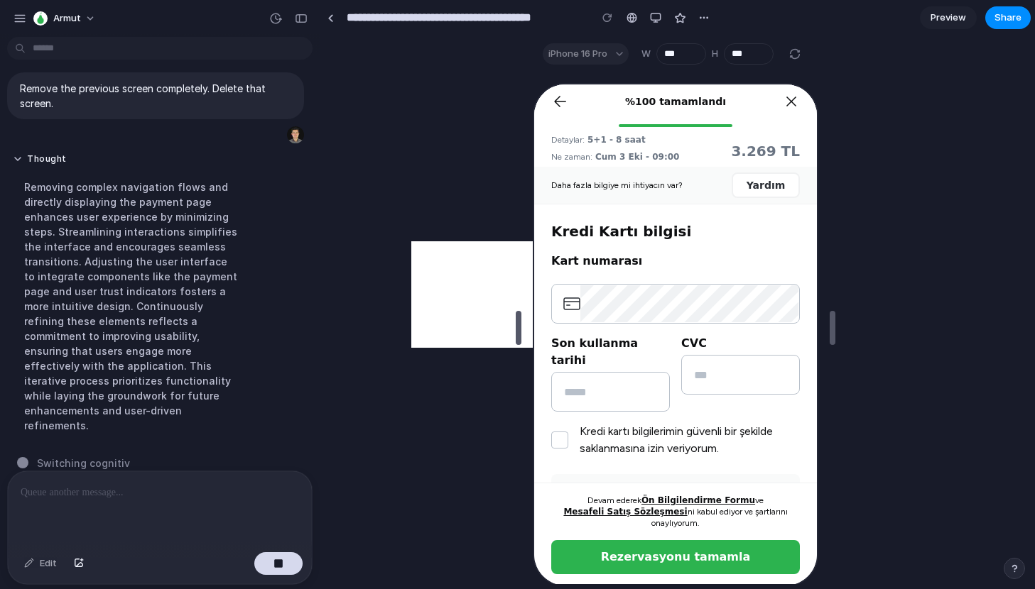
click at [435, 396] on div at bounding box center [674, 328] width 709 height 513
click at [123, 516] on div at bounding box center [160, 509] width 304 height 75
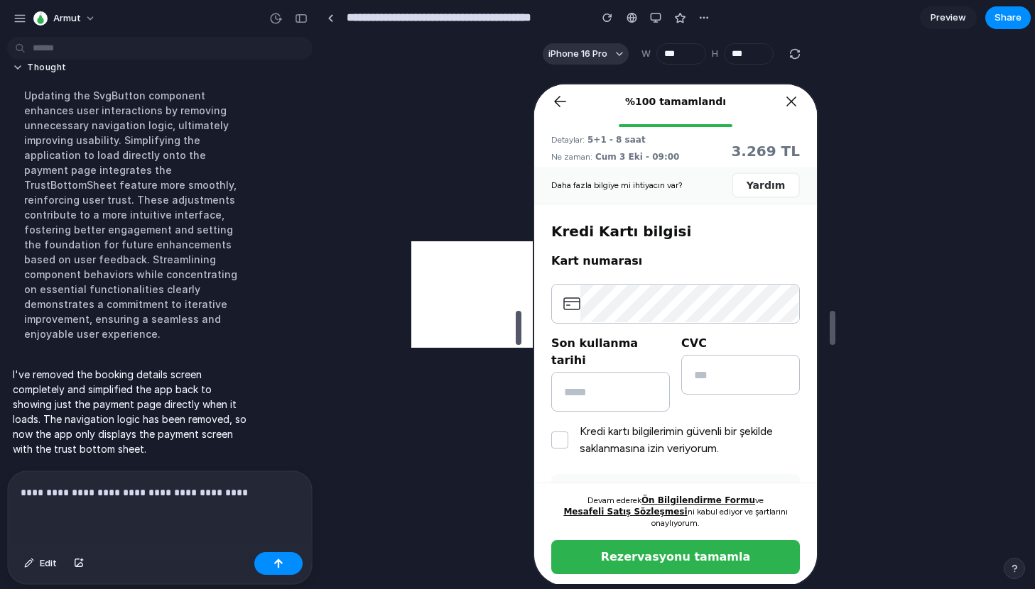
scroll to position [0, 0]
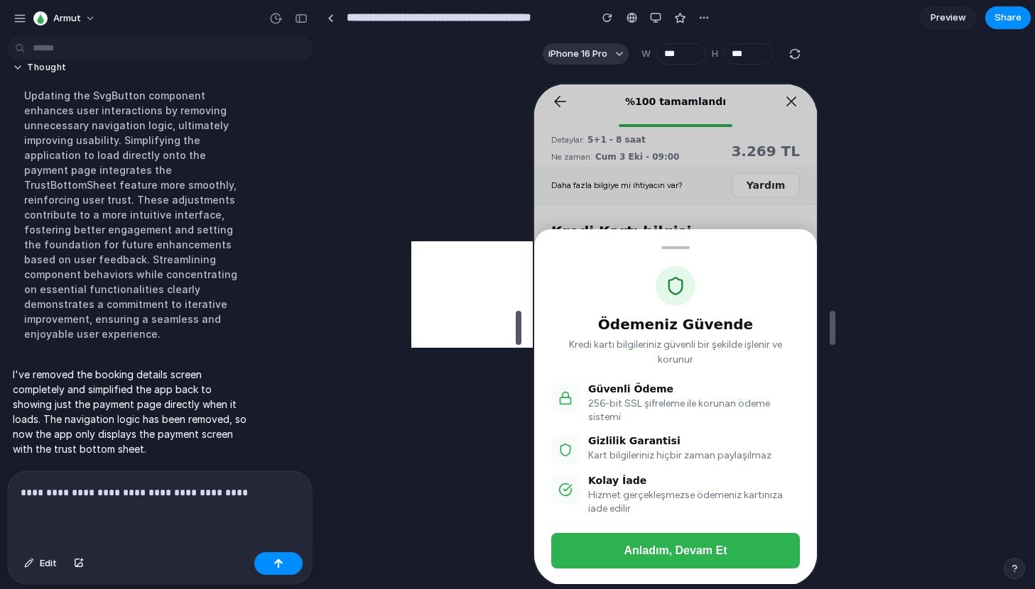
click at [579, 138] on div "Ödemeniz Güvende Kredi kartı bilgileriniz güvenli bir şekilde işlenir ve korunu…" at bounding box center [673, 333] width 283 height 501
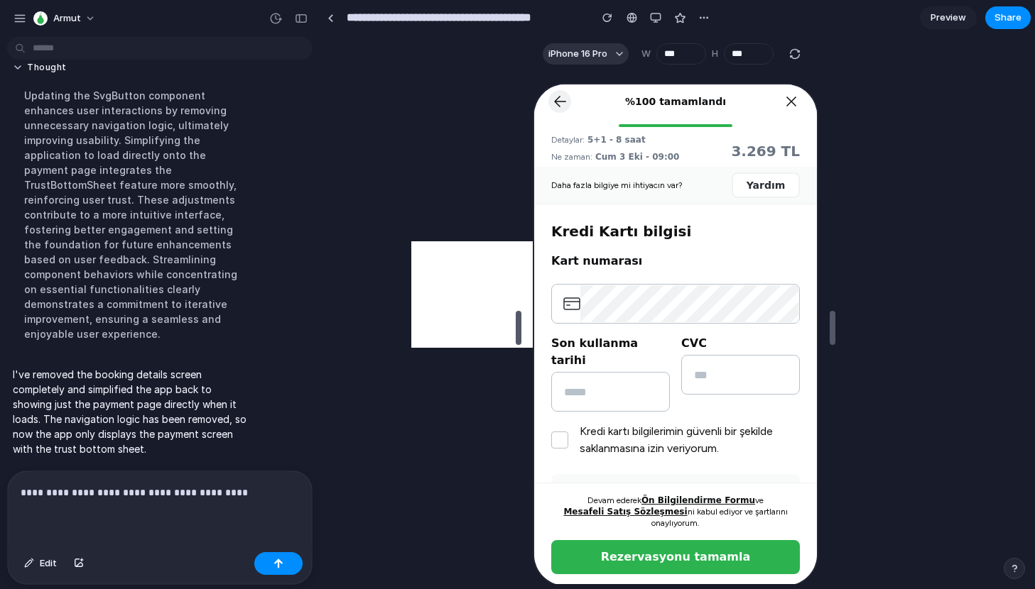
click at [555, 92] on icon at bounding box center [557, 100] width 17 height 17
click at [257, 490] on p "**********" at bounding box center [160, 492] width 278 height 17
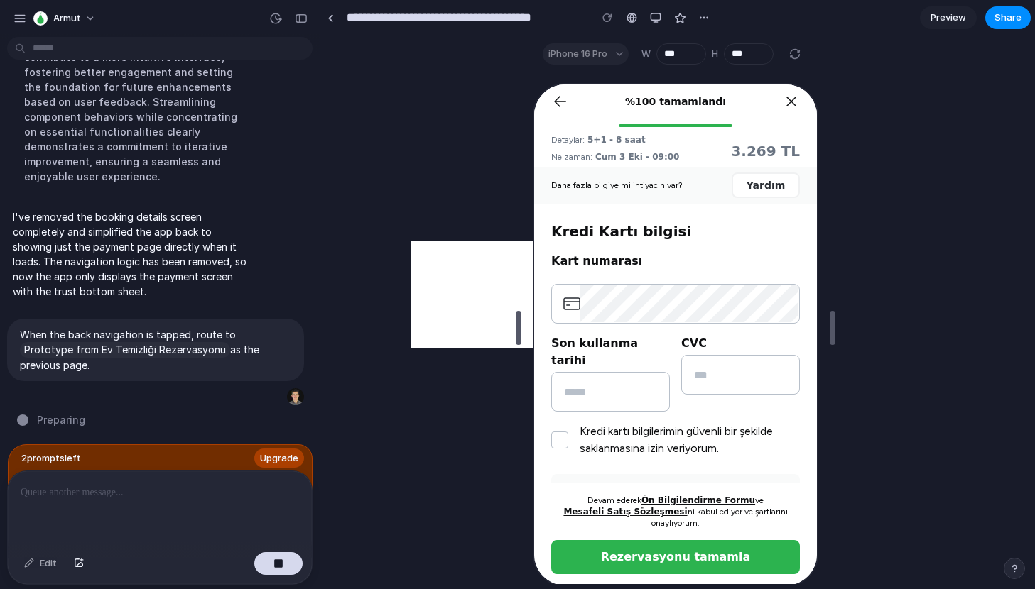
scroll to position [1873, 0]
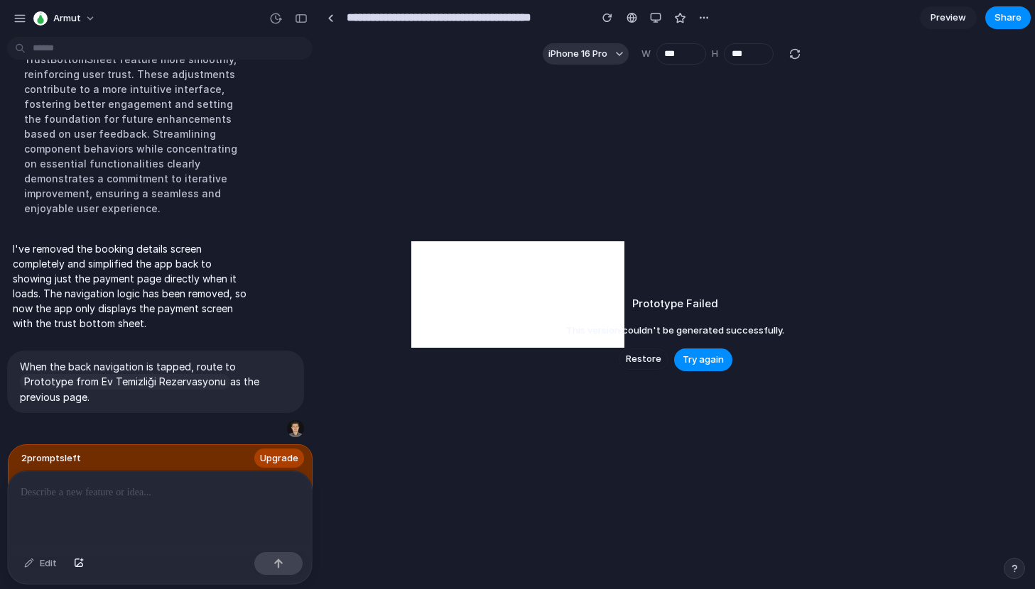
click at [652, 356] on span "Restore" at bounding box center [644, 359] width 36 height 14
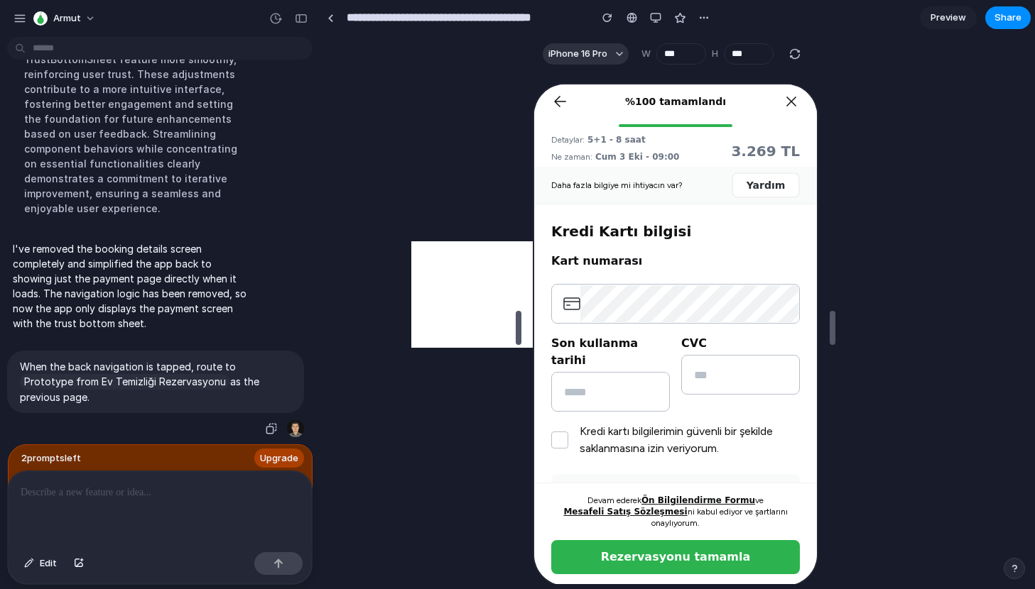
scroll to position [0, 0]
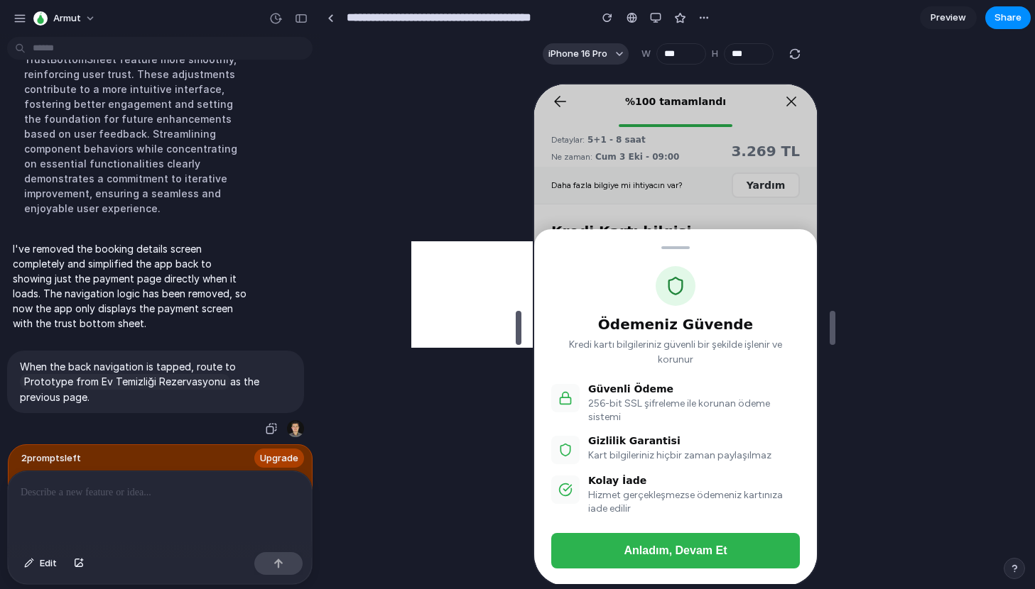
drag, startPoint x: 99, startPoint y: 396, endPoint x: 1, endPoint y: 369, distance: 101.6
click at [1, 369] on div "When the back navigation is tapped, route to Prototype from Ev Temizliği Rezerv…" at bounding box center [155, 395] width 311 height 89
copy p "When the back navigation is tapped, route to Prototype from Ev Temizliği Rezerv…"
click at [48, 496] on p at bounding box center [160, 492] width 278 height 17
click at [62, 494] on p at bounding box center [160, 492] width 278 height 17
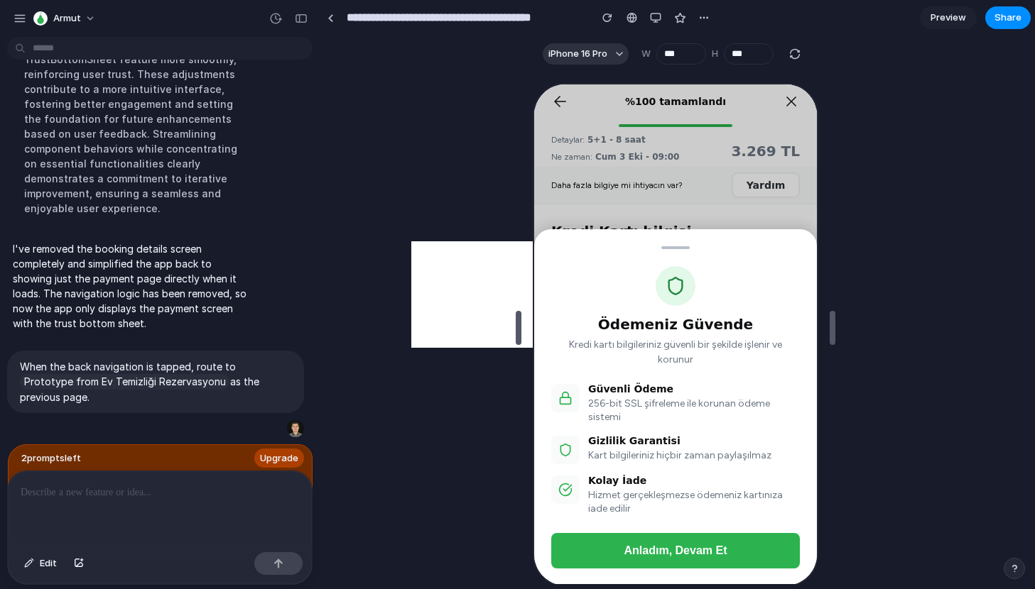
scroll to position [1890, 0]
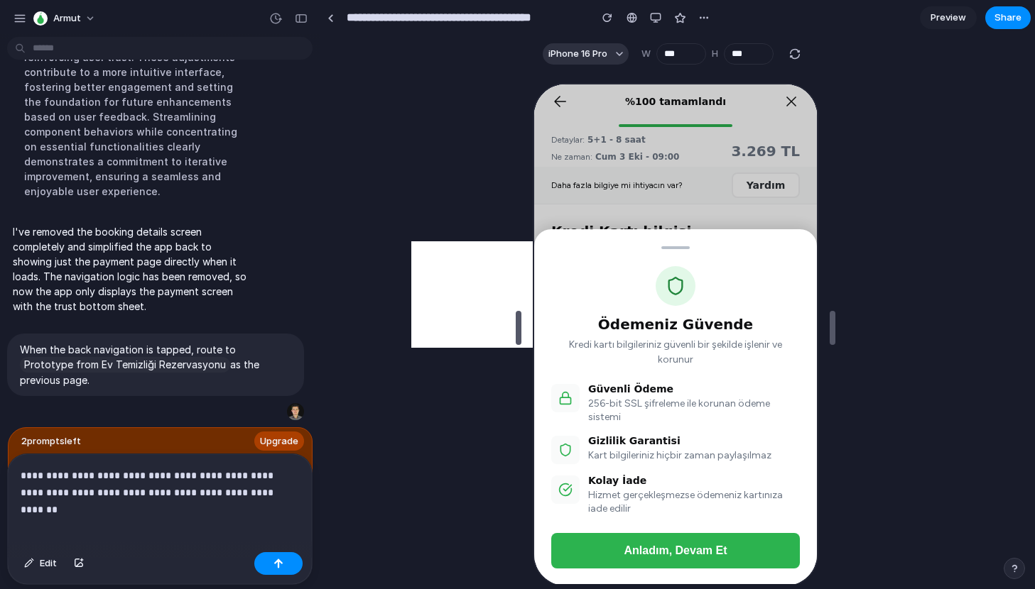
click at [233, 480] on p "**********" at bounding box center [160, 484] width 278 height 34
click at [236, 477] on p "**********" at bounding box center [160, 484] width 278 height 34
click at [170, 496] on p "**********" at bounding box center [160, 484] width 278 height 34
click at [283, 496] on p "**********" at bounding box center [160, 484] width 278 height 34
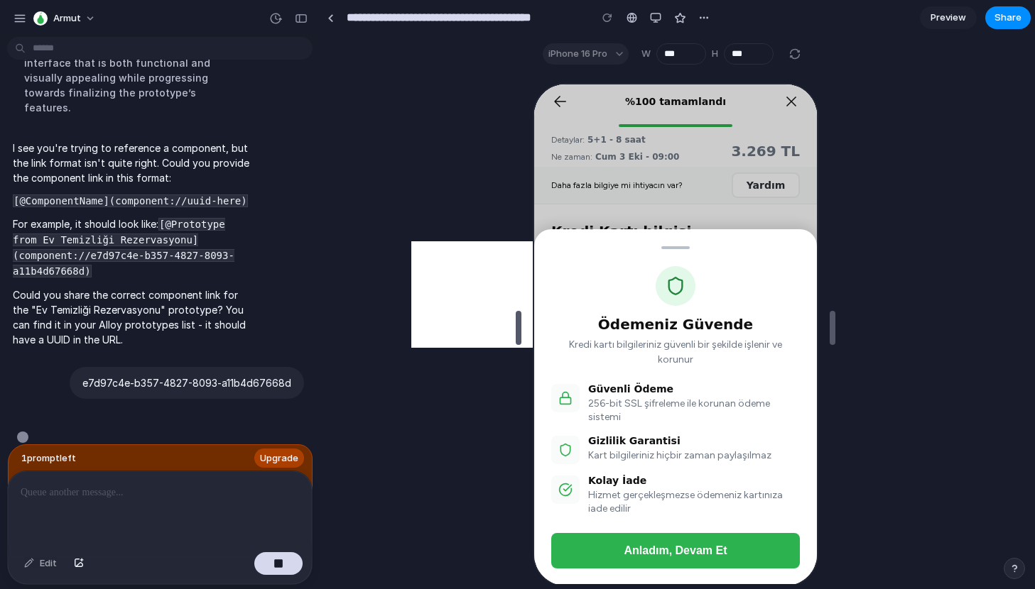
scroll to position [4458, 0]
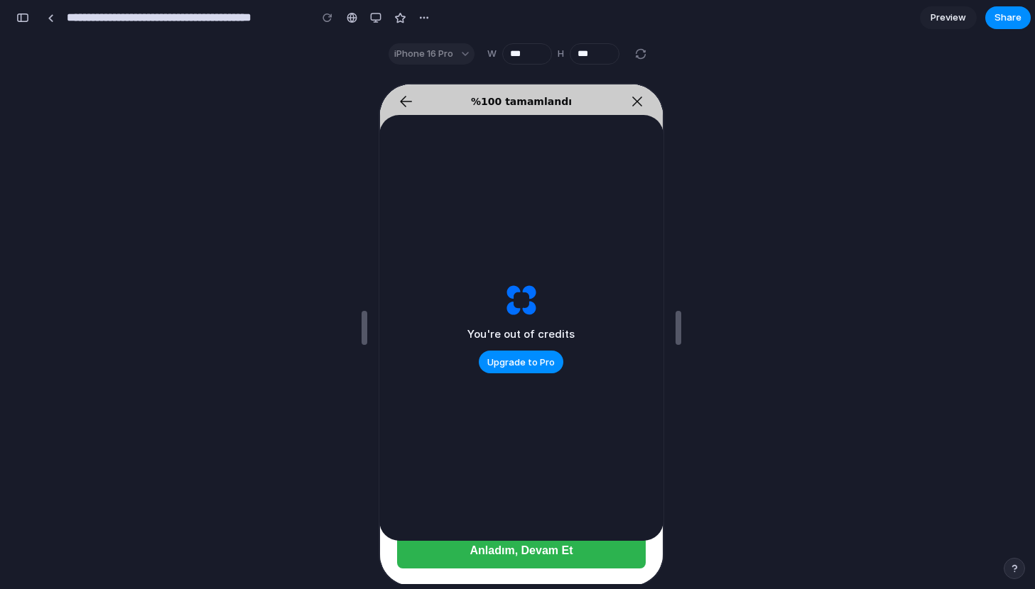
click at [511, 99] on div "Ödemeniz Güvende Kredi kartı bilgileriniz güvenli bir şekilde işlenir ve korunu…" at bounding box center [519, 333] width 283 height 501
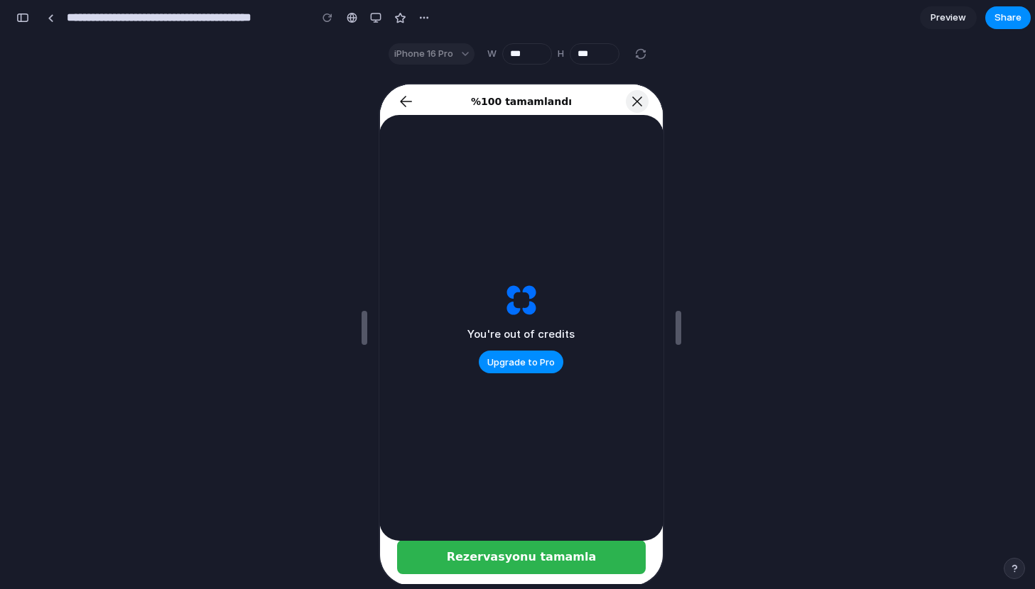
click at [636, 97] on icon at bounding box center [634, 100] width 17 height 17
click at [402, 95] on icon at bounding box center [403, 99] width 11 height 11
click at [523, 364] on span "Upgrade to Pro" at bounding box center [520, 363] width 67 height 14
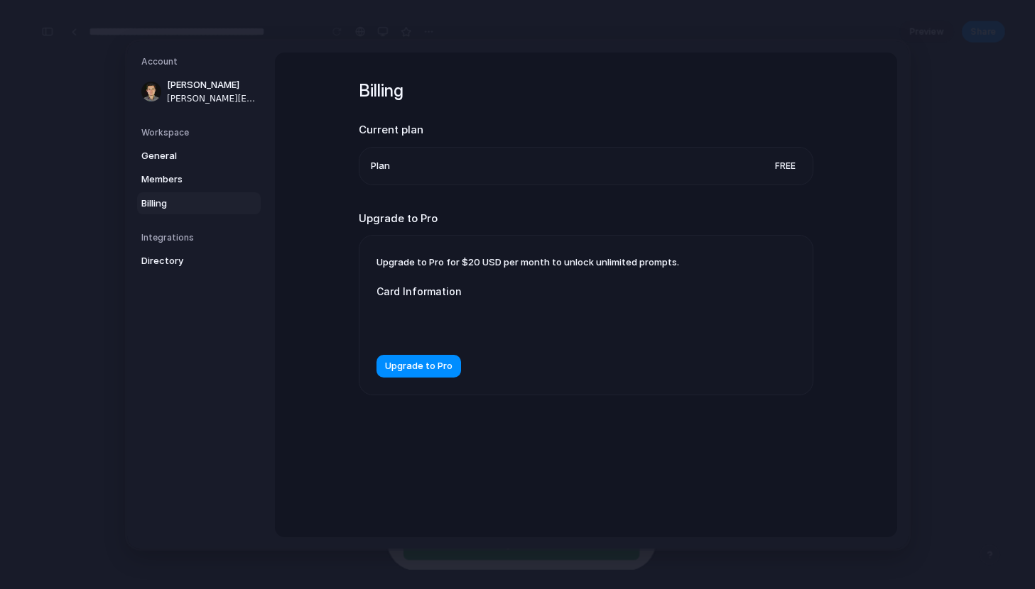
scroll to position [4519, 0]
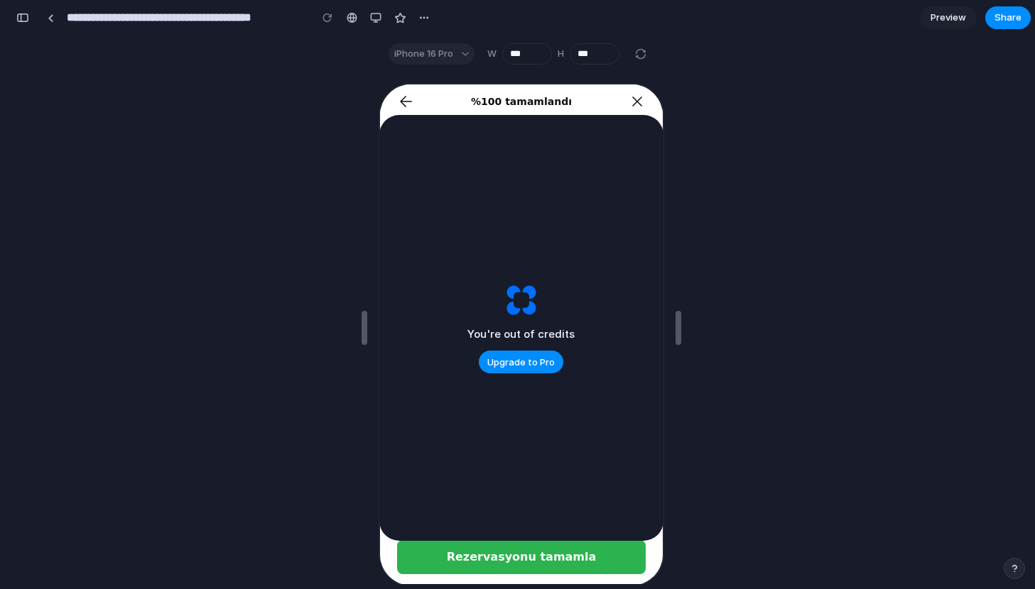
click at [120, 339] on div "You're out of credits Upgrade to Pro" at bounding box center [521, 328] width 1018 height 513
click at [1006, 21] on span "Share" at bounding box center [1007, 18] width 27 height 14
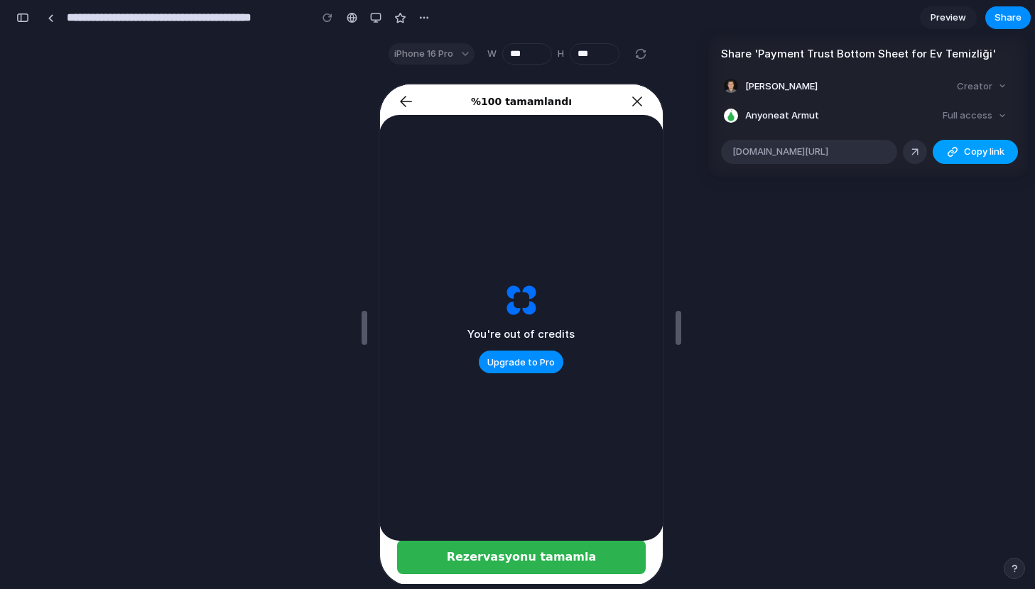
click at [975, 148] on span "Copy link" at bounding box center [984, 152] width 40 height 14
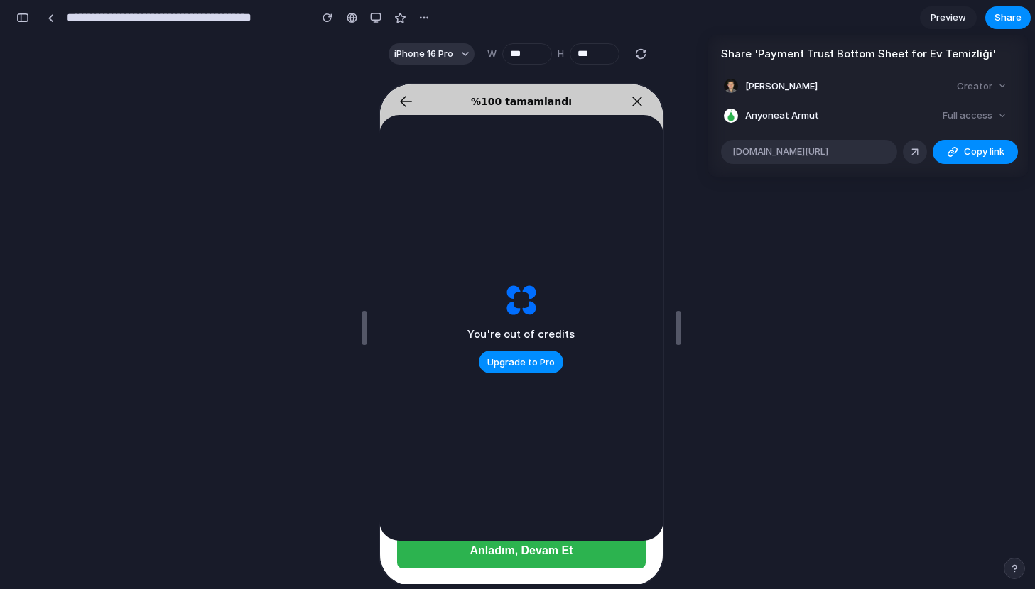
scroll to position [4983, 0]
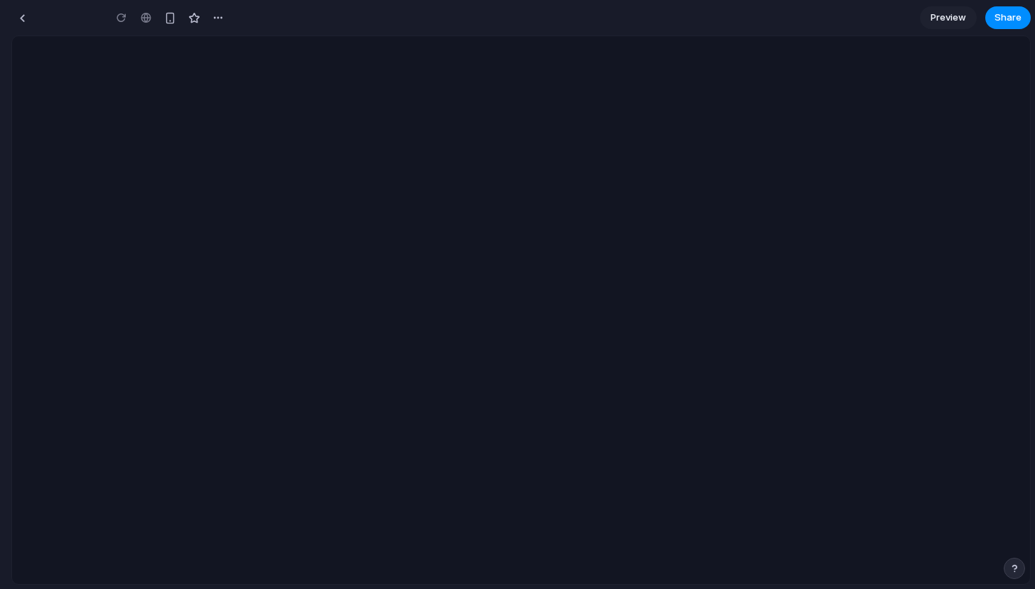
type input "**********"
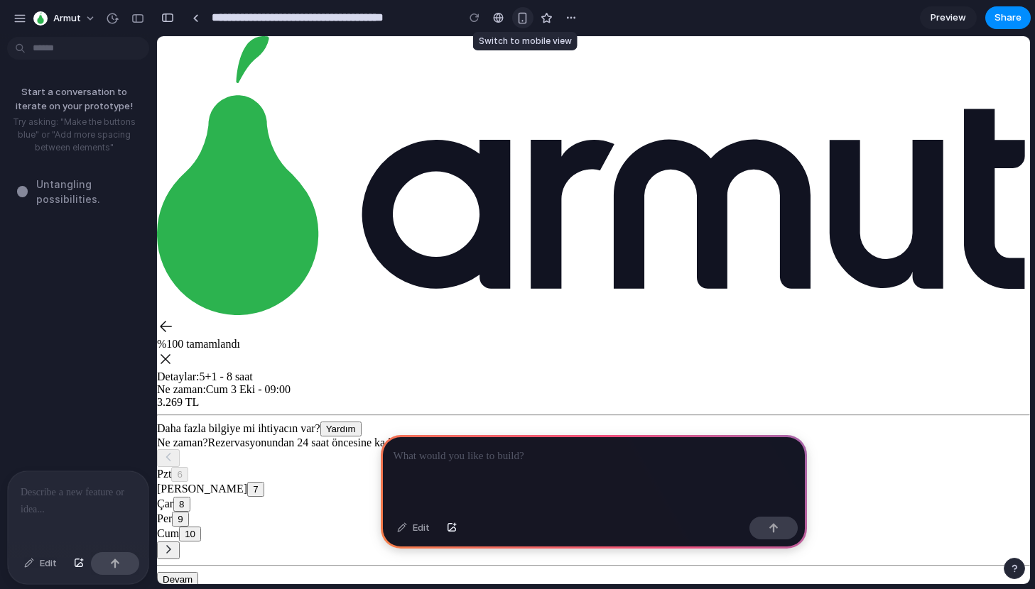
click at [526, 18] on div "button" at bounding box center [522, 18] width 12 height 12
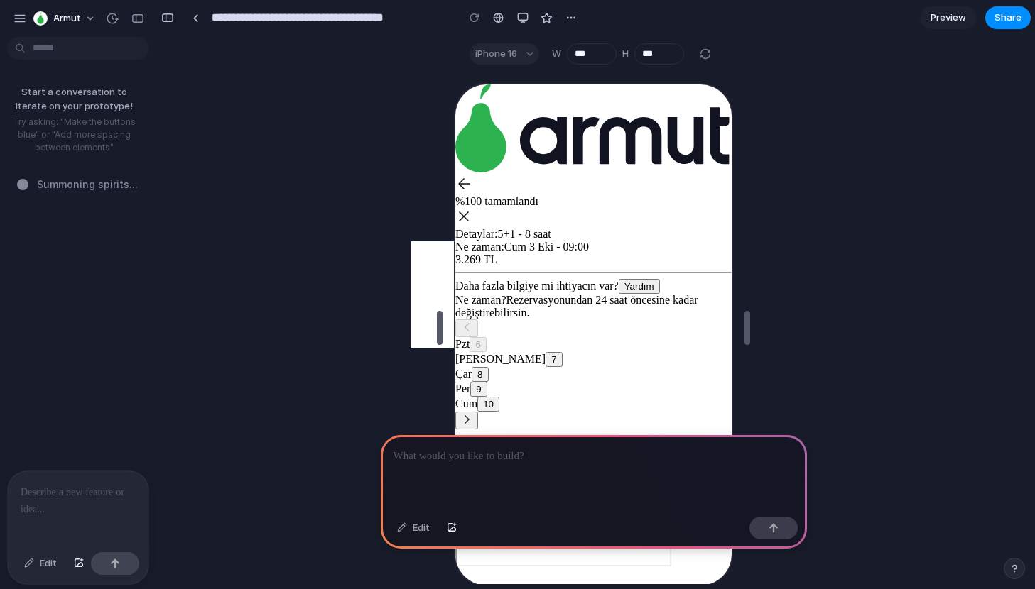
click at [457, 471] on div at bounding box center [594, 473] width 426 height 76
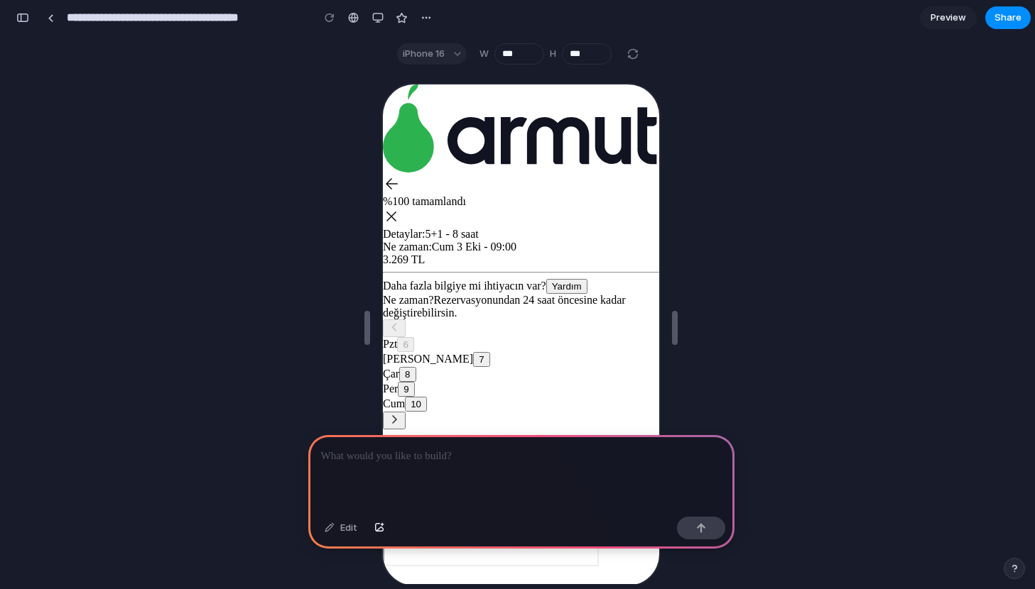
click at [23, 20] on div "button" at bounding box center [22, 18] width 13 height 10
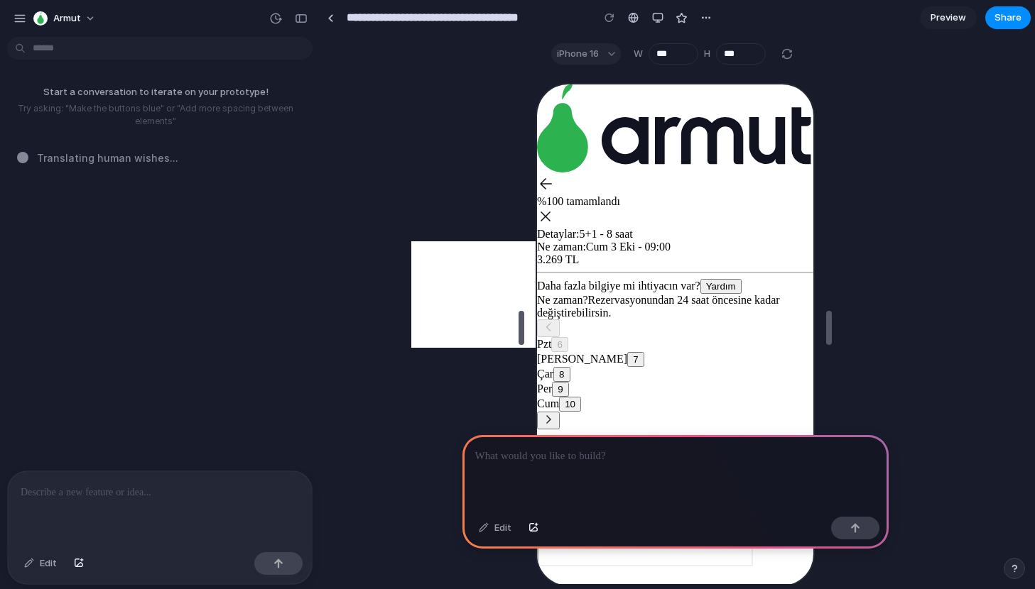
click at [547, 469] on div at bounding box center [675, 473] width 426 height 76
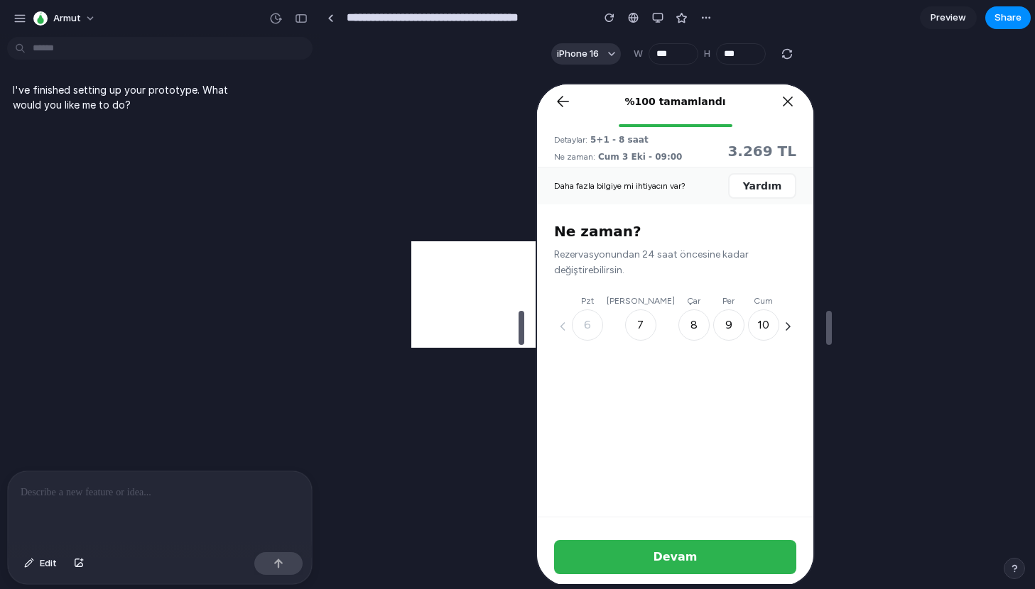
click at [664, 435] on div "Ne zaman? Rezervasyonundan 24 saat öncesine kadar değiştirebilirsin. Pzt 6 Sal …" at bounding box center [673, 359] width 276 height 312
click at [674, 560] on span "Devam" at bounding box center [673, 555] width 44 height 13
click at [66, 92] on p "I've finished setting up your prototype. What would you like me to do?" at bounding box center [131, 97] width 237 height 30
click at [700, 18] on button "button" at bounding box center [705, 17] width 21 height 21
click at [448, 141] on div "Duplicate Delete" at bounding box center [517, 294] width 1035 height 589
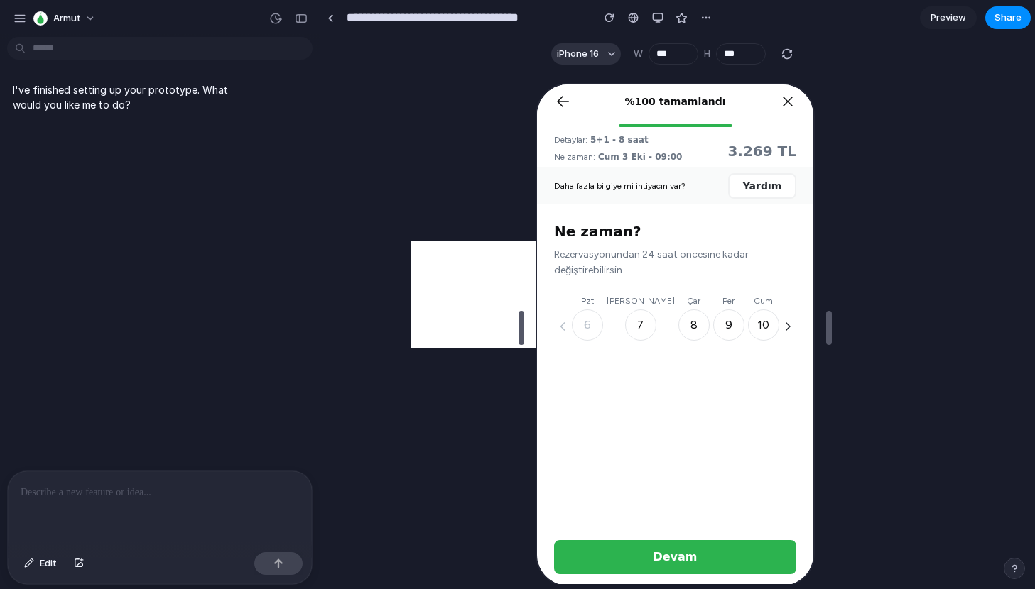
click at [1003, 31] on section "**********" at bounding box center [675, 18] width 711 height 36
click at [1003, 26] on button "Share" at bounding box center [1007, 17] width 45 height 23
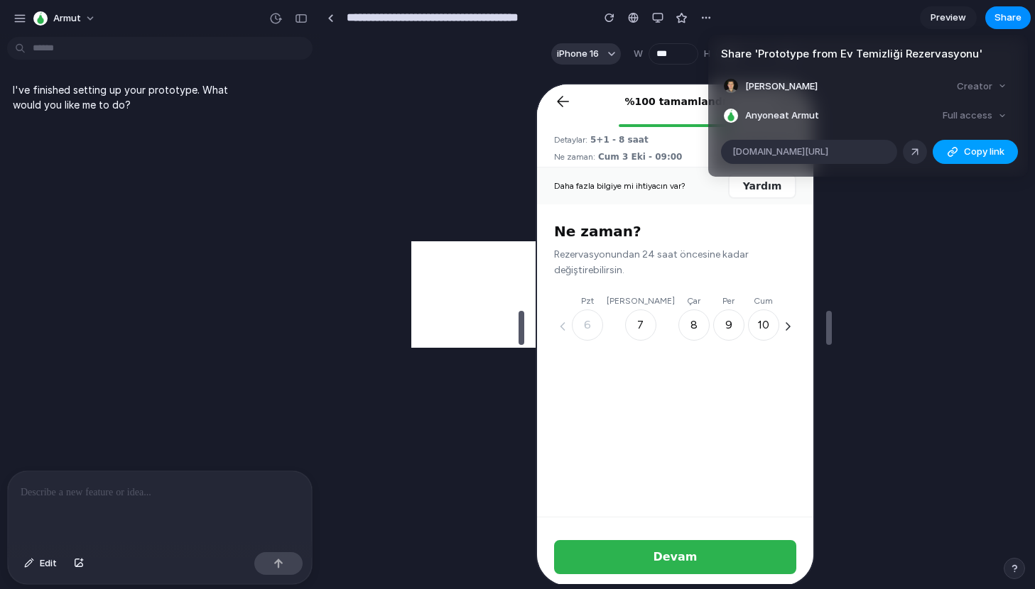
click at [978, 148] on span "Copy link" at bounding box center [984, 152] width 40 height 14
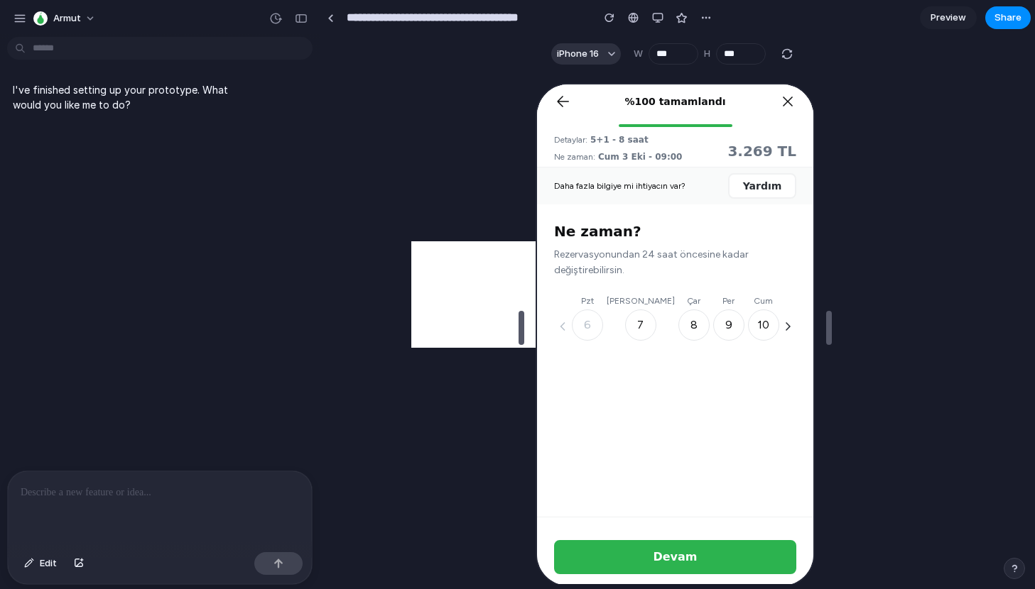
click at [406, 217] on div "Share ' Prototype from Ev Temizliği Rezervasyonu ' Sezer Bakay Creator Anyone a…" at bounding box center [517, 294] width 1035 height 589
click at [20, 15] on div "button" at bounding box center [19, 18] width 13 height 13
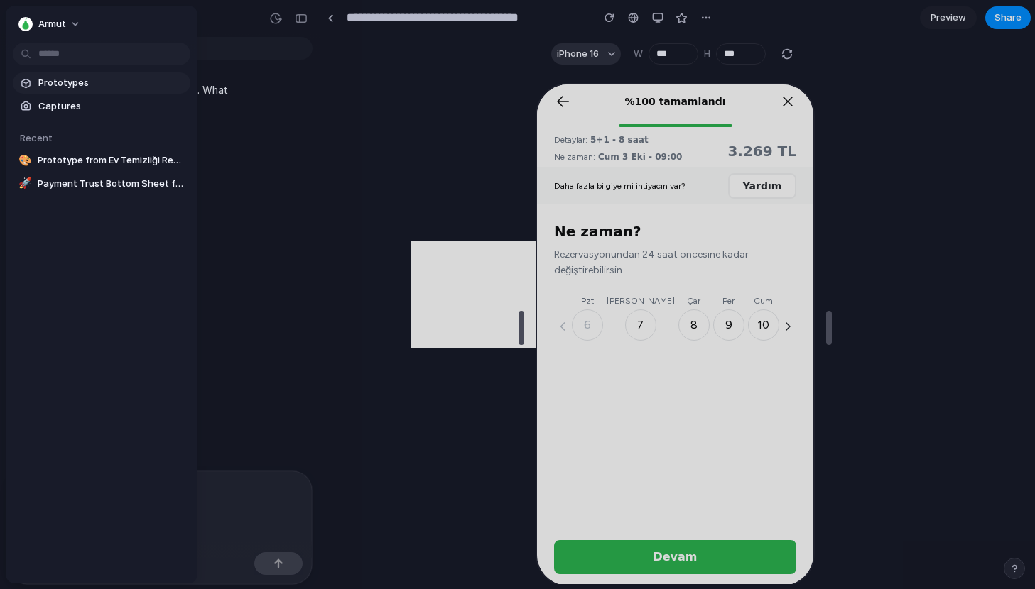
click at [60, 85] on span "Prototypes" at bounding box center [111, 83] width 146 height 14
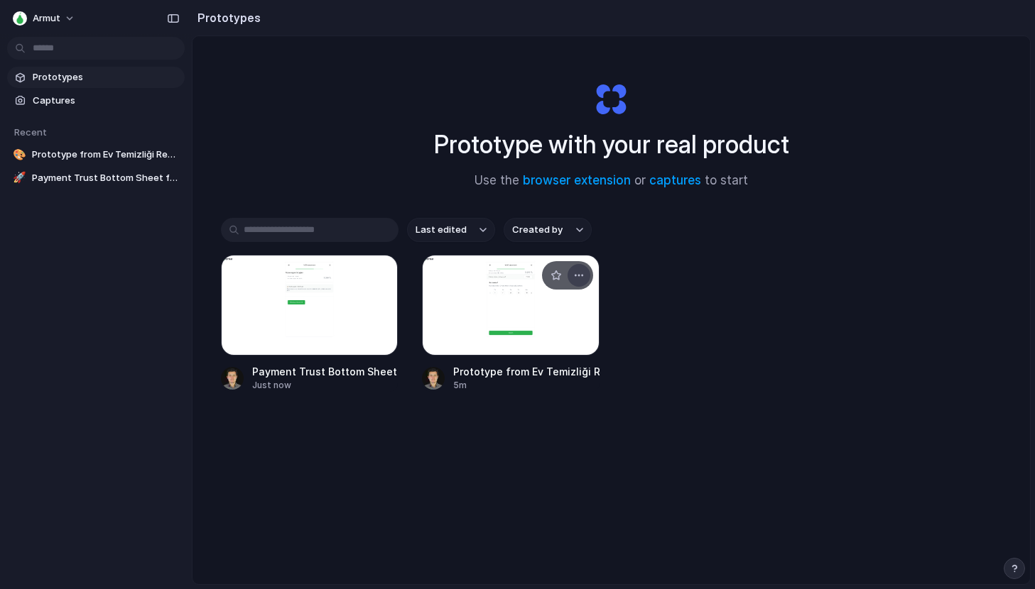
click at [581, 278] on div "button" at bounding box center [578, 275] width 11 height 11
click at [383, 481] on div "Open in new tab Rename Copy link Delete" at bounding box center [517, 294] width 1035 height 589
drag, startPoint x: 487, startPoint y: 309, endPoint x: 313, endPoint y: 306, distance: 174.0
click at [312, 305] on div "Payment Trust Bottom Sheet for Ev Temizliği Just now Prototype from Ev Temizliğ…" at bounding box center [611, 323] width 781 height 137
click at [325, 425] on div "Last edited Created by Payment Trust Bottom Sheet for Ev Temizliği Just now Pro…" at bounding box center [611, 349] width 781 height 262
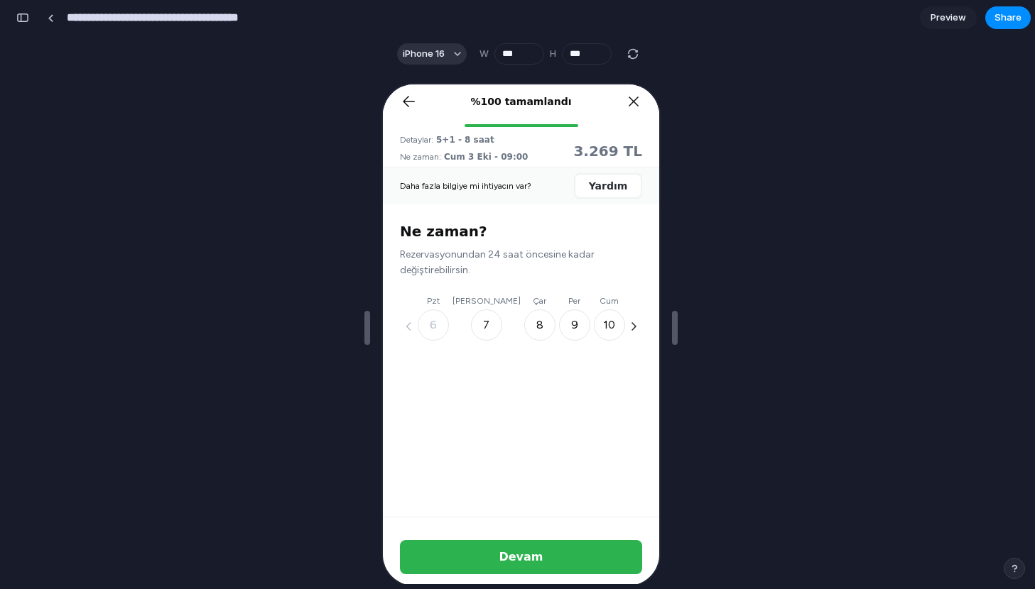
drag, startPoint x: 67, startPoint y: 17, endPoint x: 281, endPoint y: 26, distance: 213.2
click at [281, 26] on input "**********" at bounding box center [184, 18] width 240 height 26
click at [30, 18] on button "button" at bounding box center [22, 17] width 23 height 23
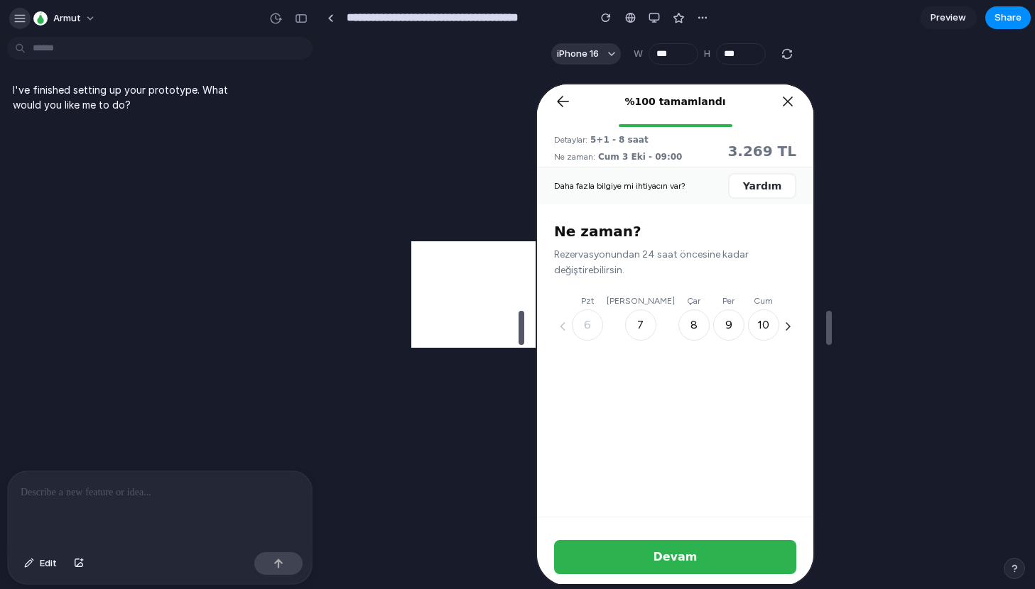
click at [12, 11] on button "button" at bounding box center [19, 18] width 21 height 21
click at [337, 20] on link at bounding box center [330, 17] width 21 height 21
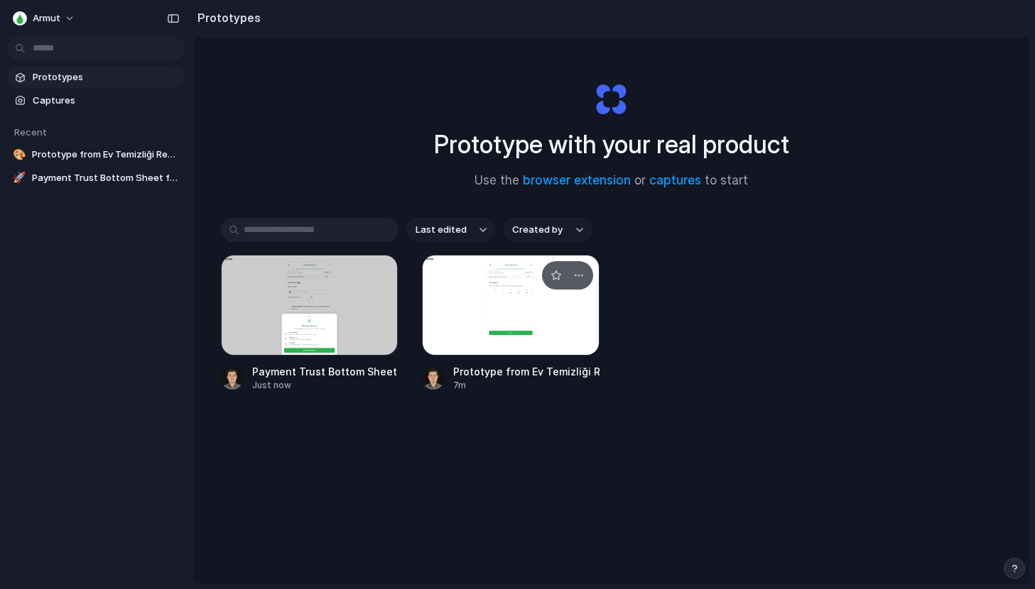
click at [459, 320] on div at bounding box center [511, 305] width 178 height 101
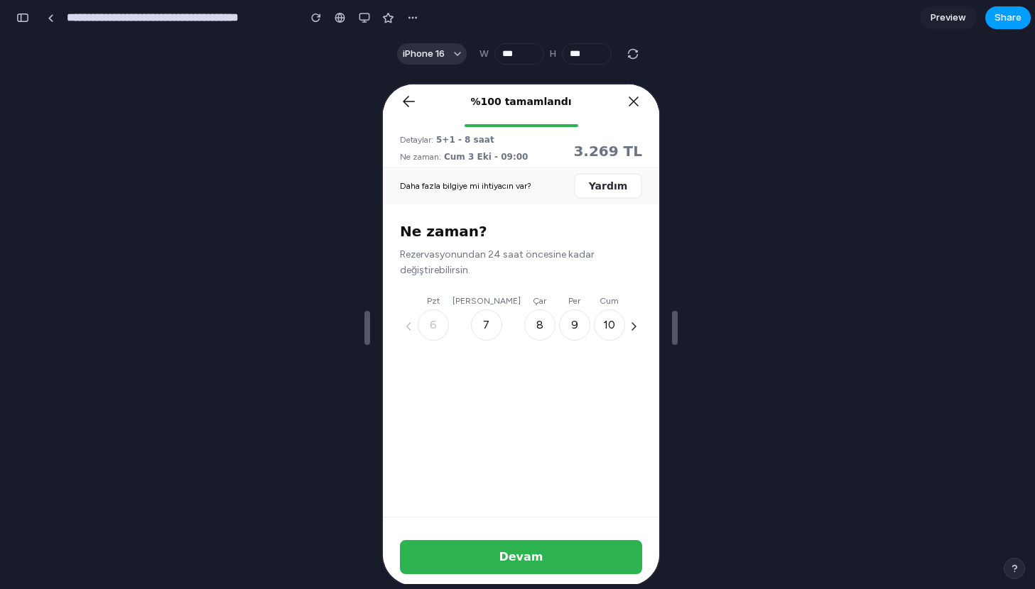
click at [1002, 16] on span "Share" at bounding box center [1007, 18] width 27 height 14
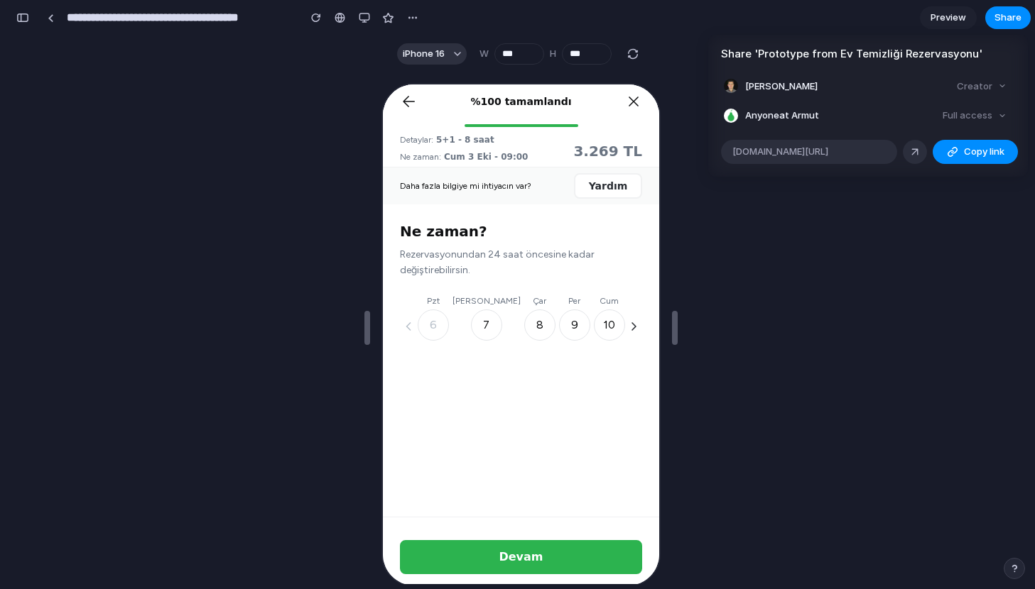
click at [744, 256] on div "Share ' Prototype from Ev Temizliği Rezervasyonu ' Sezer Bakay Creator Anyone a…" at bounding box center [517, 294] width 1035 height 589
